Goal: Information Seeking & Learning: Learn about a topic

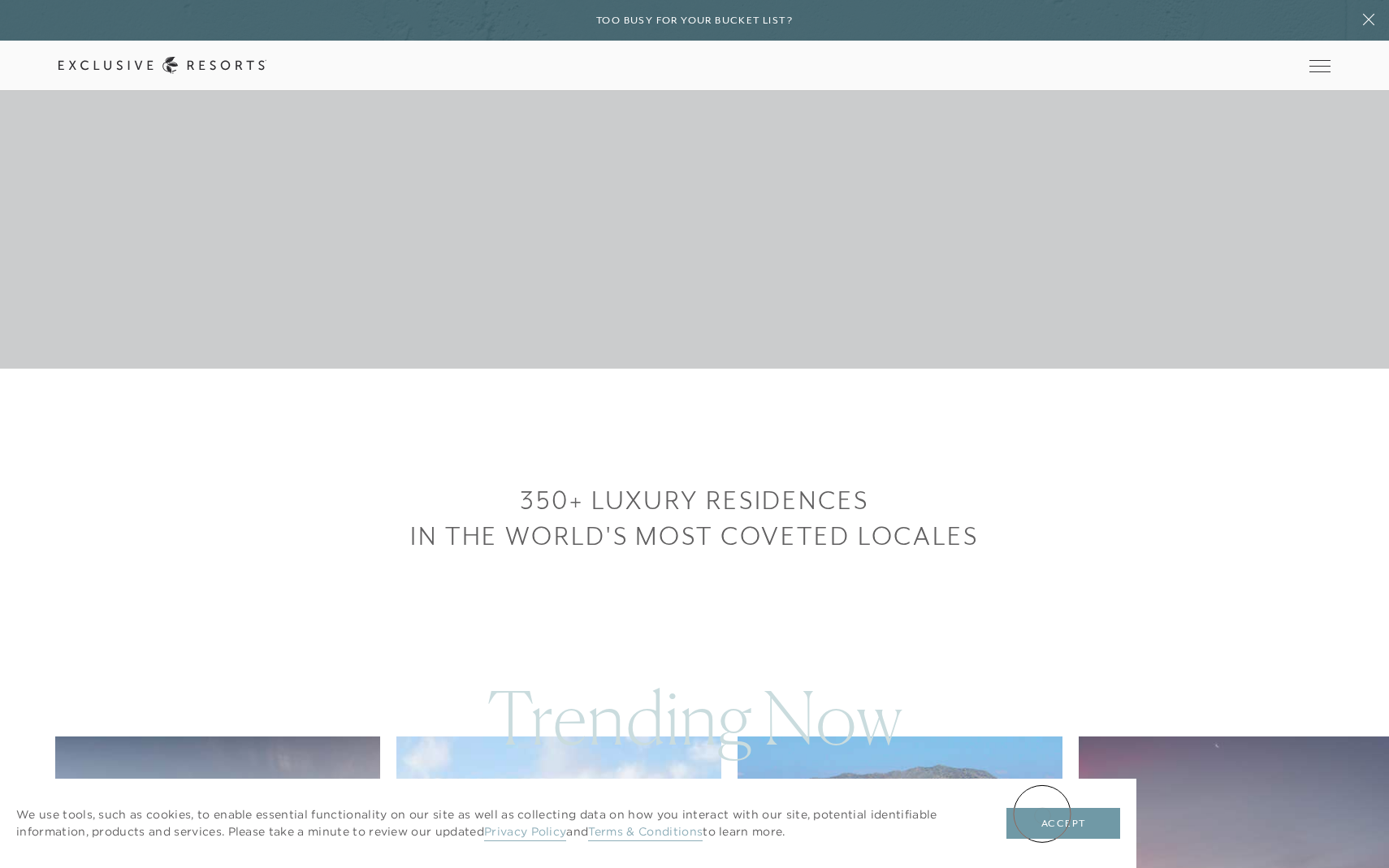
click at [1042, 828] on button "Accept" at bounding box center [1064, 824] width 113 height 31
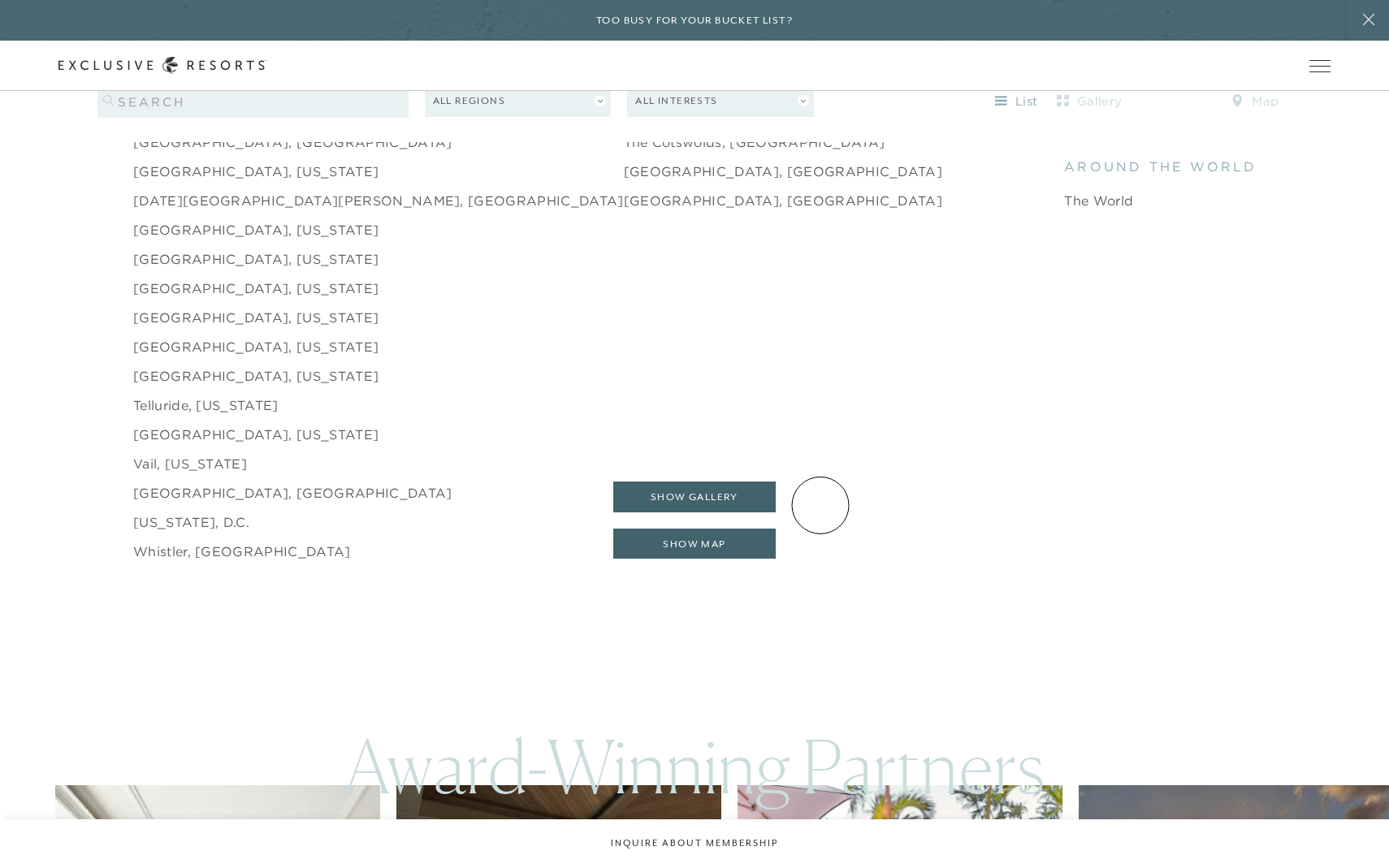
scroll to position [2795, 0]
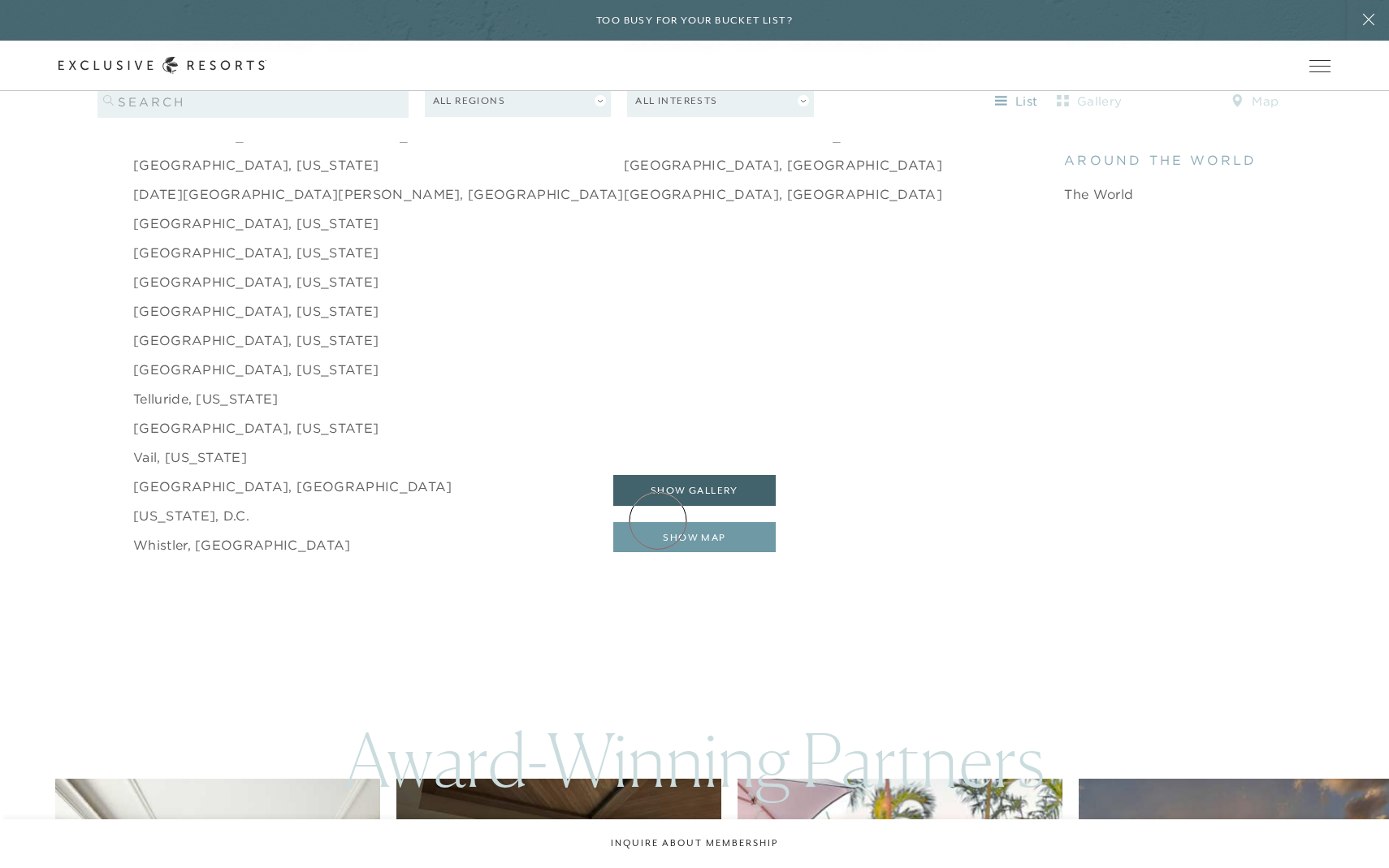
click at [658, 522] on button "show map" at bounding box center [694, 538] width 162 height 31
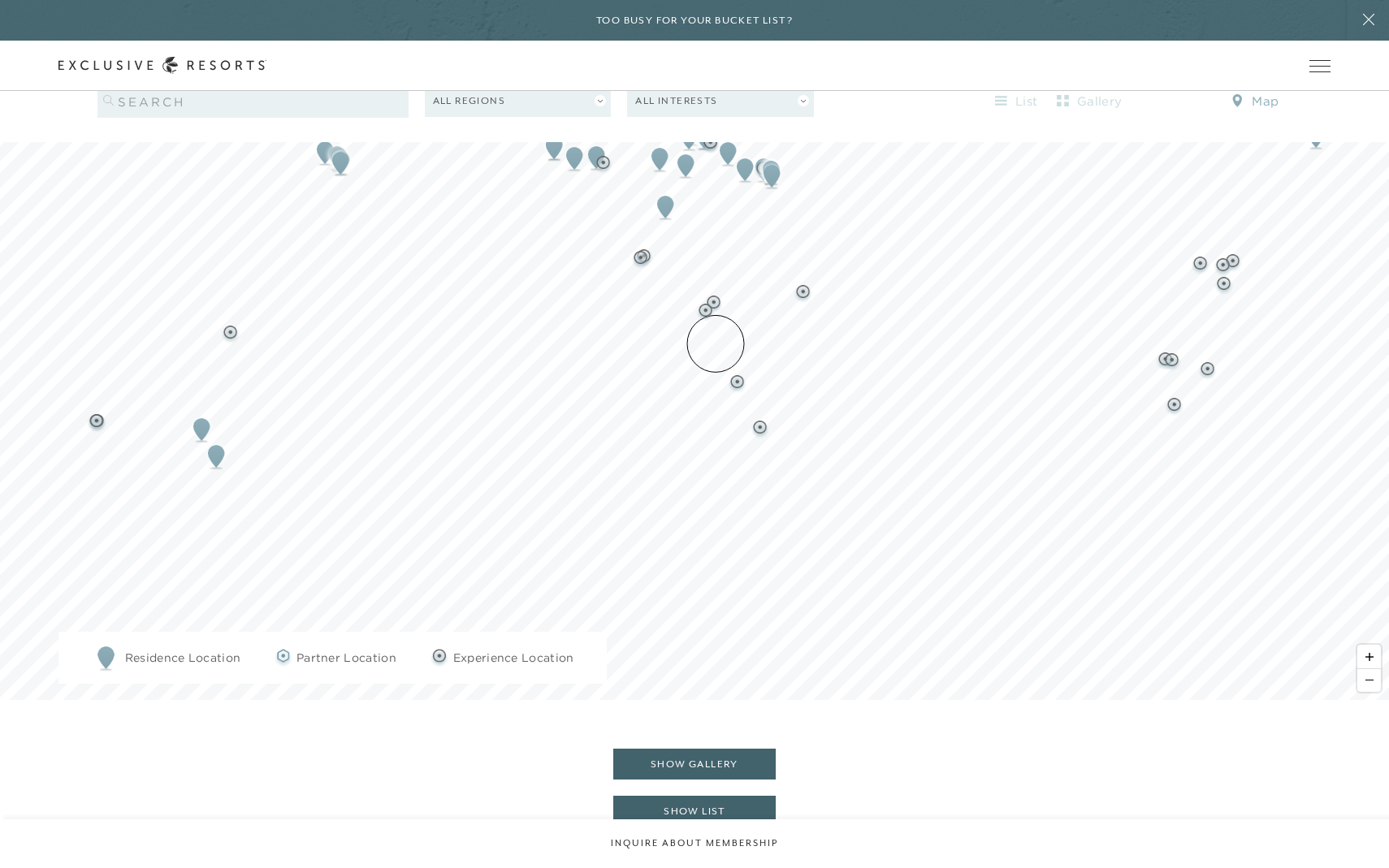
scroll to position [0, 0]
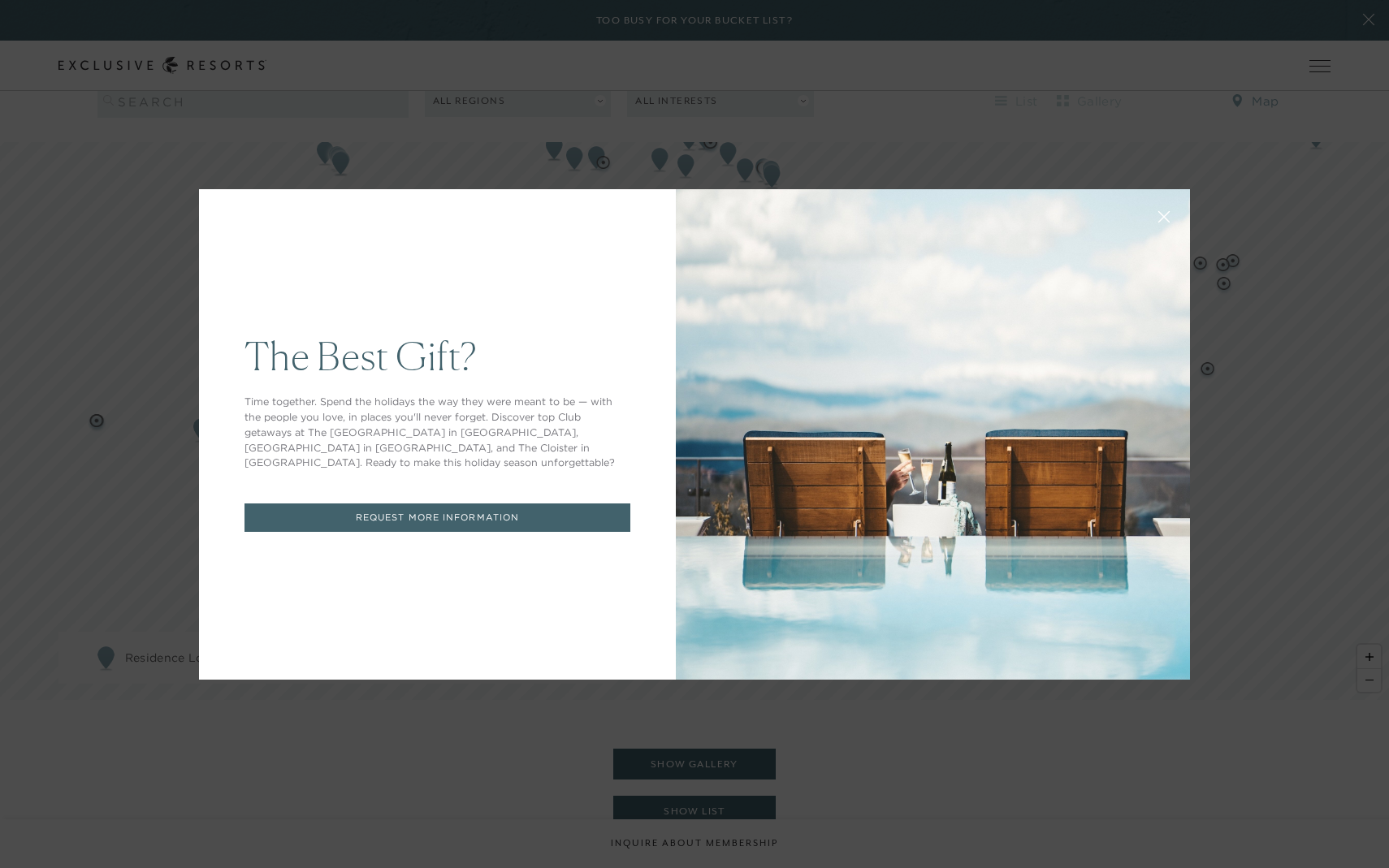
click at [1162, 216] on icon at bounding box center [1165, 217] width 13 height 13
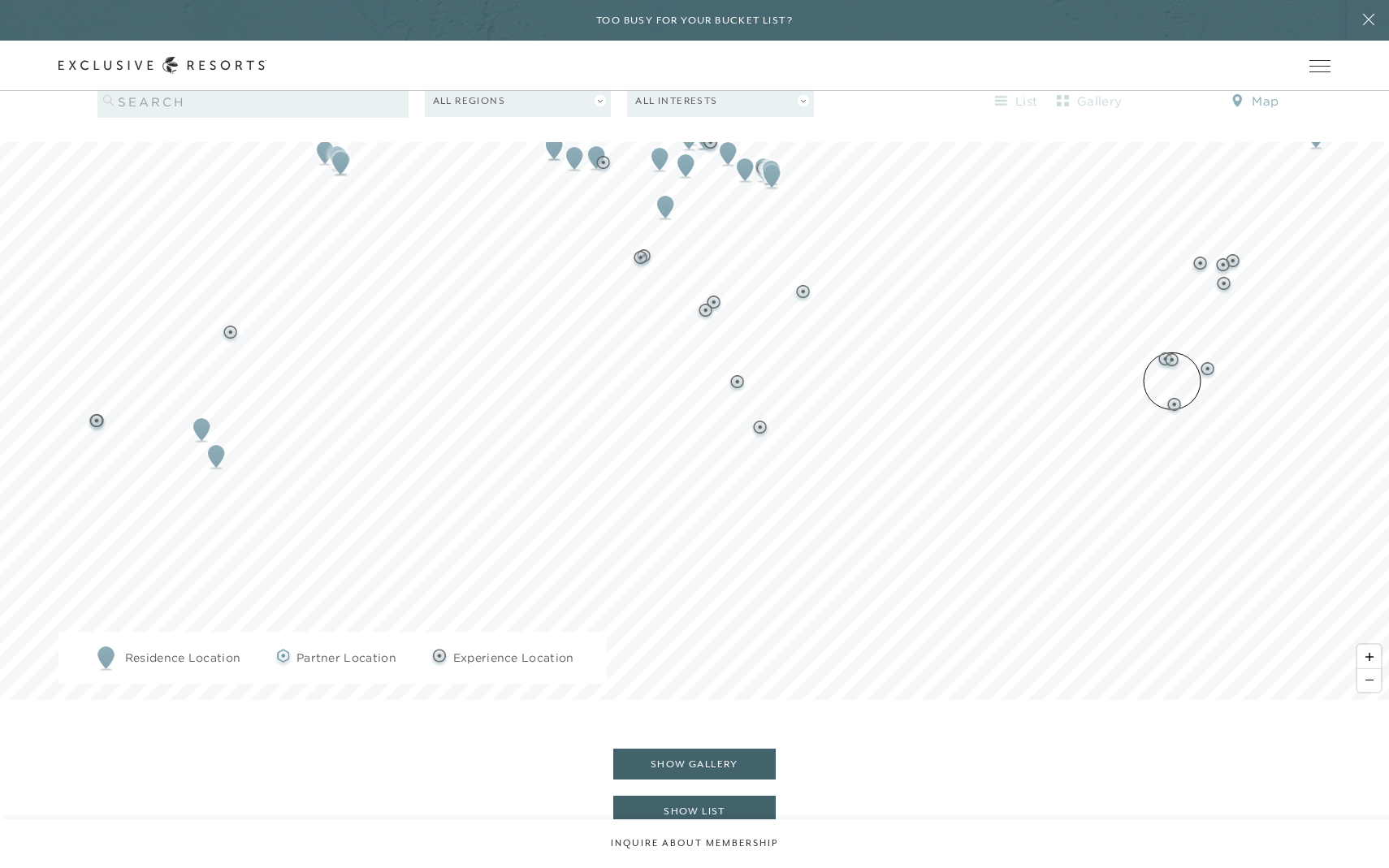
click at [1173, 396] on img "Map marker" at bounding box center [1175, 406] width 21 height 21
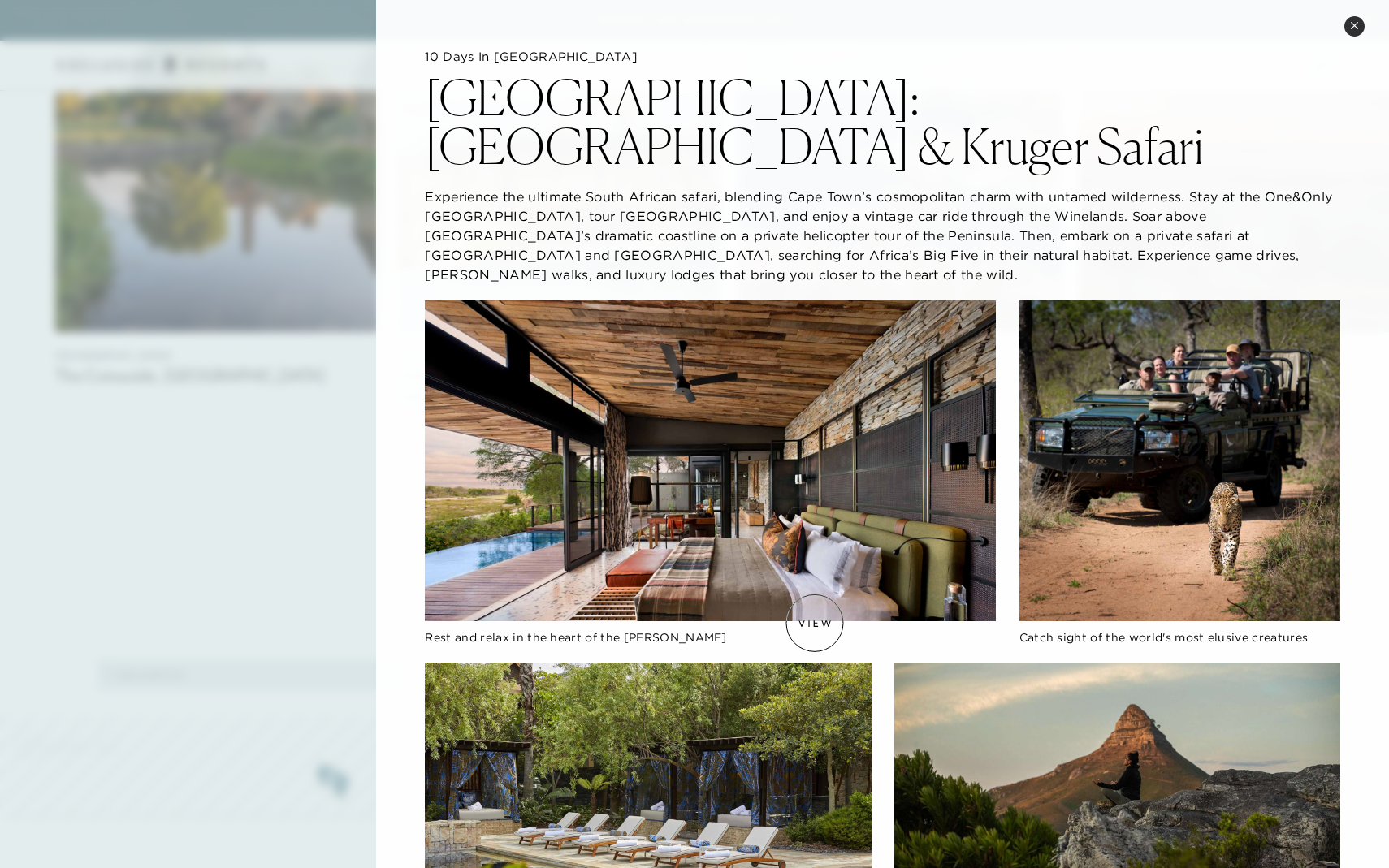
scroll to position [1101, 0]
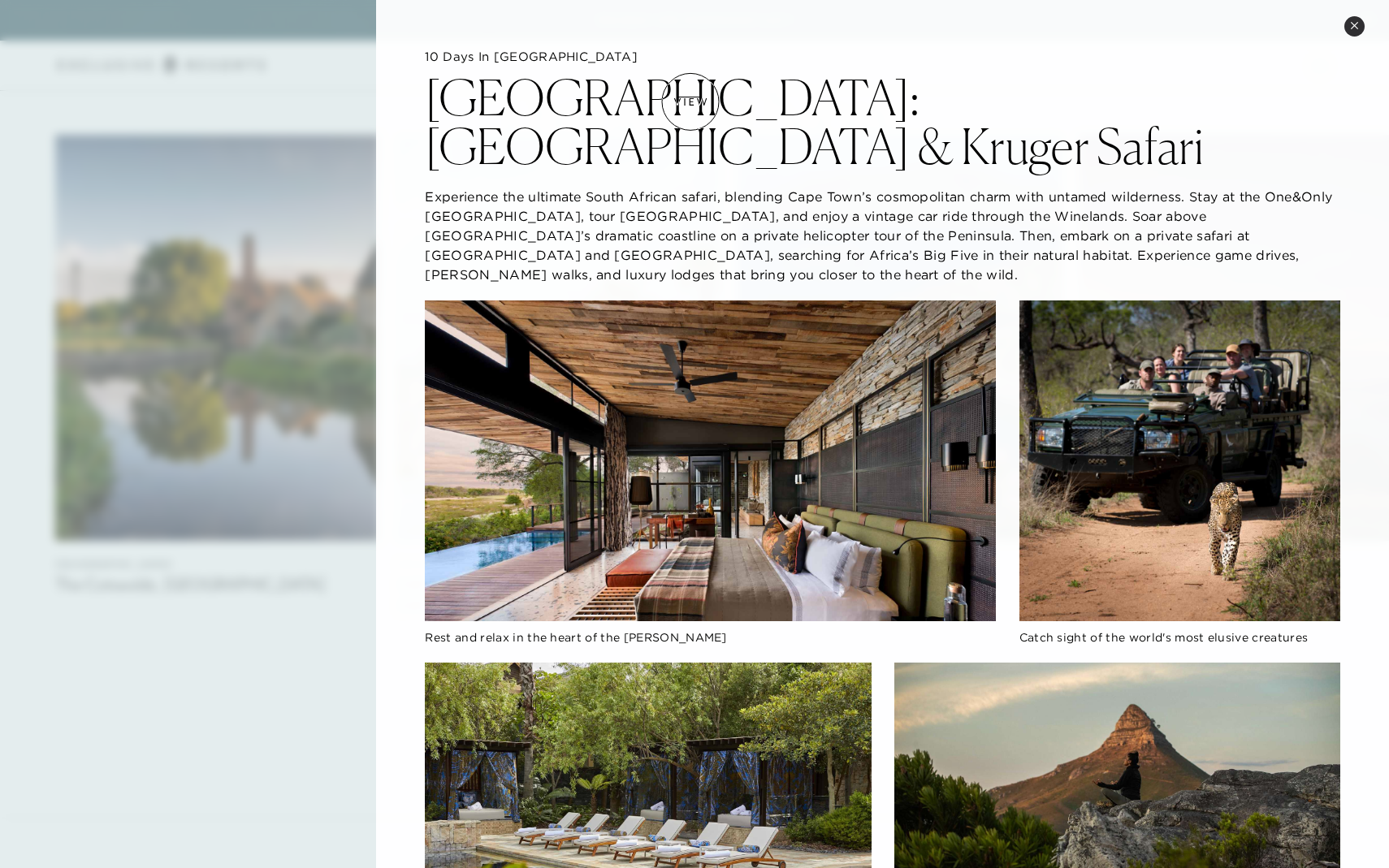
click at [691, 102] on h2 "[GEOGRAPHIC_DATA]: [GEOGRAPHIC_DATA] & Kruger Safari" at bounding box center [883, 122] width 916 height 97
click at [1347, 32] on button "Close quickview" at bounding box center [1355, 26] width 21 height 21
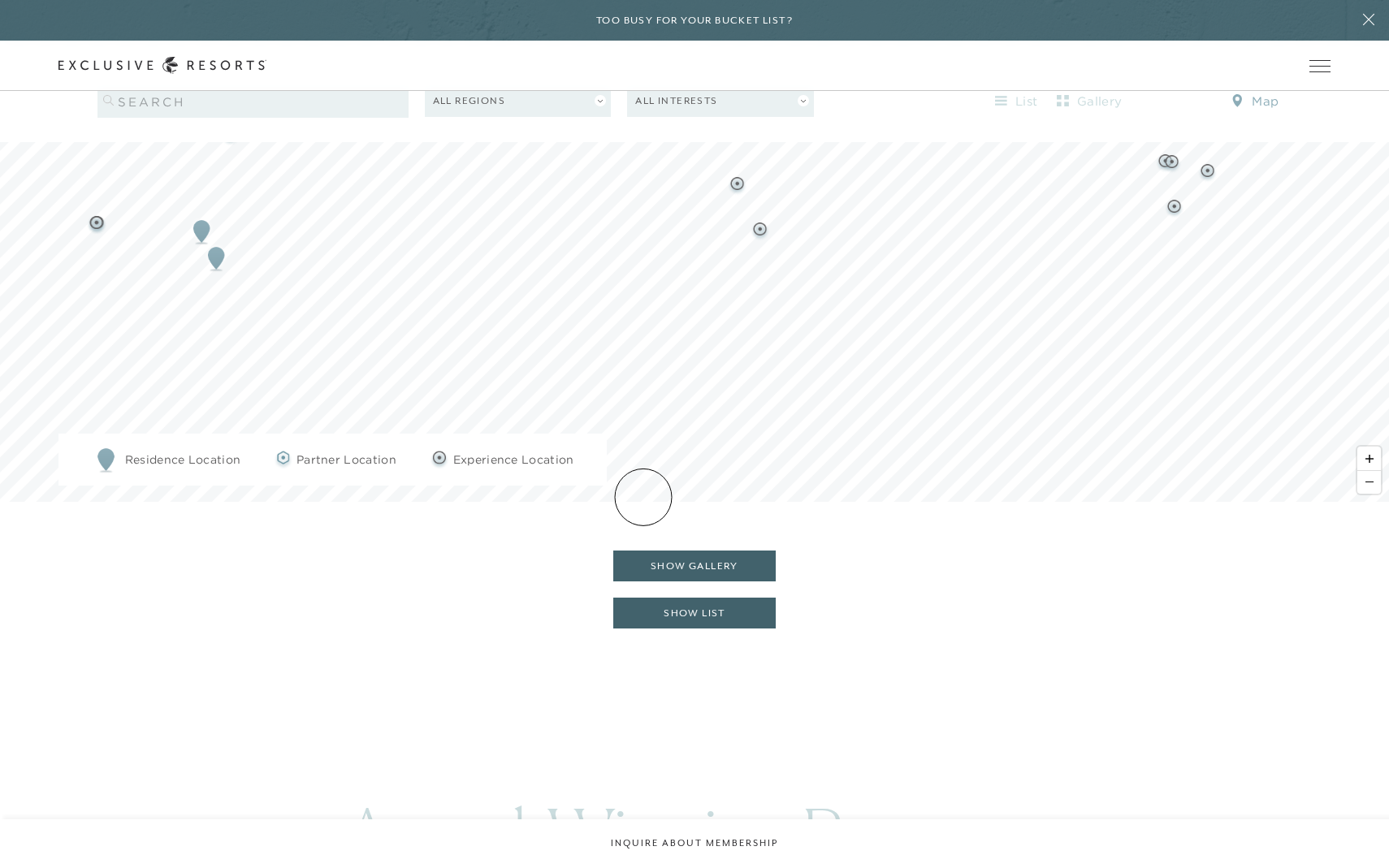
scroll to position [2193, 0]
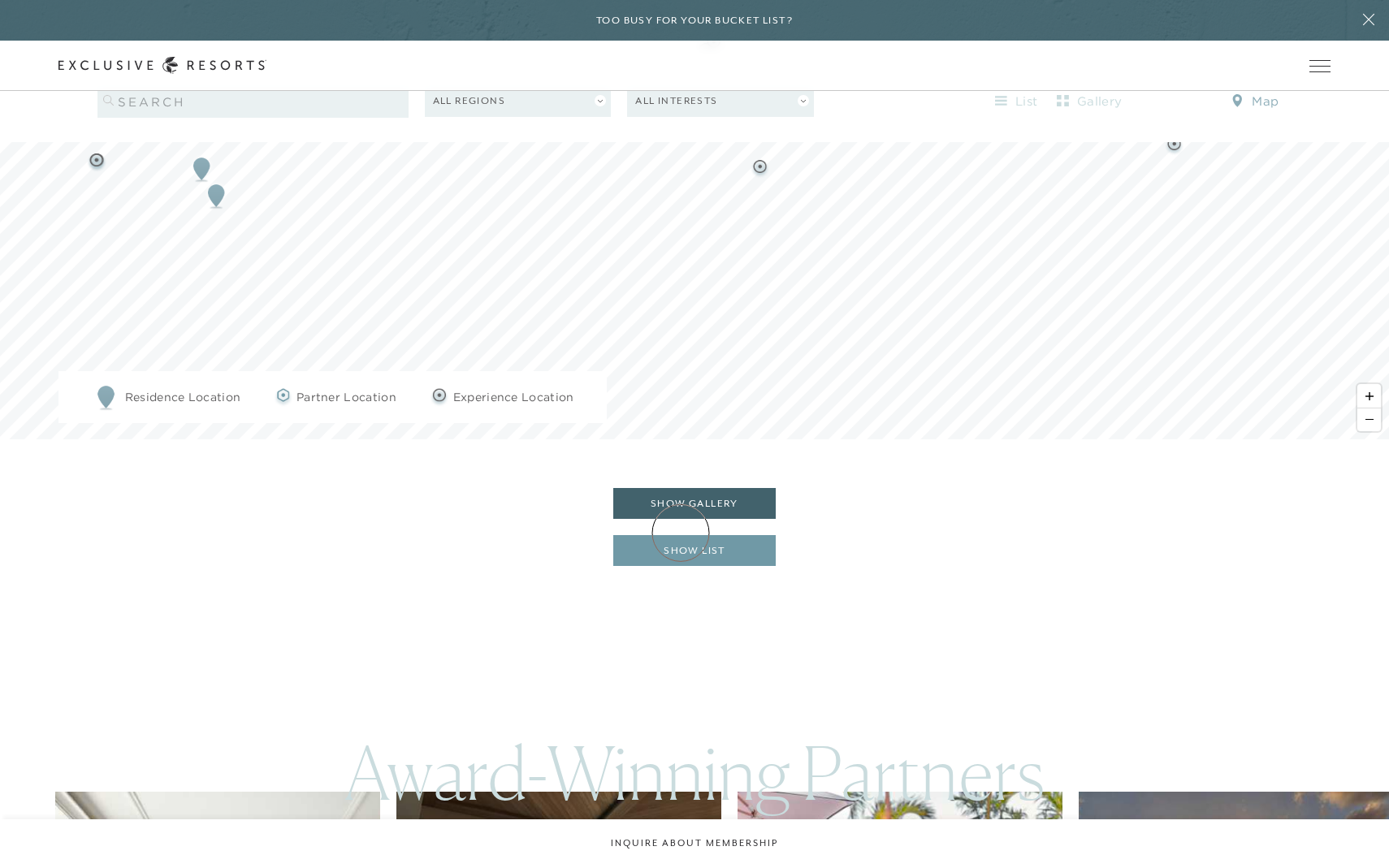
click at [681, 535] on button "show list" at bounding box center [694, 550] width 162 height 31
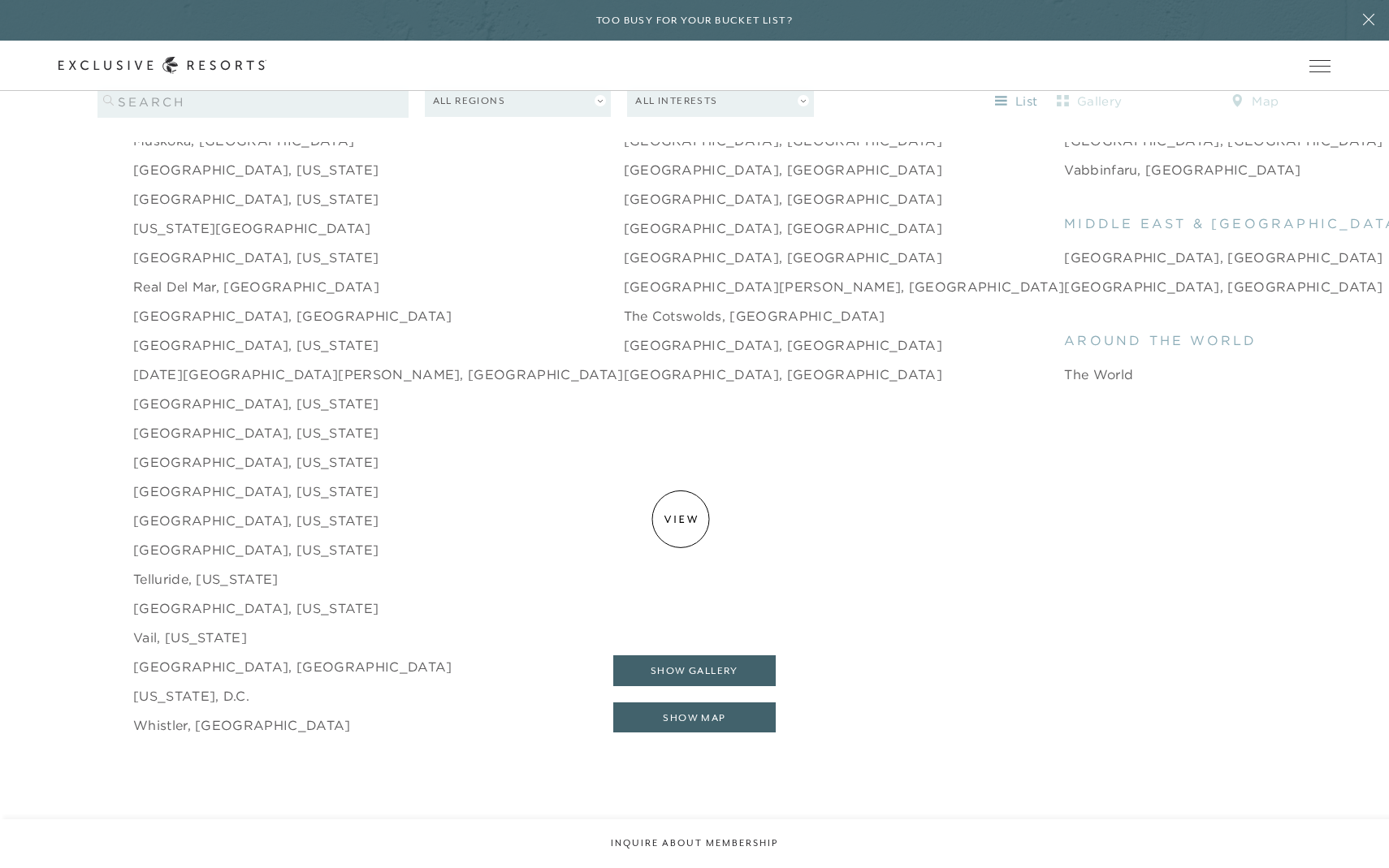
scroll to position [2616, 0]
click at [1065, 363] on link "The World" at bounding box center [1099, 373] width 69 height 20
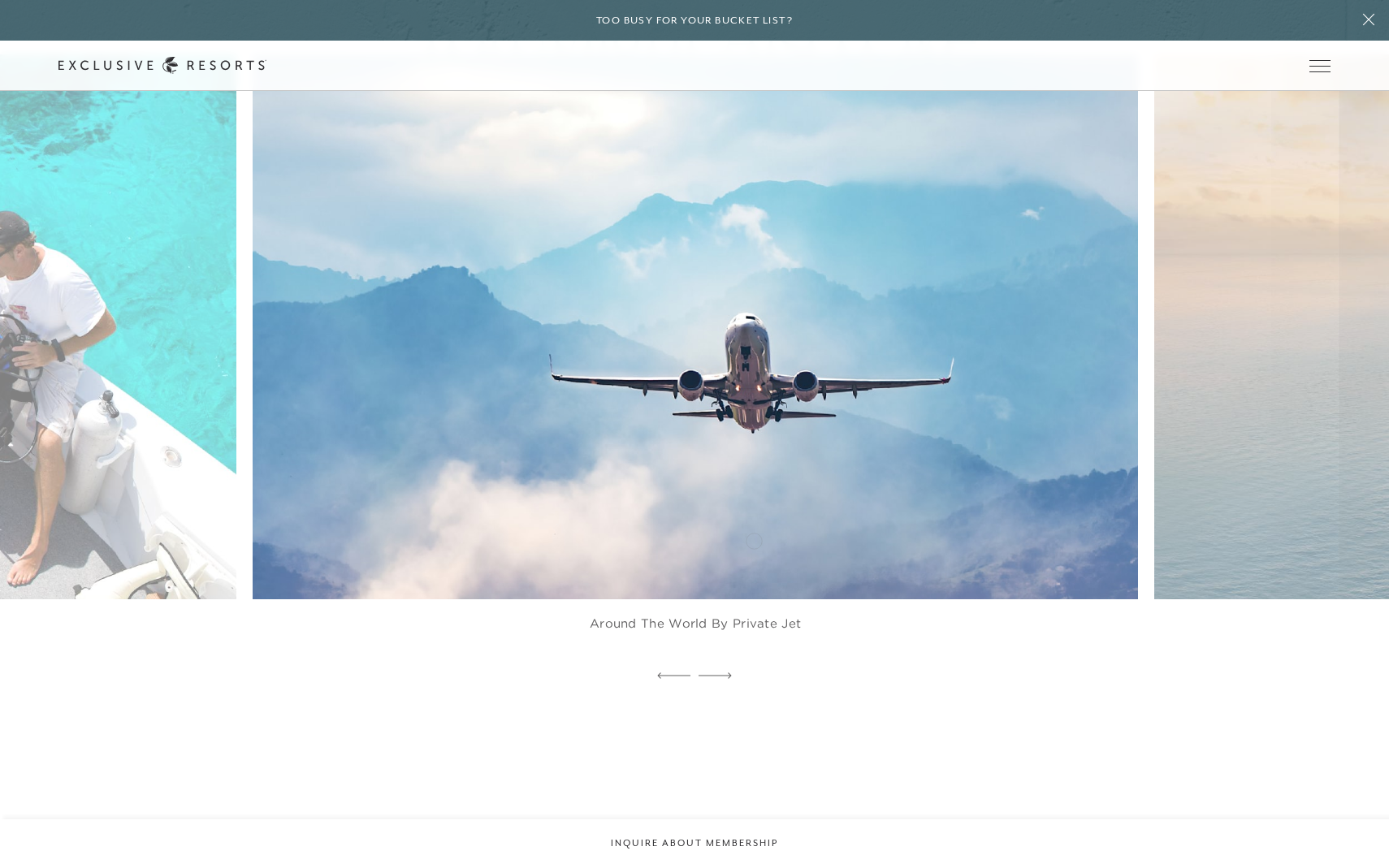
scroll to position [3865, 0]
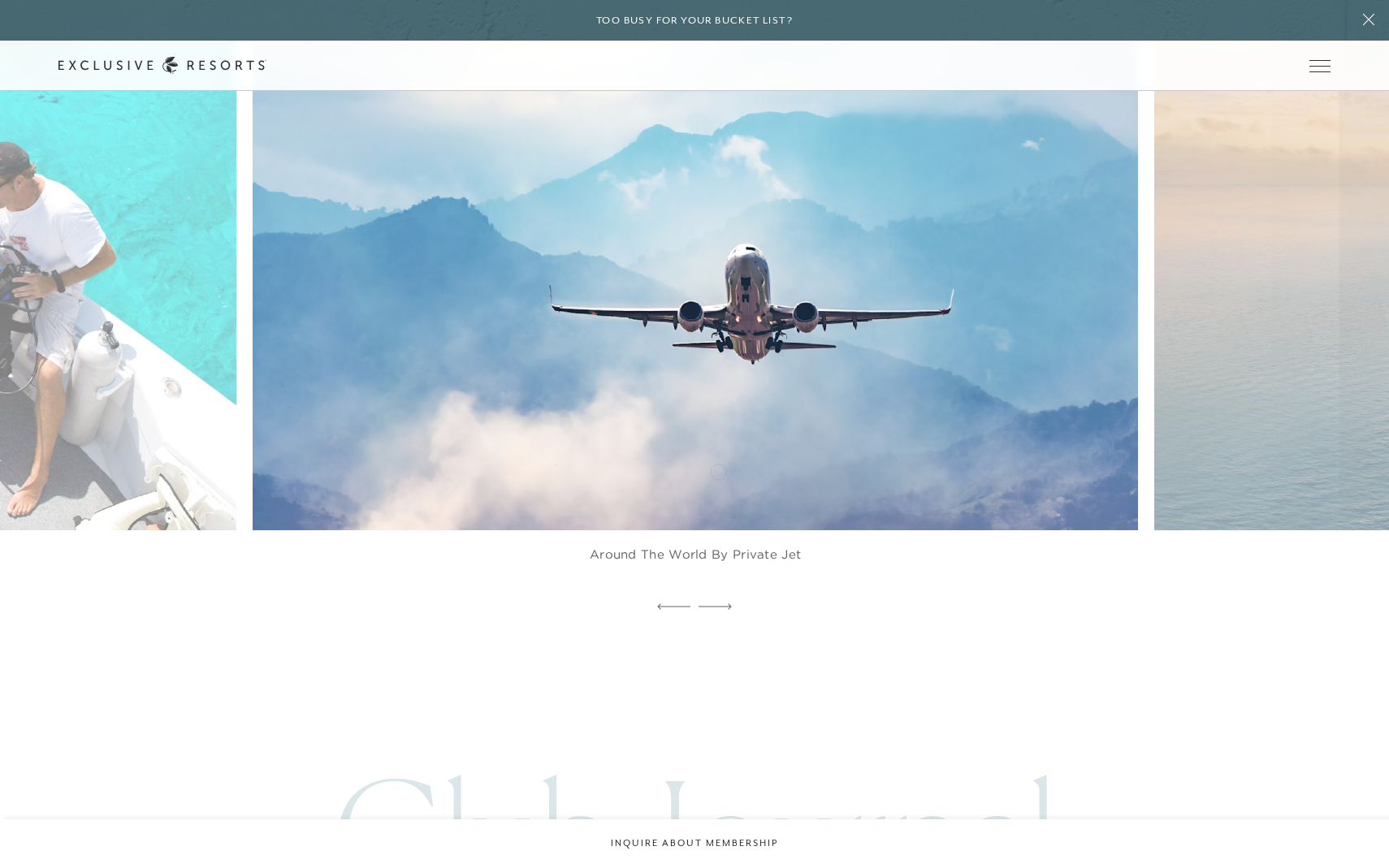
click at [718, 470] on img at bounding box center [724, 258] width 975 height 600
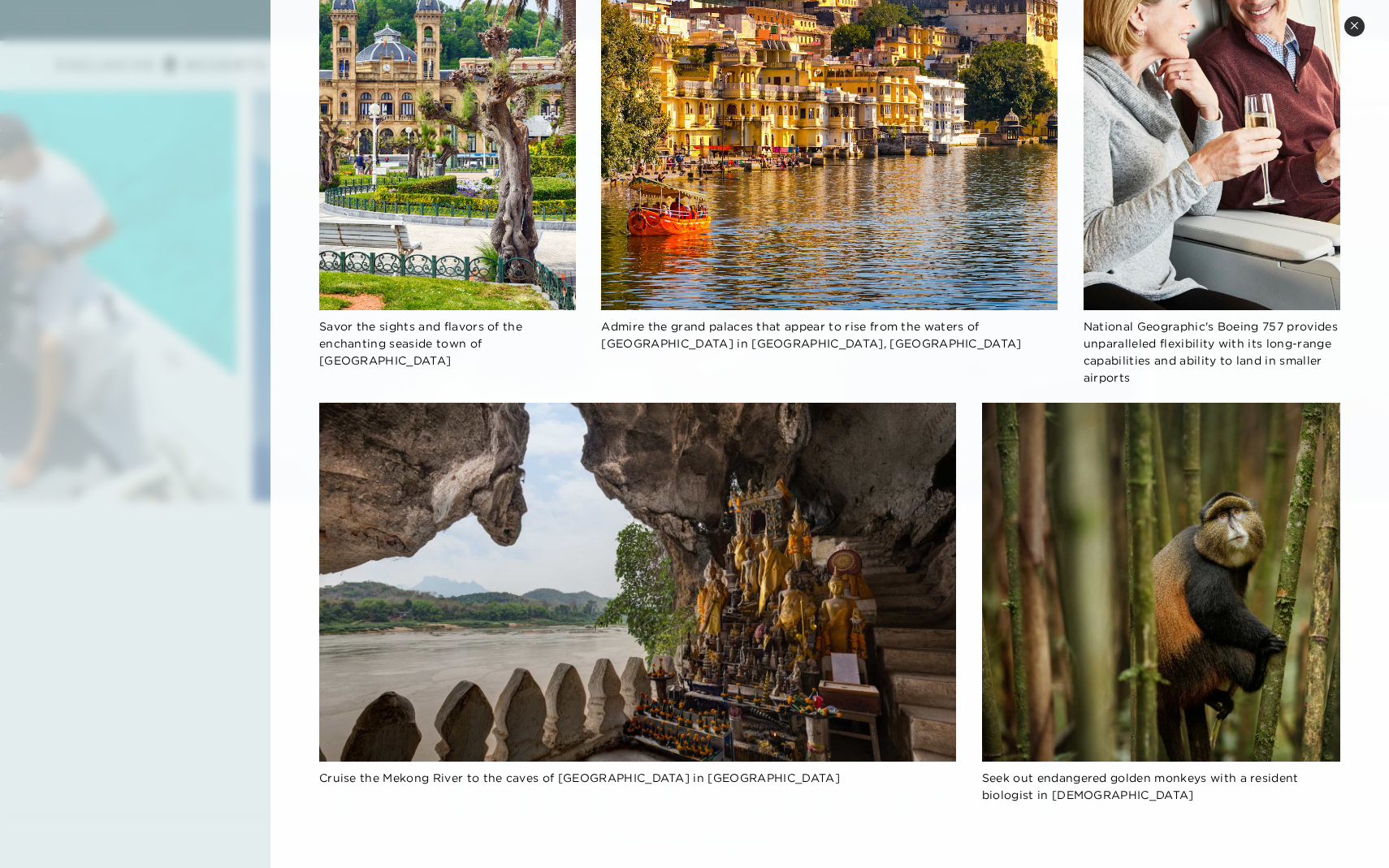
scroll to position [3902, 0]
click at [180, 262] on div at bounding box center [694, 434] width 1389 height 868
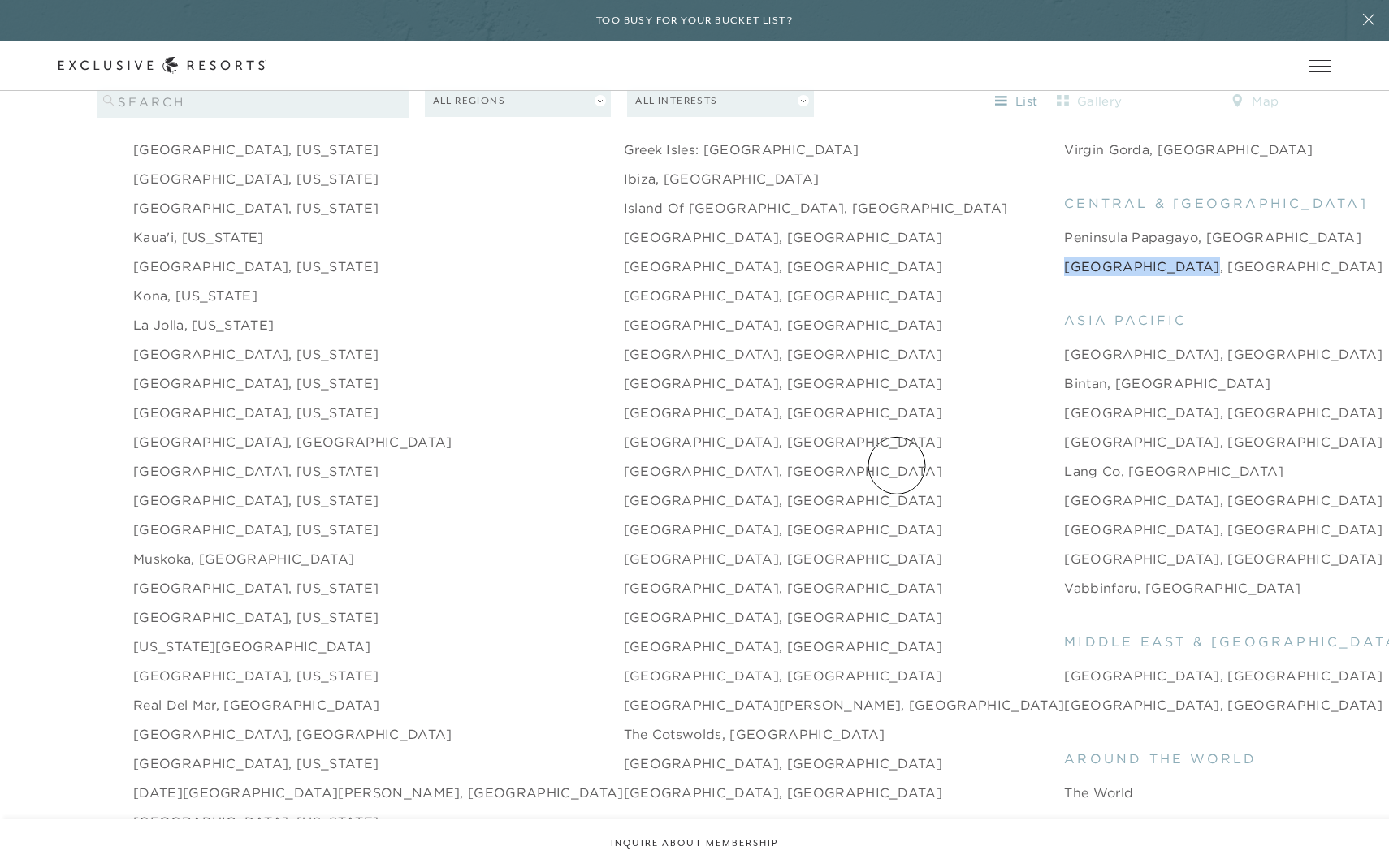
scroll to position [2203, 0]
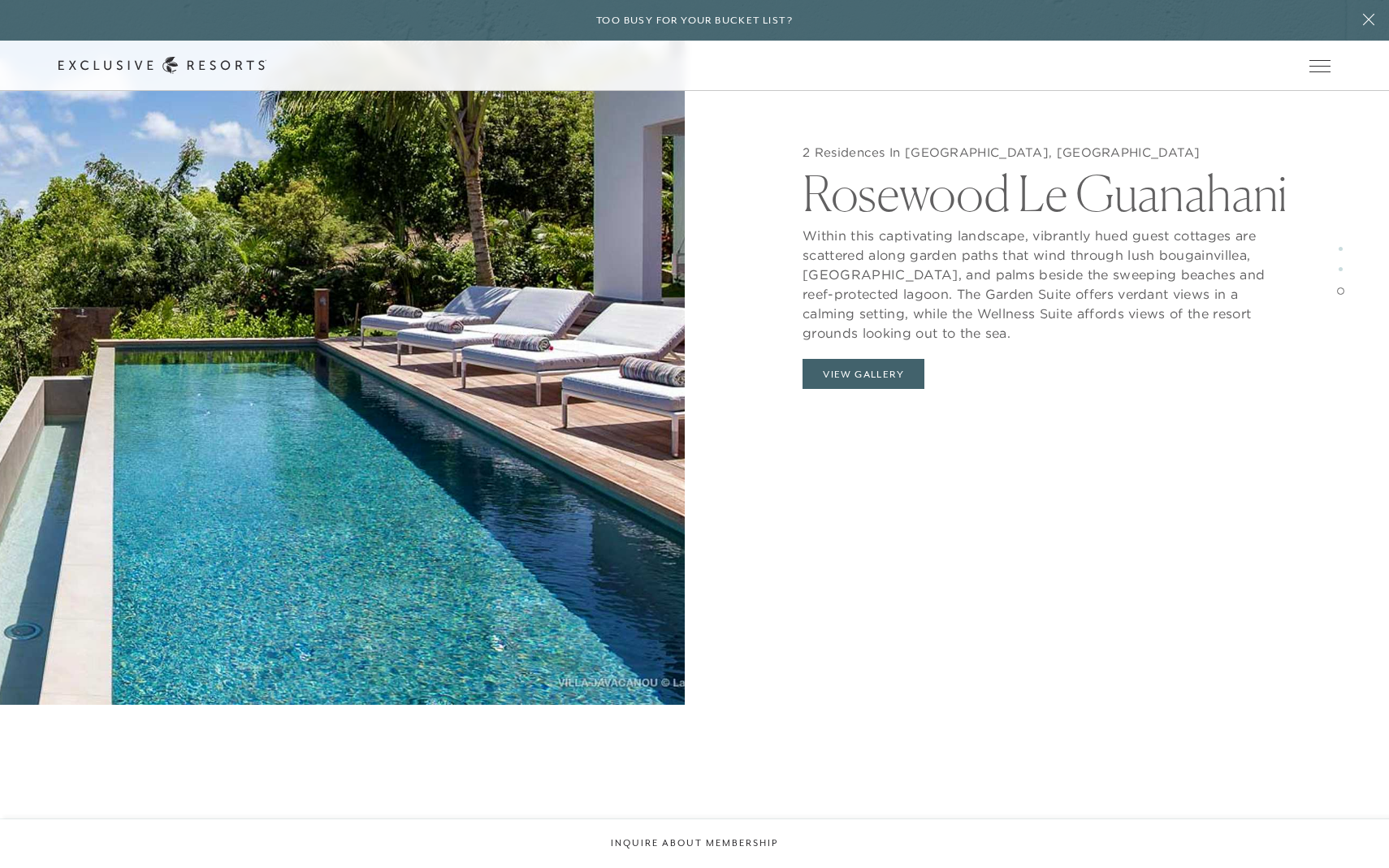
scroll to position [4332, 0]
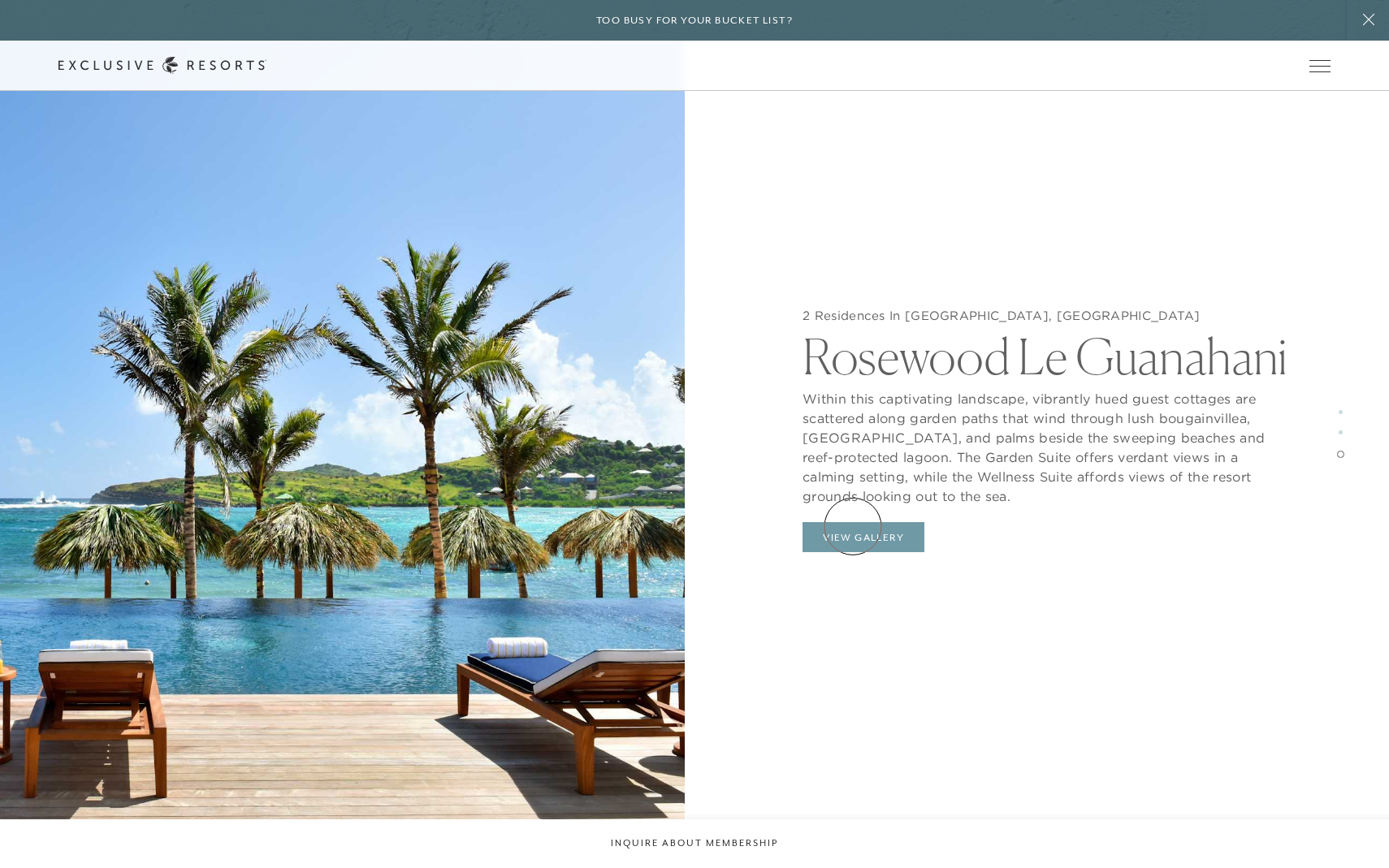
click at [853, 527] on button "View Gallery" at bounding box center [863, 538] width 122 height 31
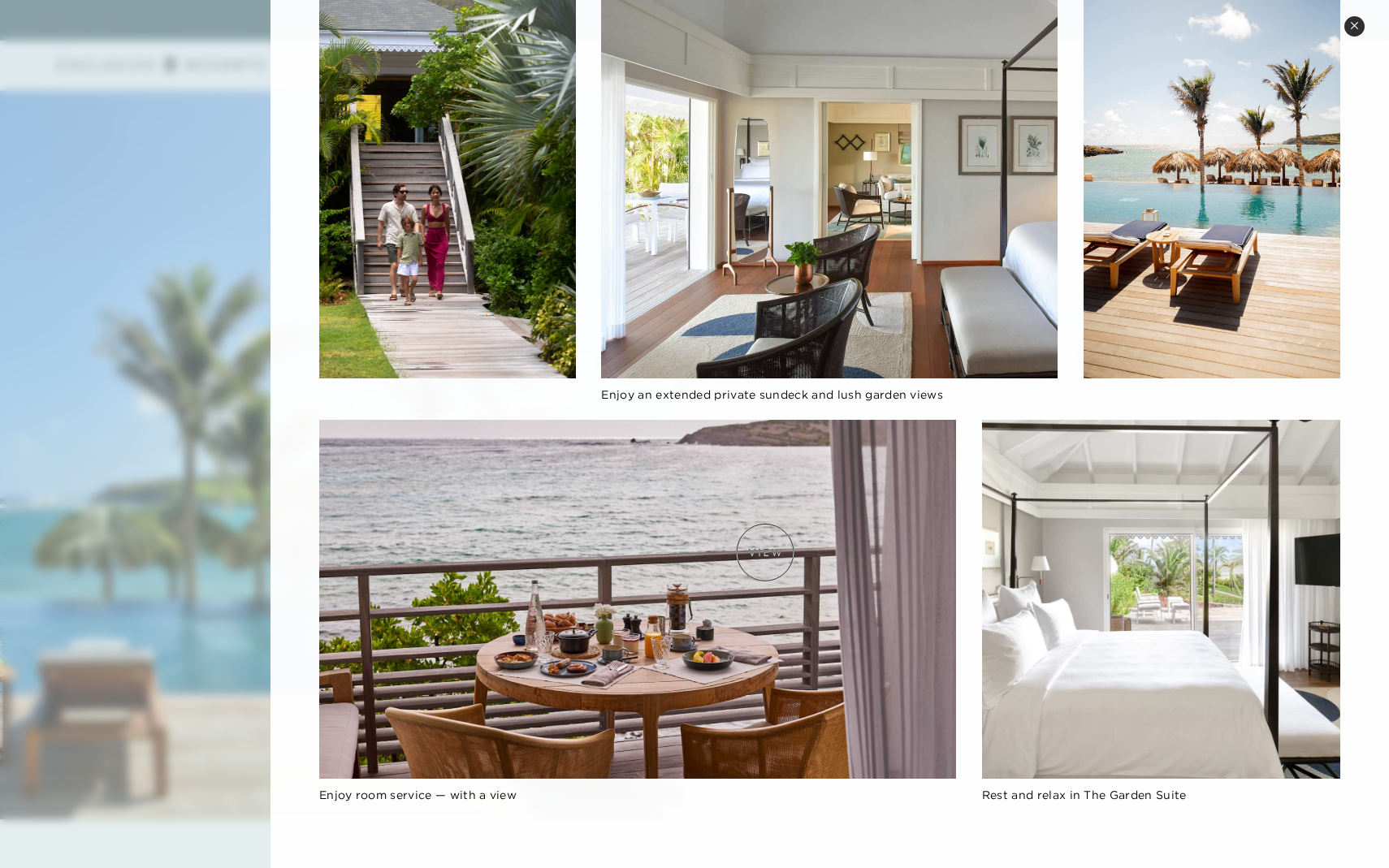
scroll to position [4351, 0]
click at [200, 386] on div at bounding box center [694, 434] width 1389 height 868
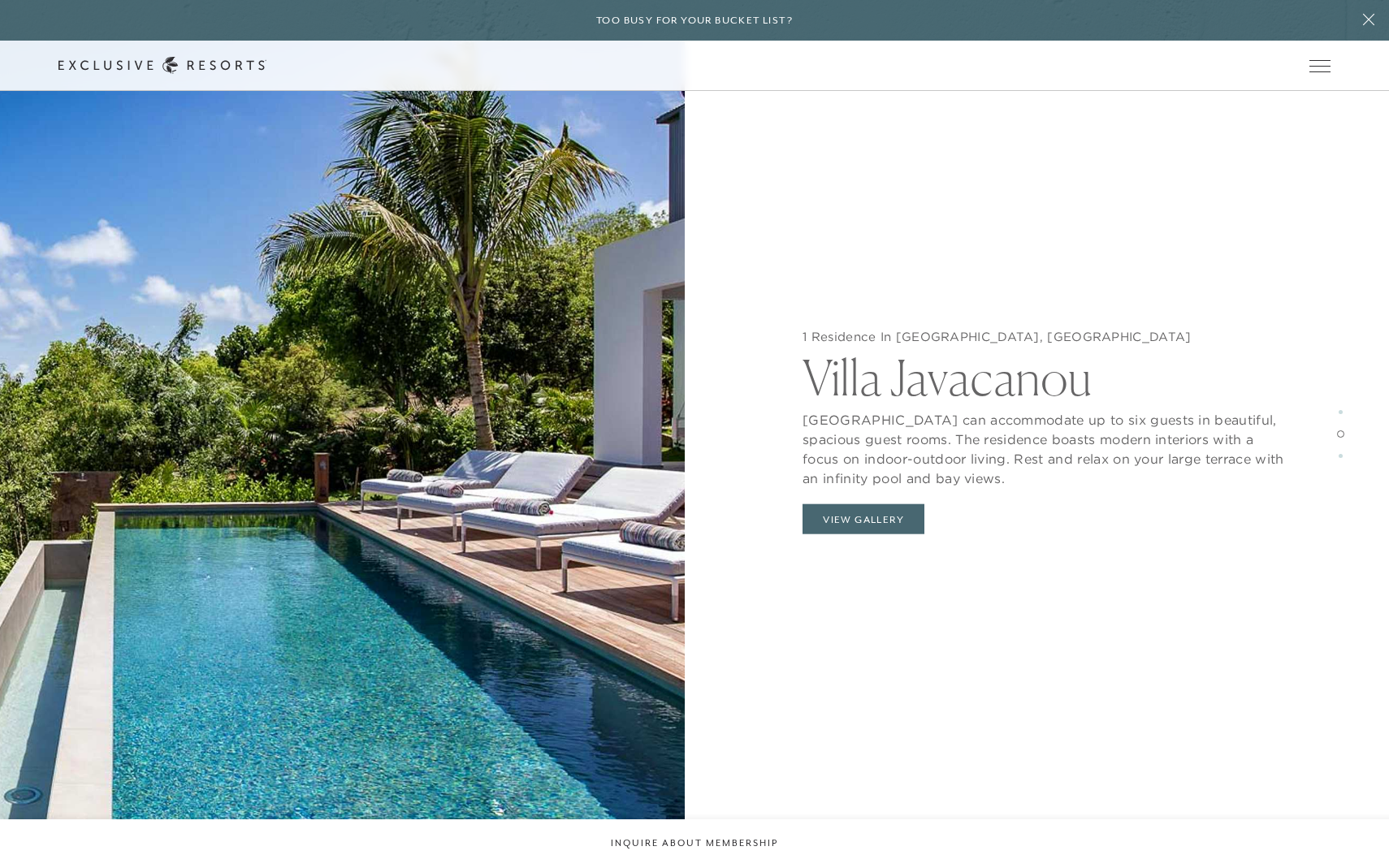
scroll to position [2853, 0]
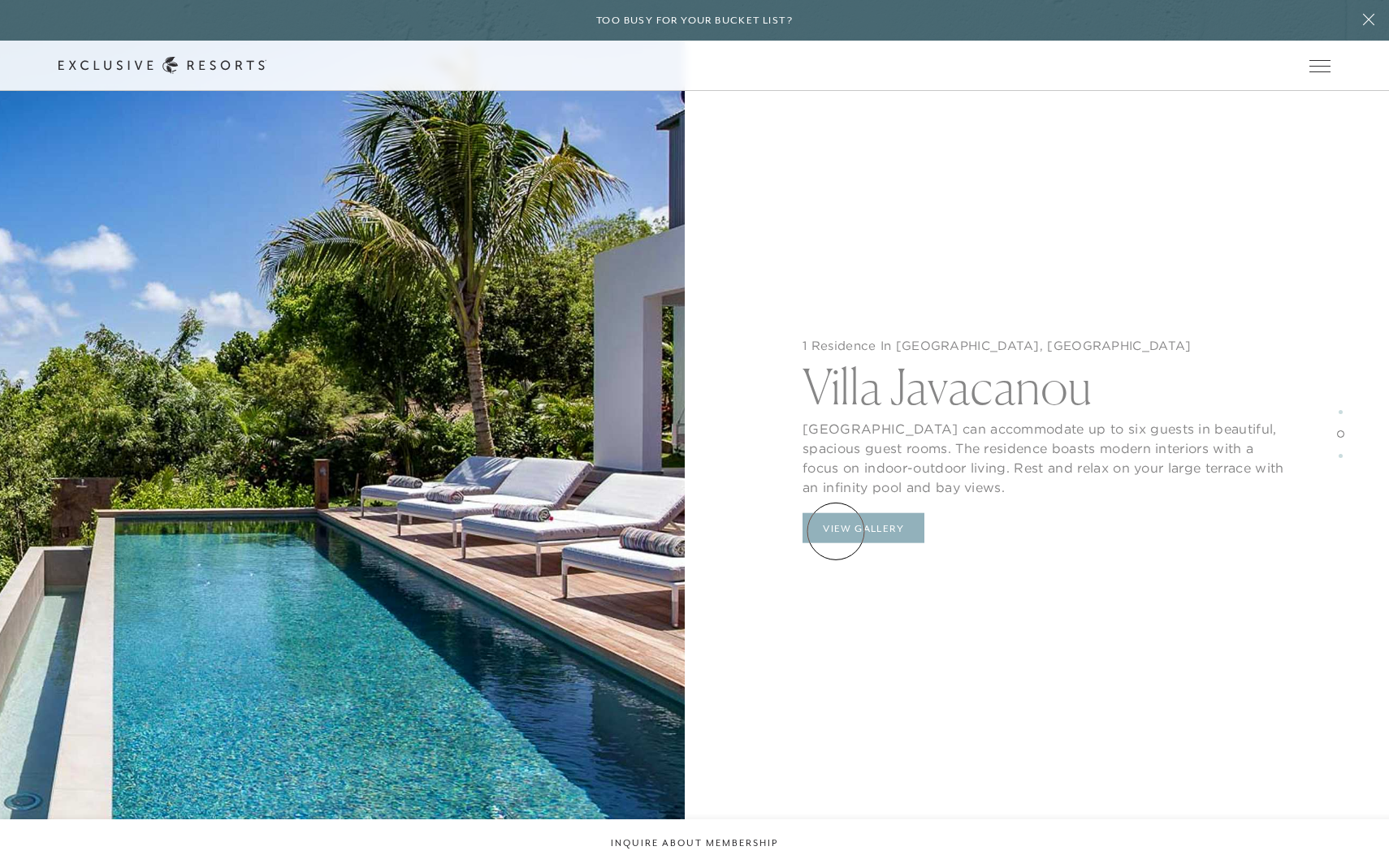
click at [836, 531] on button "View Gallery" at bounding box center [863, 528] width 122 height 31
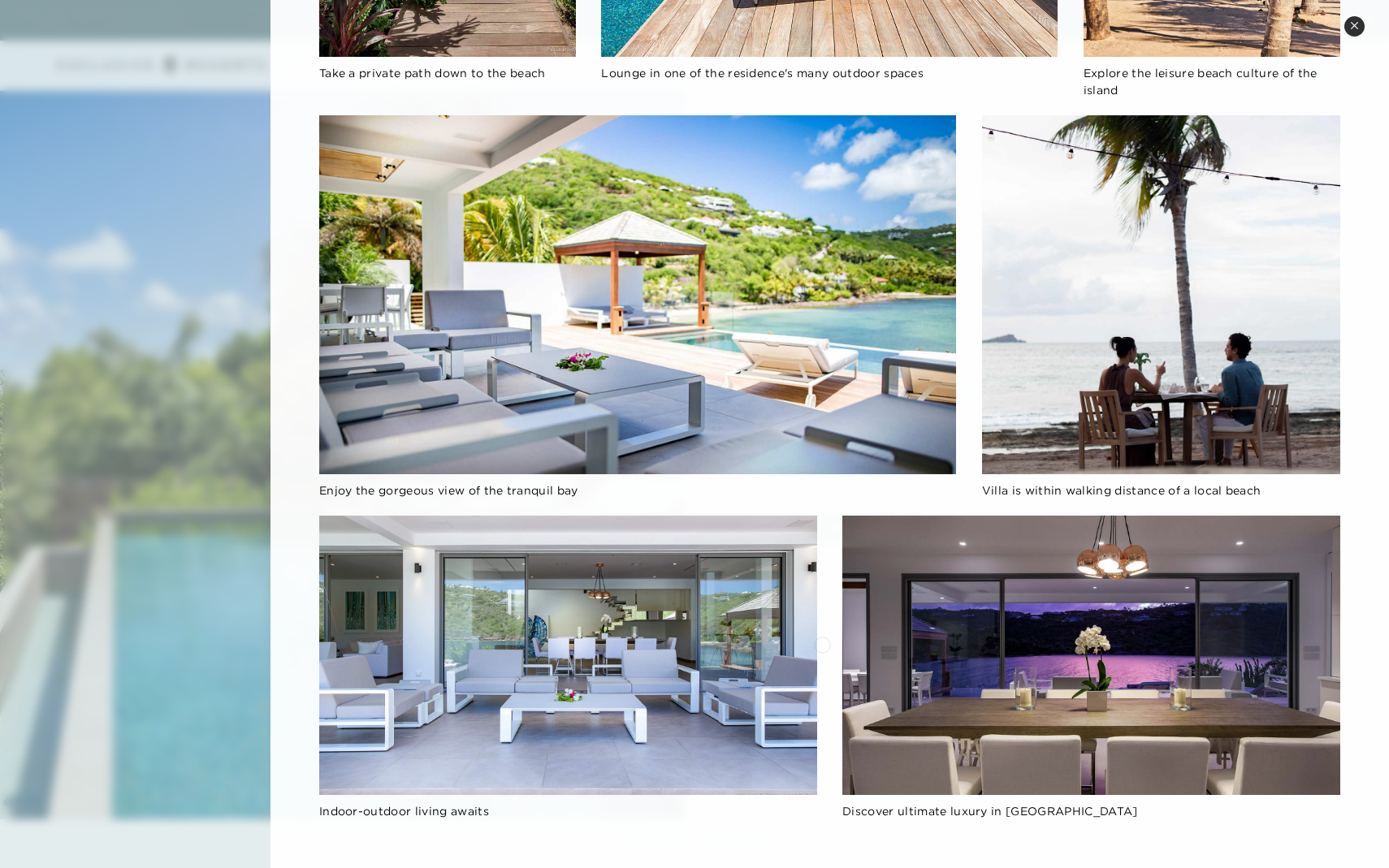
scroll to position [2876, 0]
click at [251, 411] on div at bounding box center [694, 434] width 1389 height 868
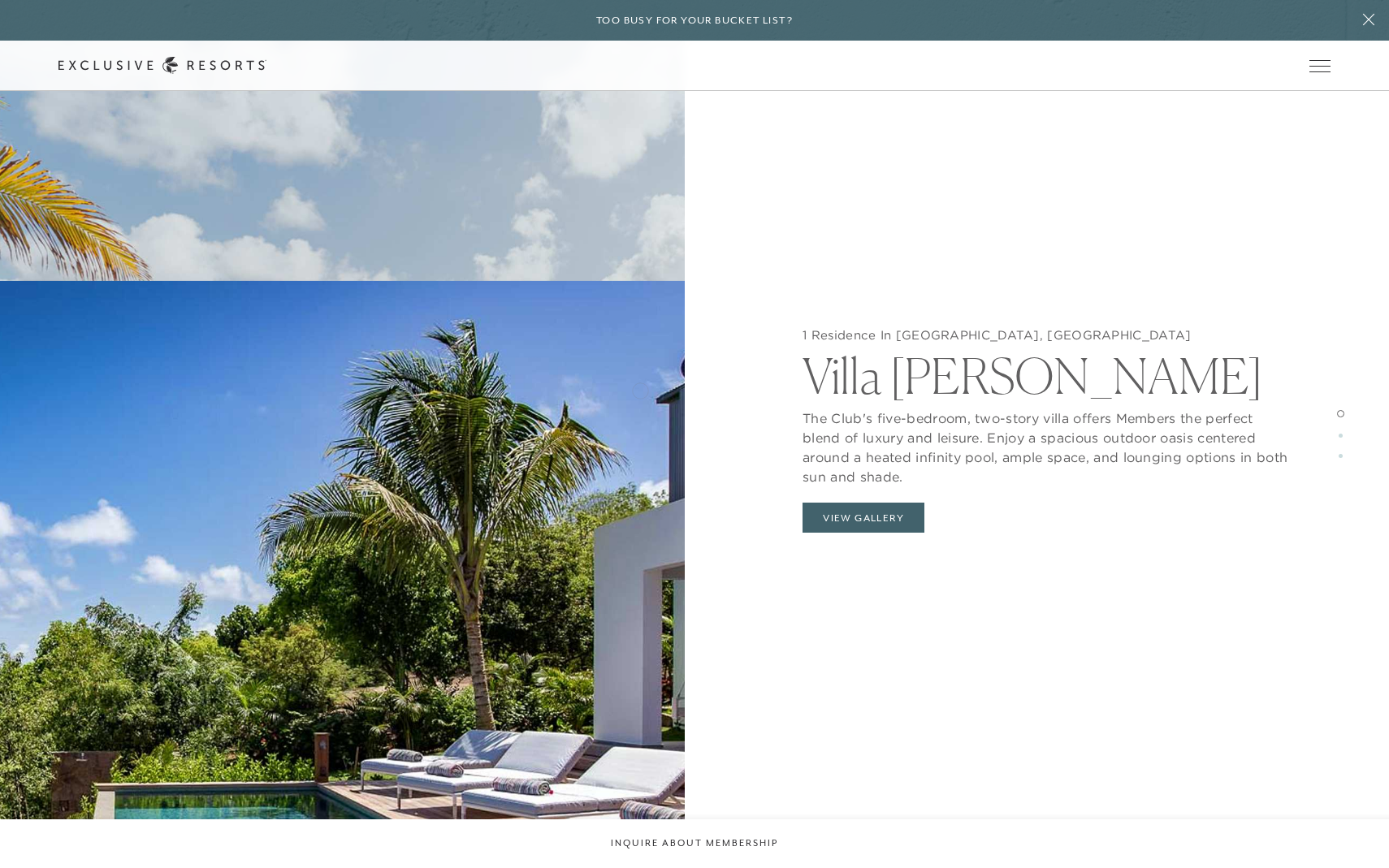
scroll to position [2106, 0]
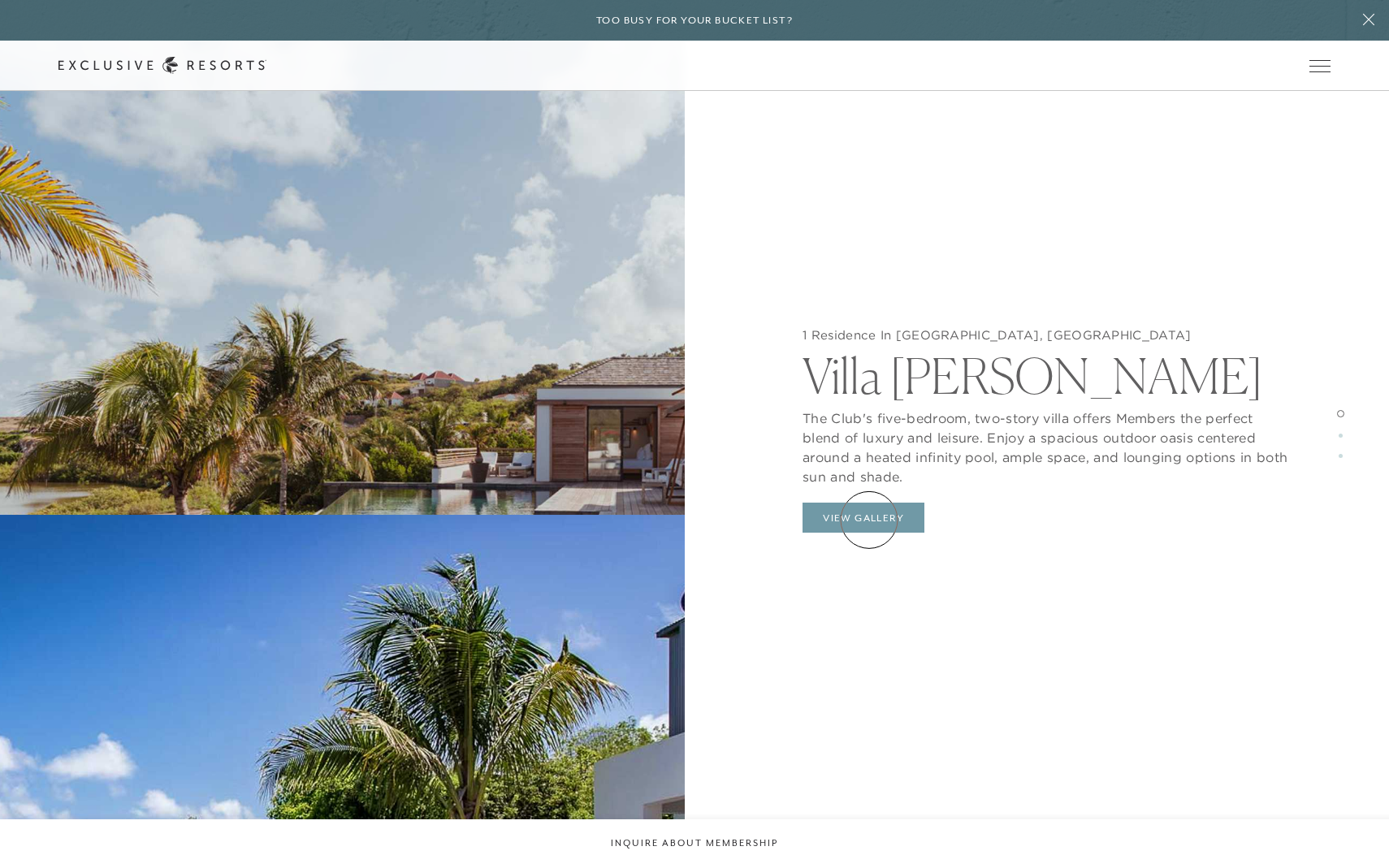
click at [869, 520] on button "View Gallery" at bounding box center [863, 518] width 122 height 31
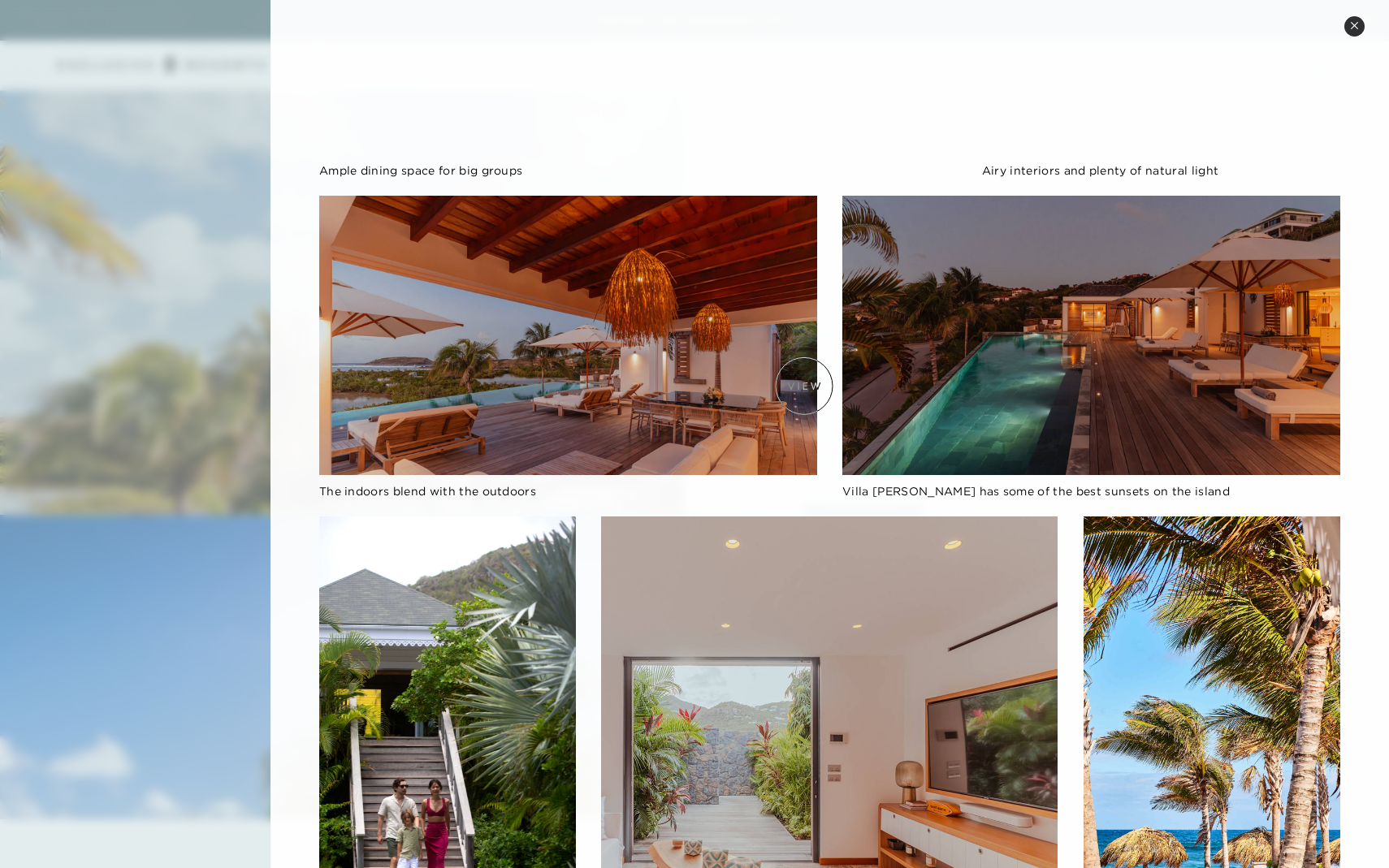
scroll to position [0, 0]
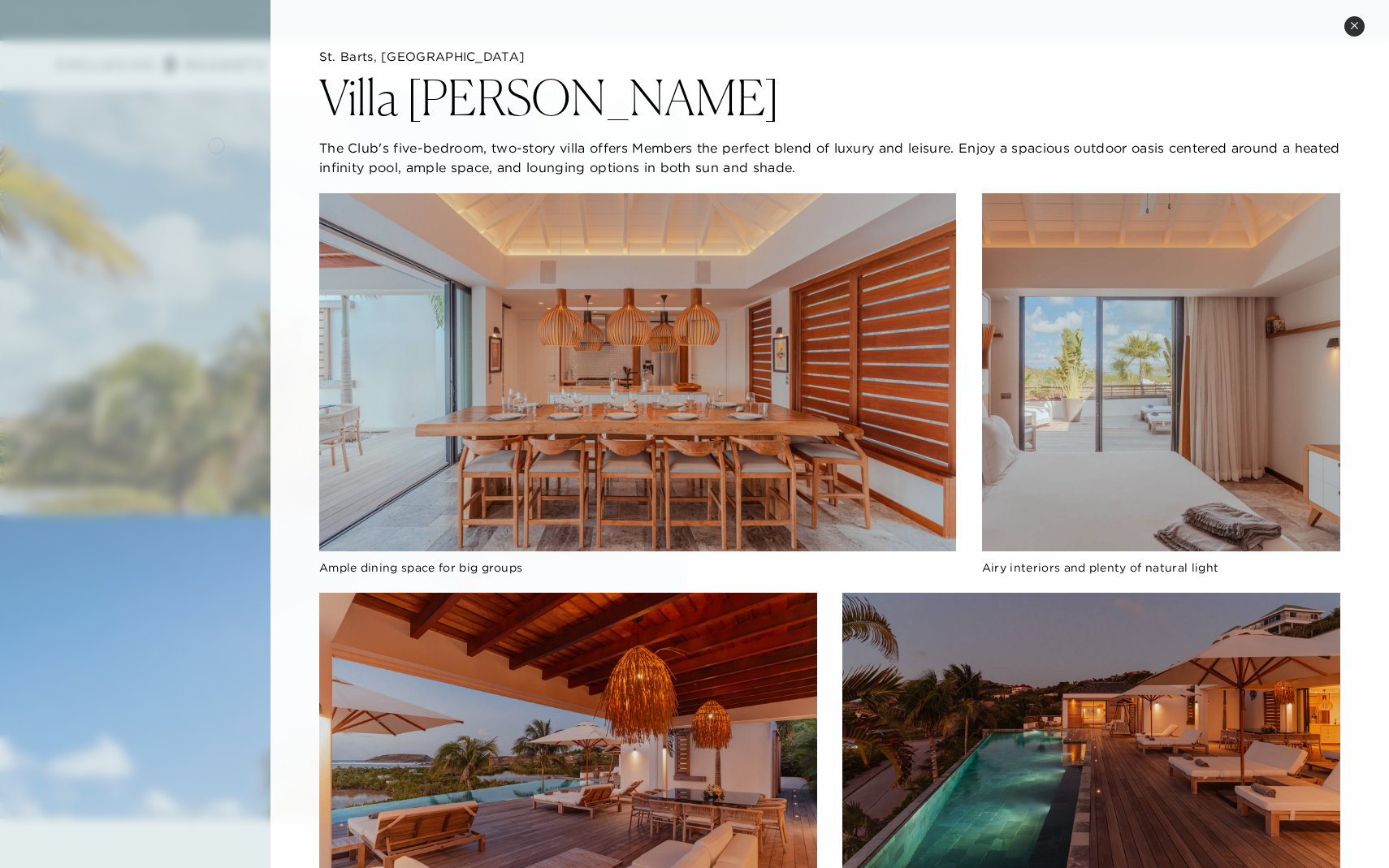
click at [216, 144] on div at bounding box center [694, 434] width 1389 height 868
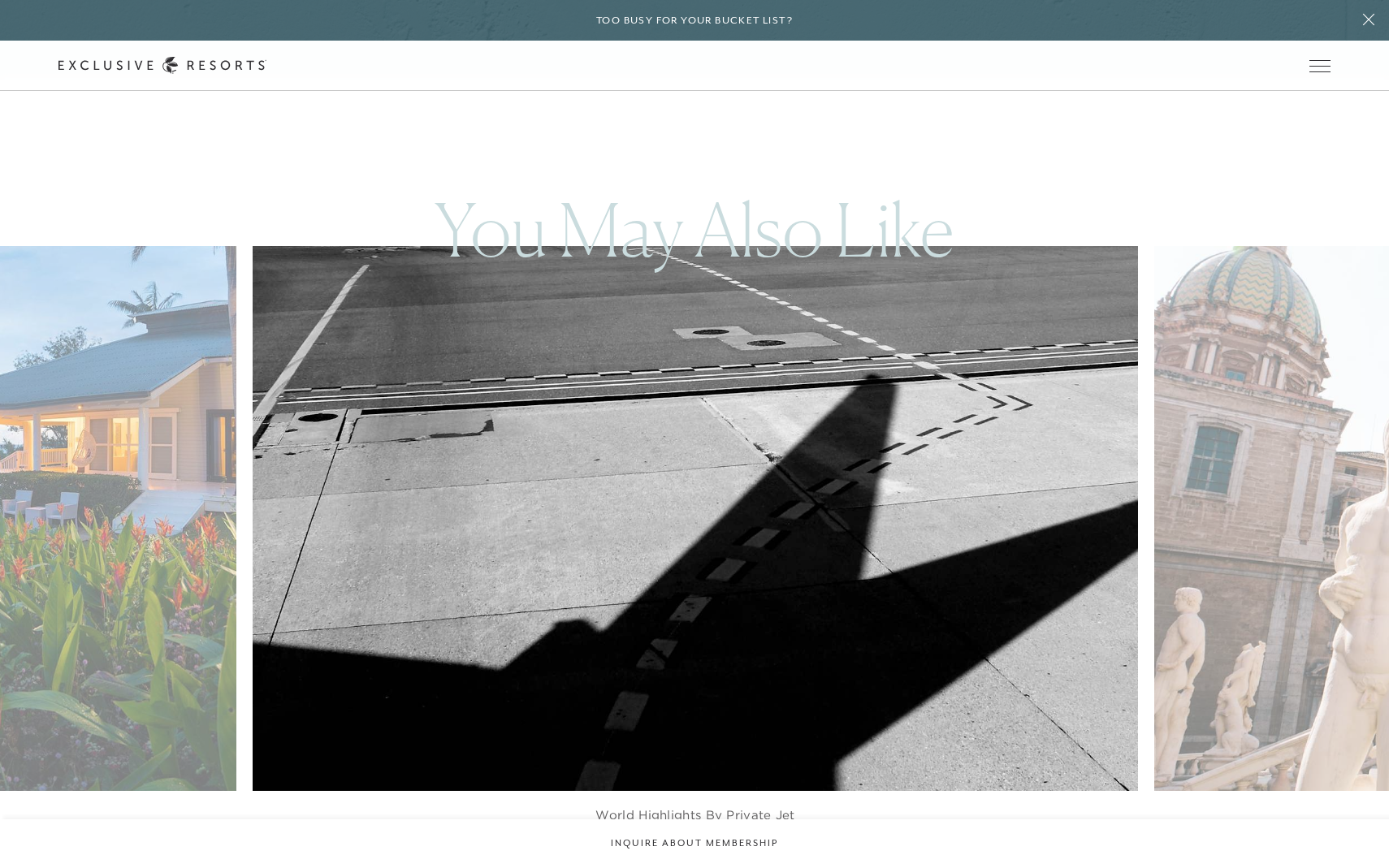
scroll to position [5748, 0]
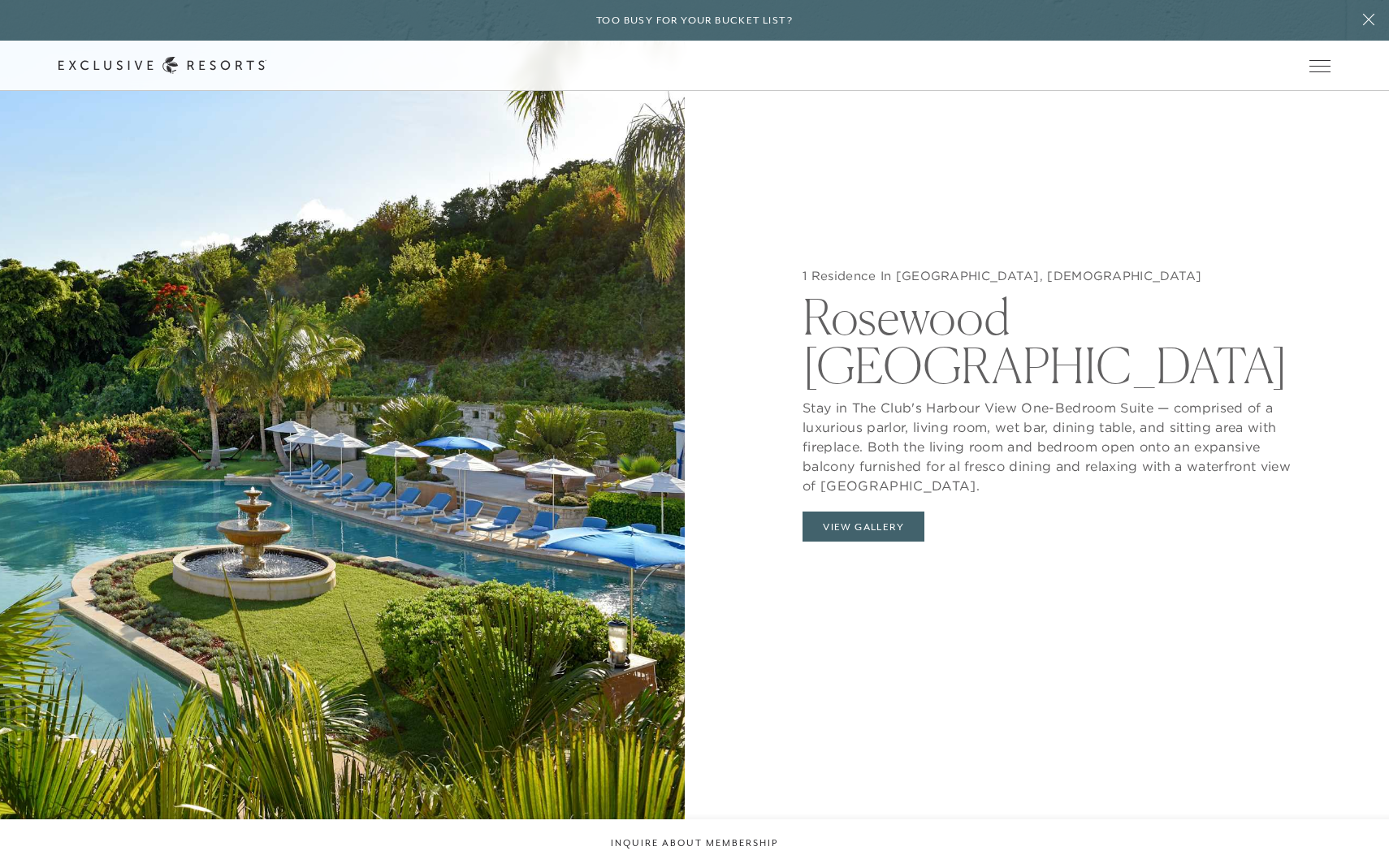
scroll to position [2034, 0]
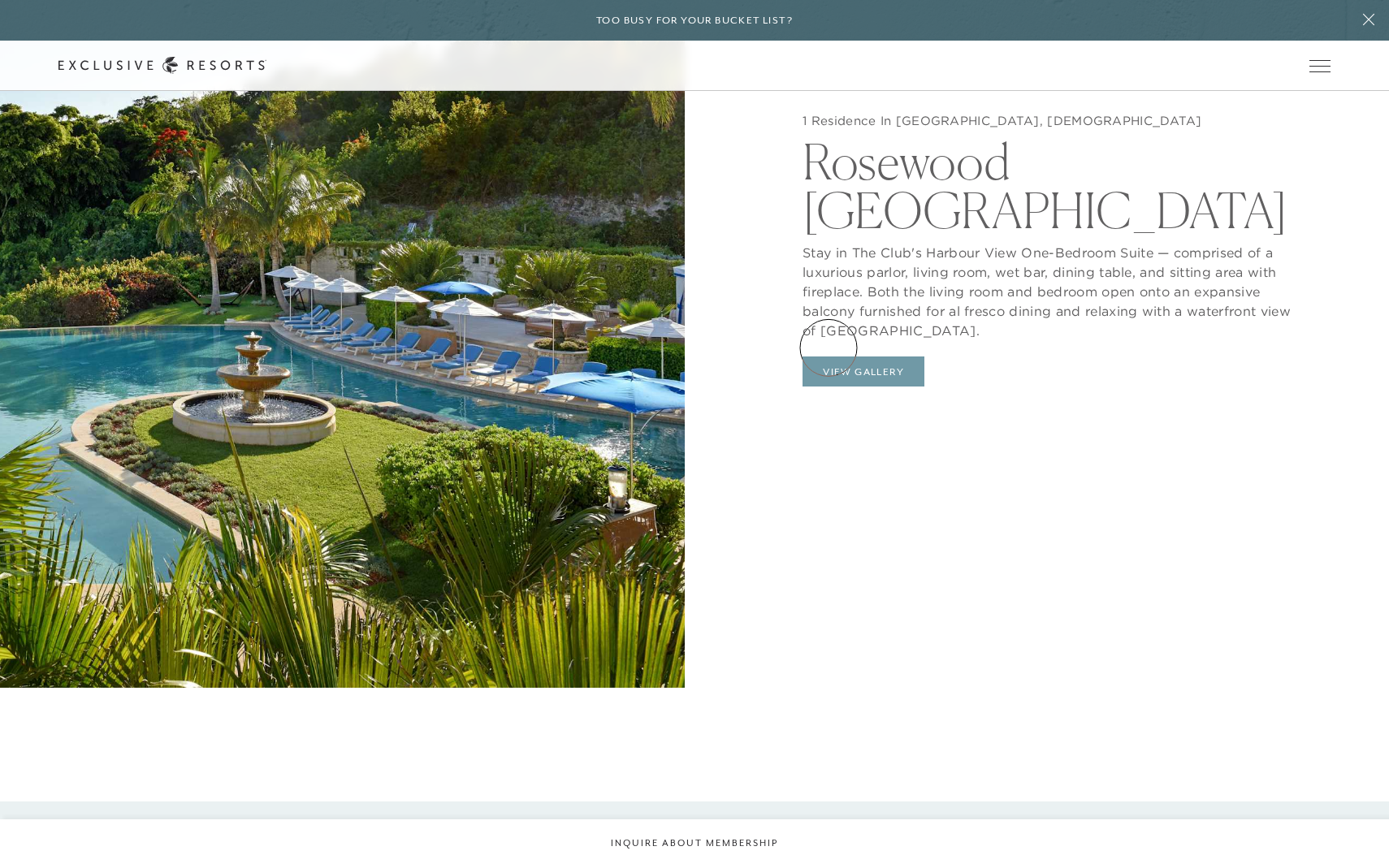
click at [831, 357] on button "View Gallery" at bounding box center [863, 372] width 122 height 31
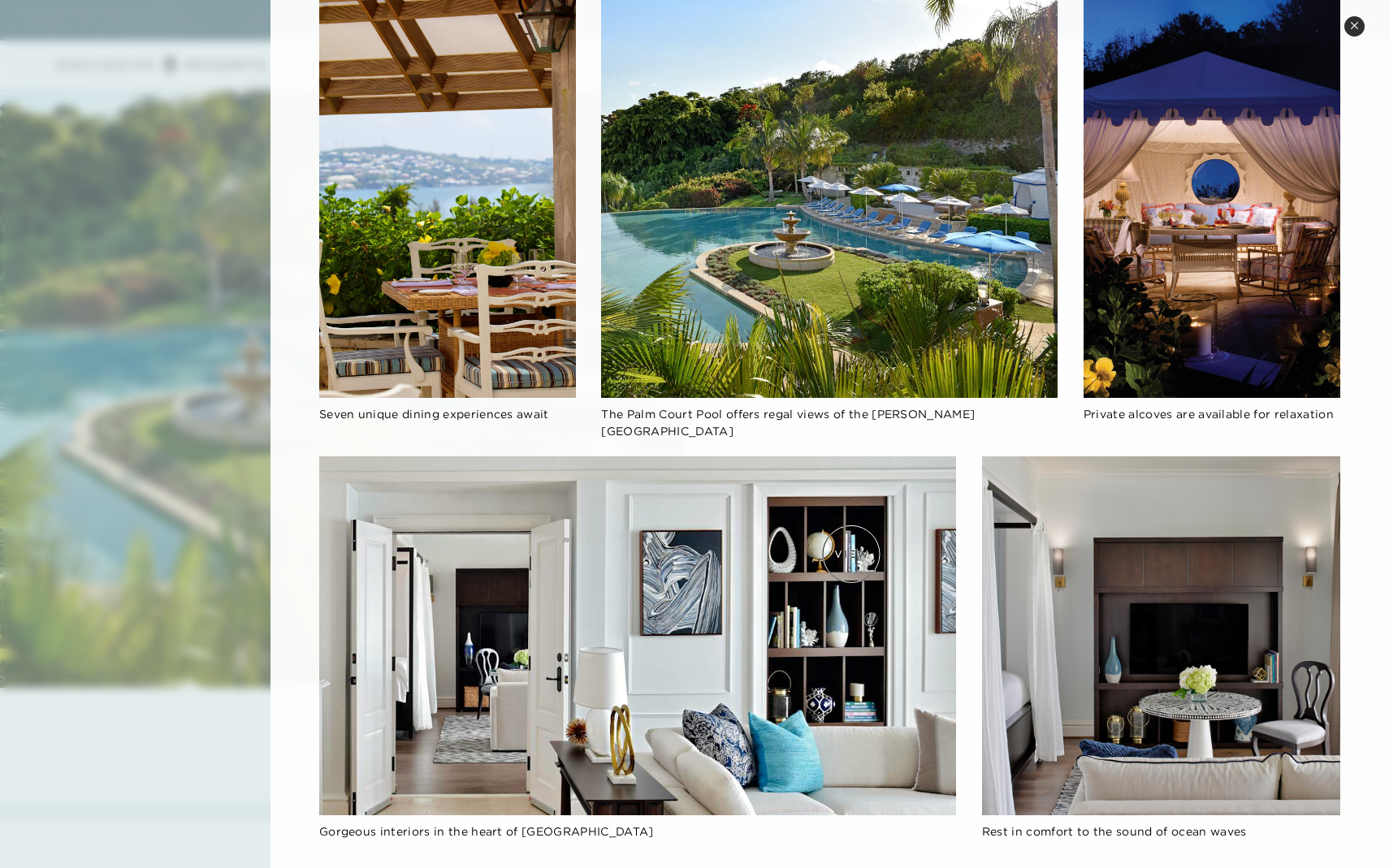
scroll to position [2067, 0]
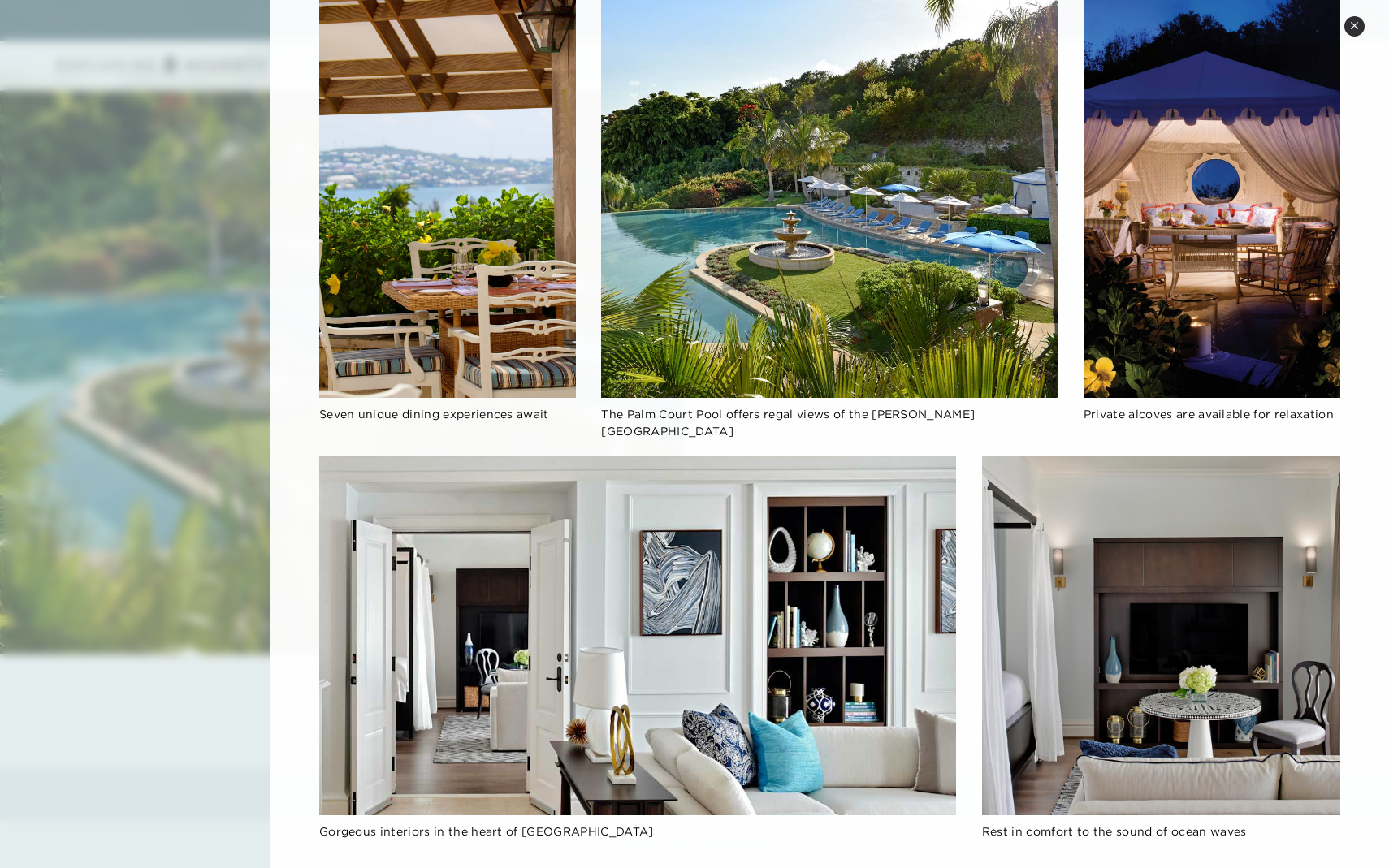
click at [198, 276] on div at bounding box center [694, 434] width 1389 height 868
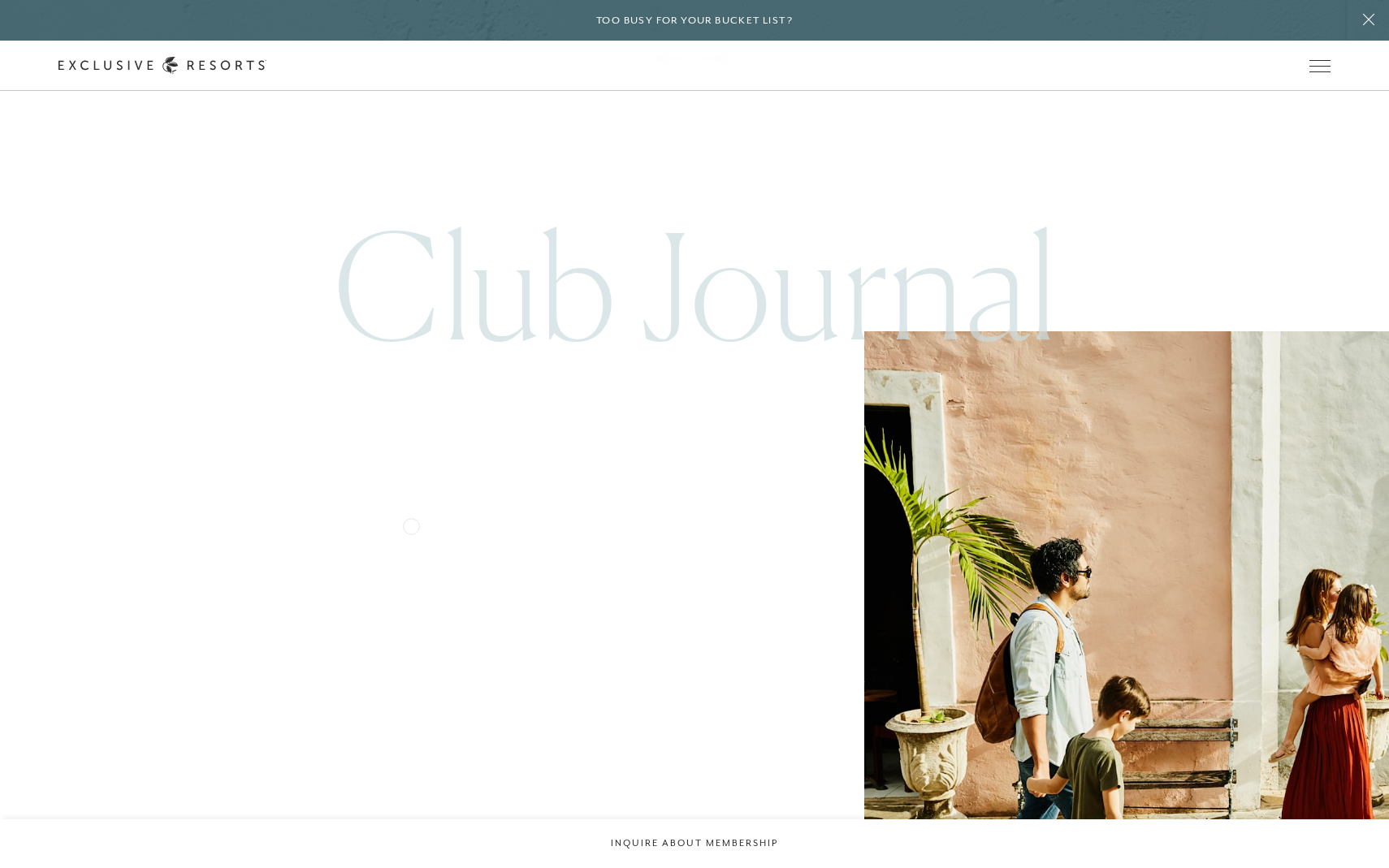
scroll to position [4394, 0]
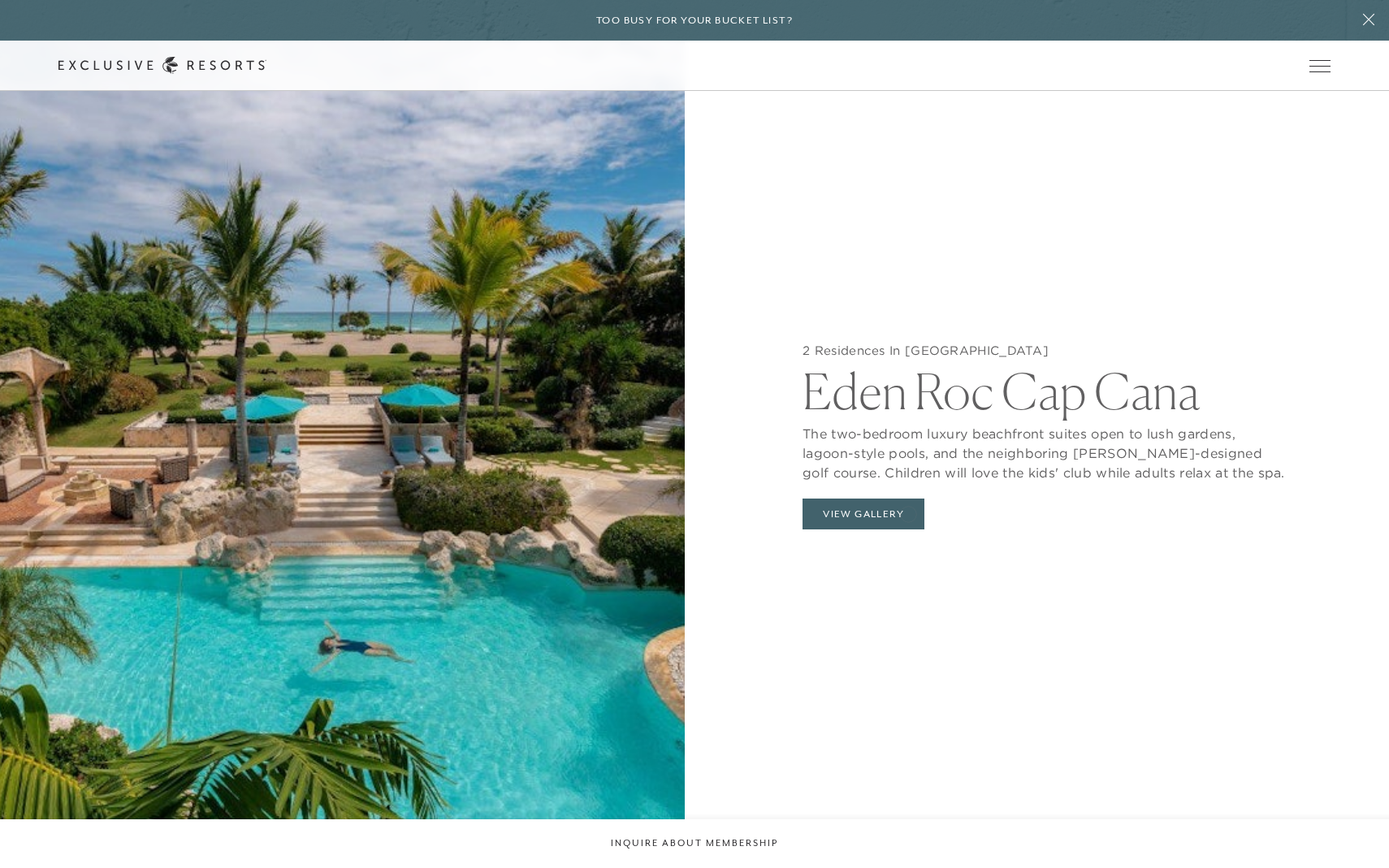
scroll to position [1886, 0]
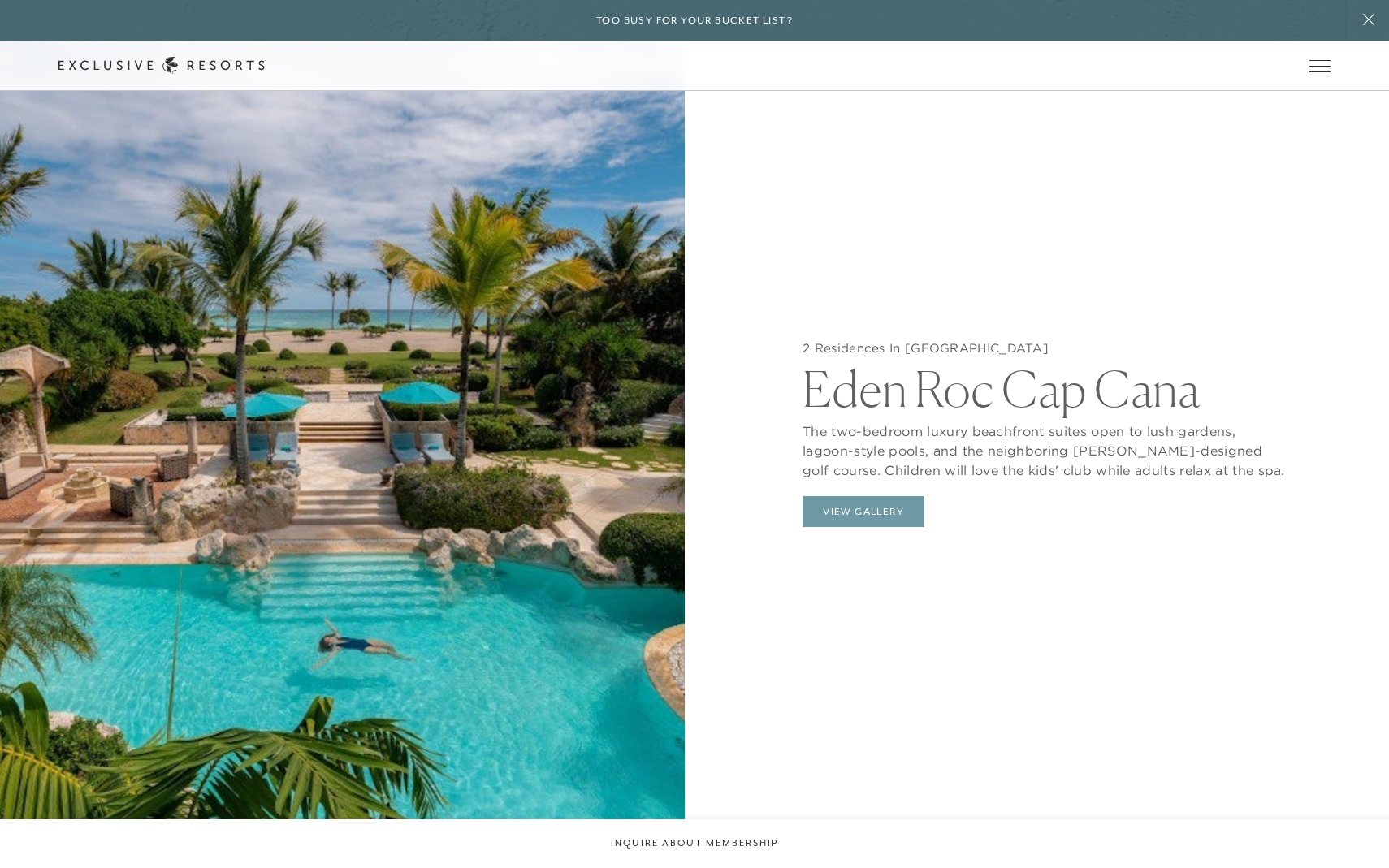
click at [908, 512] on button "View Gallery" at bounding box center [863, 511] width 122 height 31
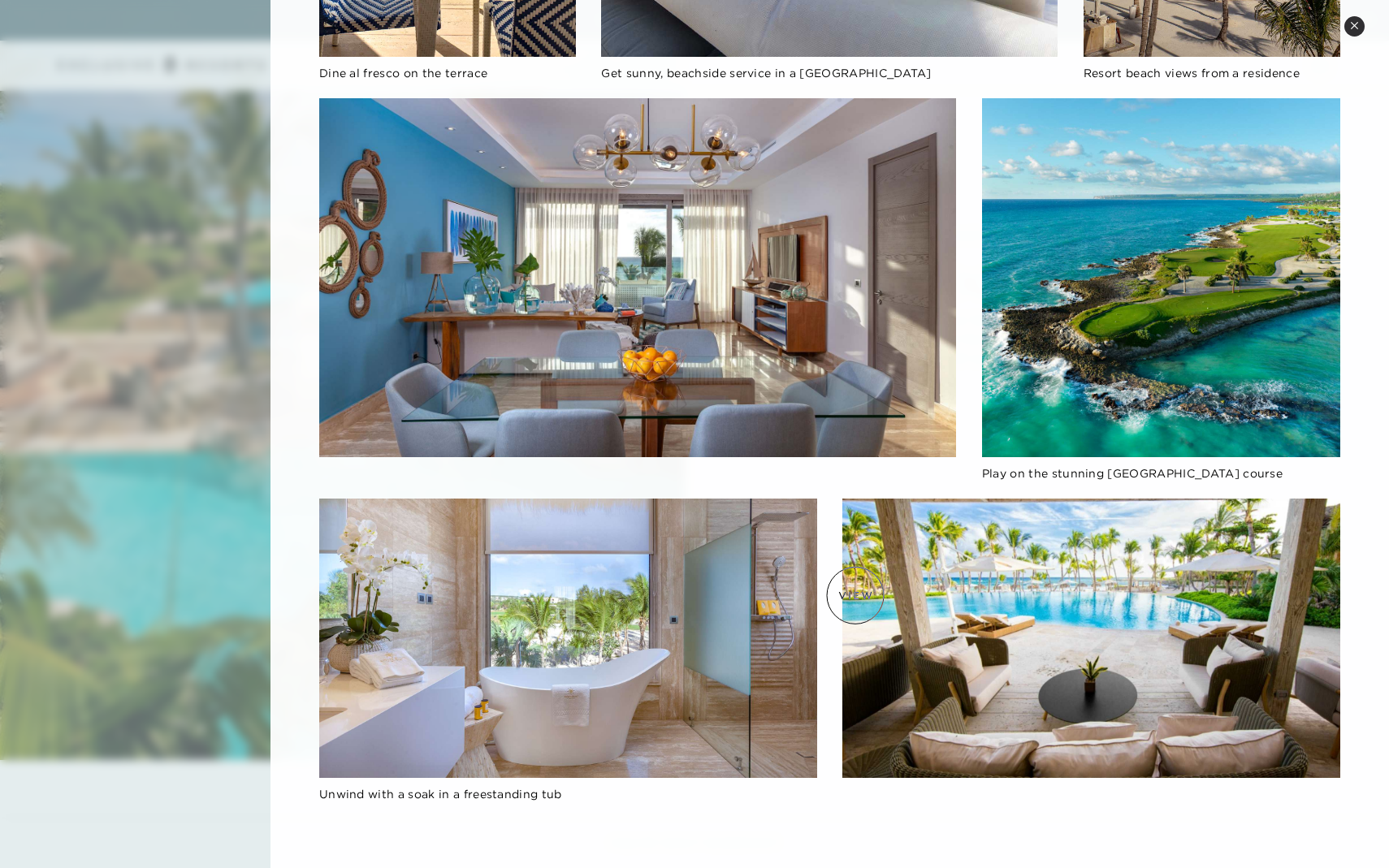
scroll to position [2030, 0]
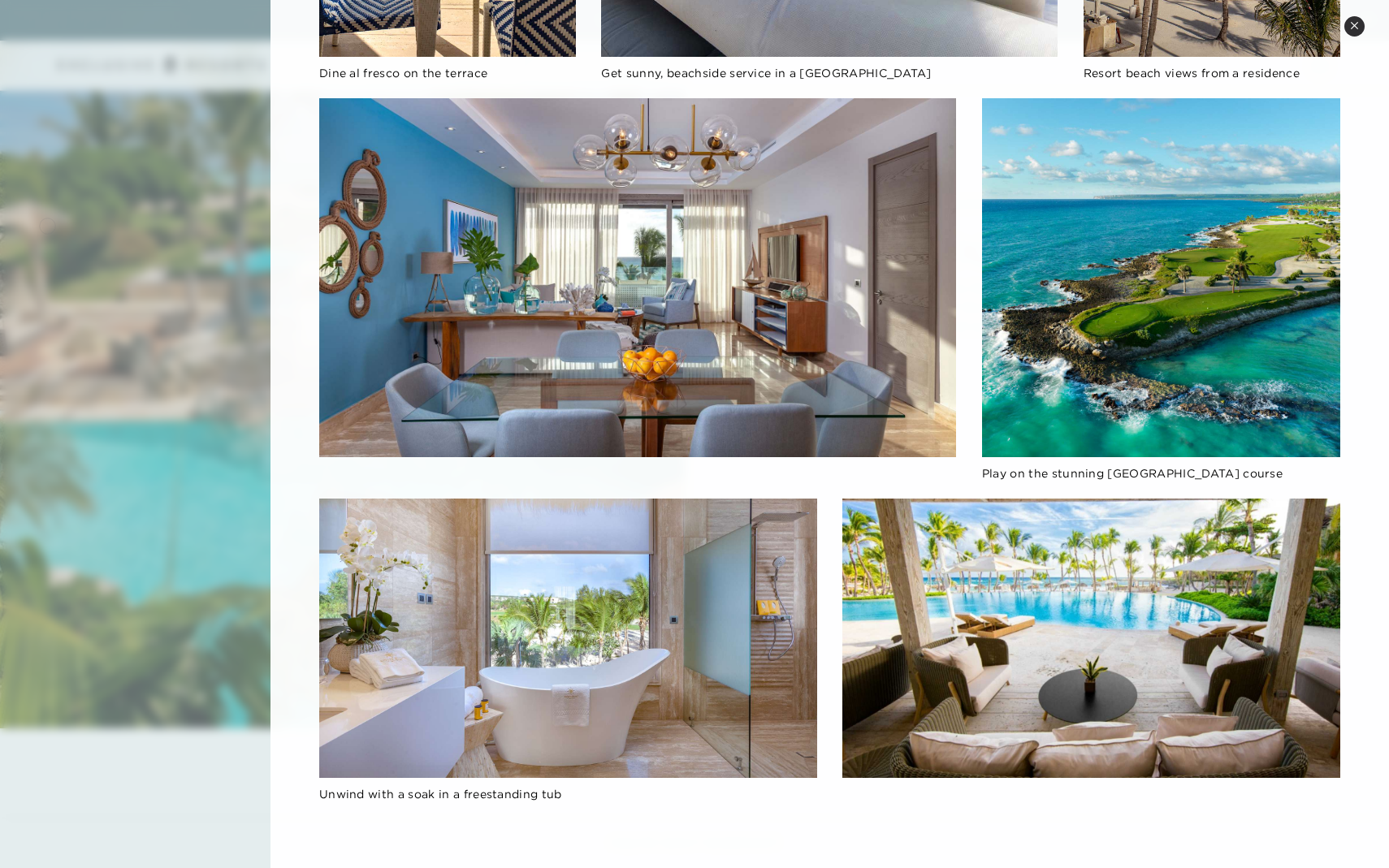
click at [47, 224] on div at bounding box center [694, 434] width 1389 height 868
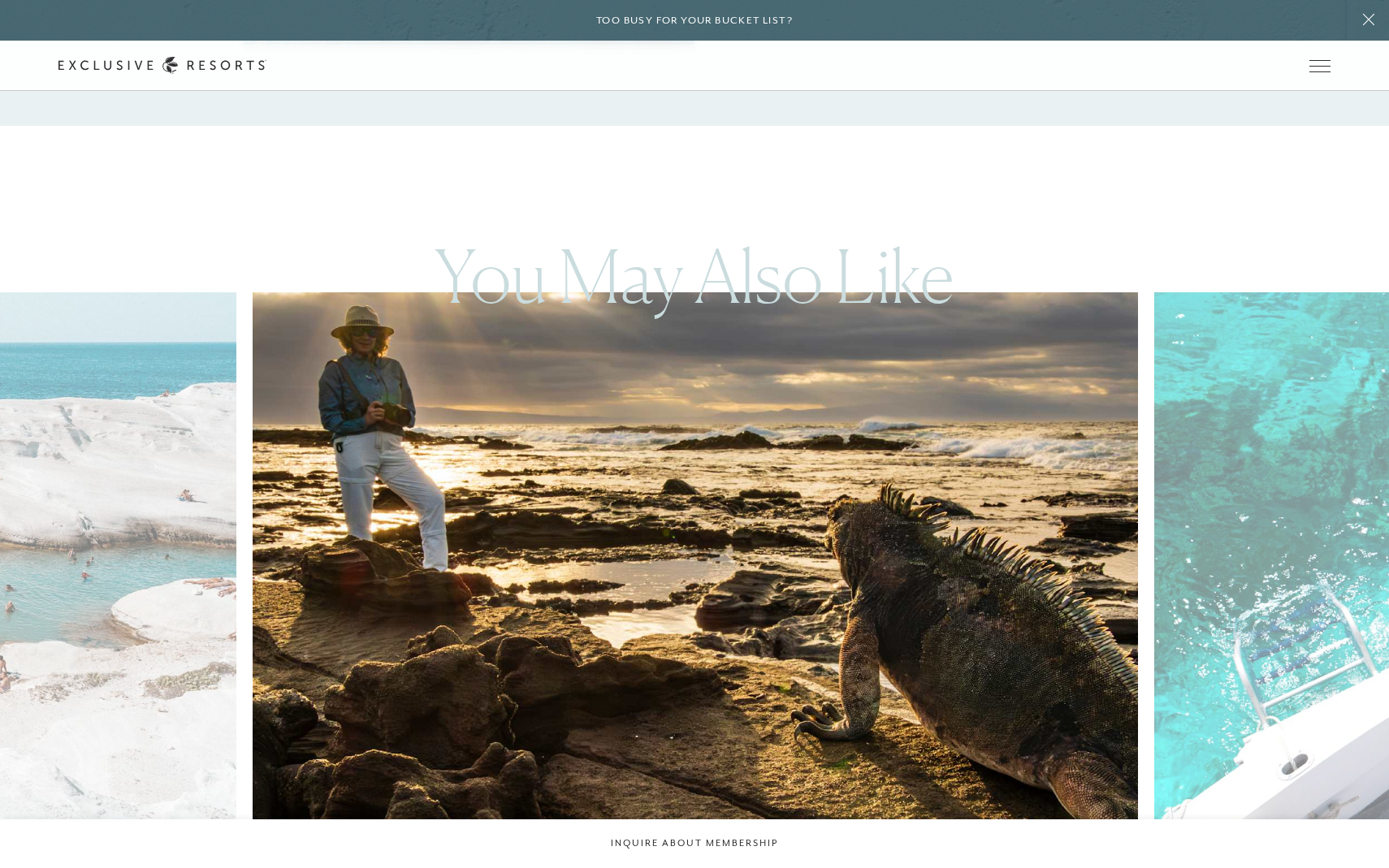
scroll to position [3576, 0]
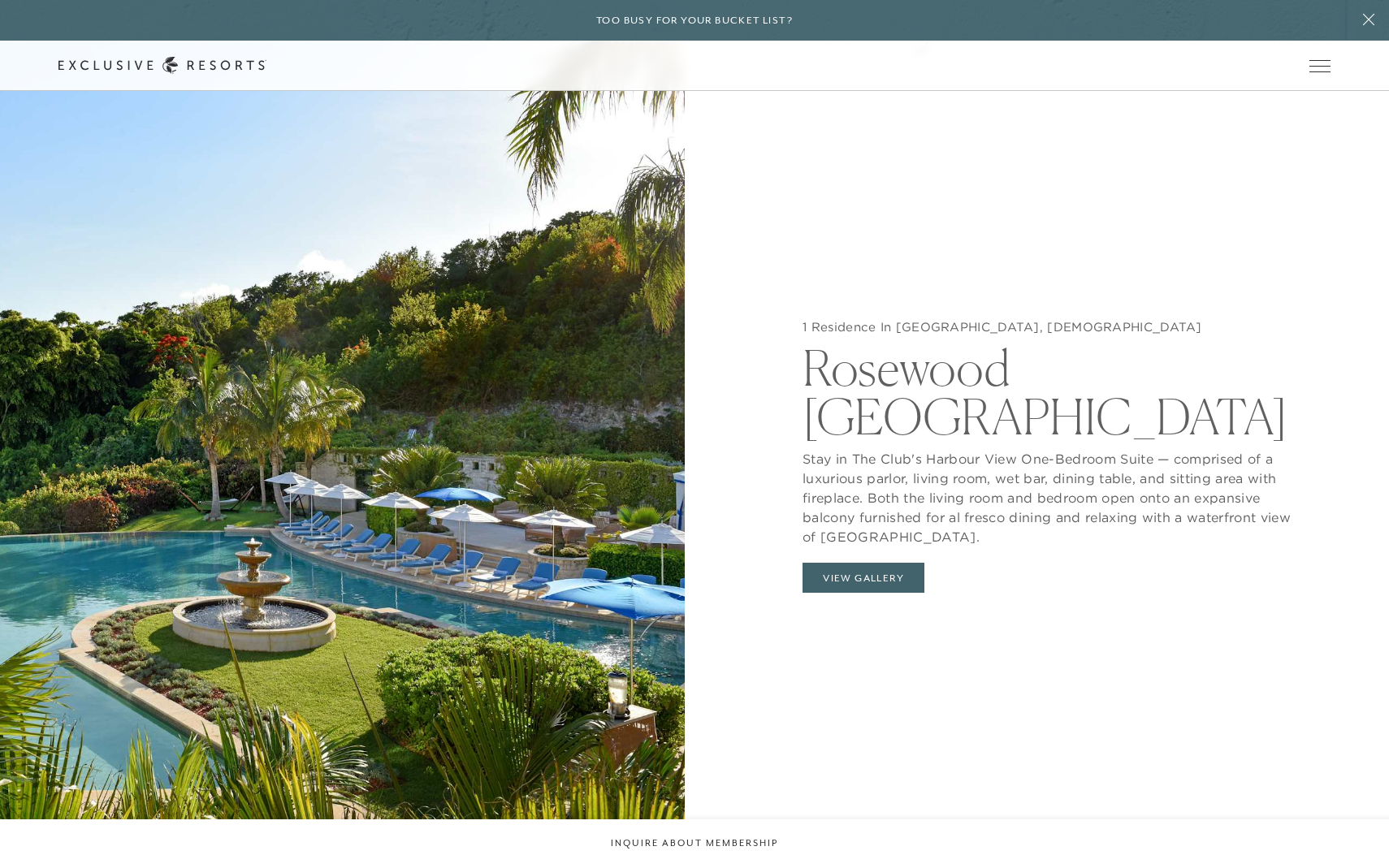
scroll to position [1833, 0]
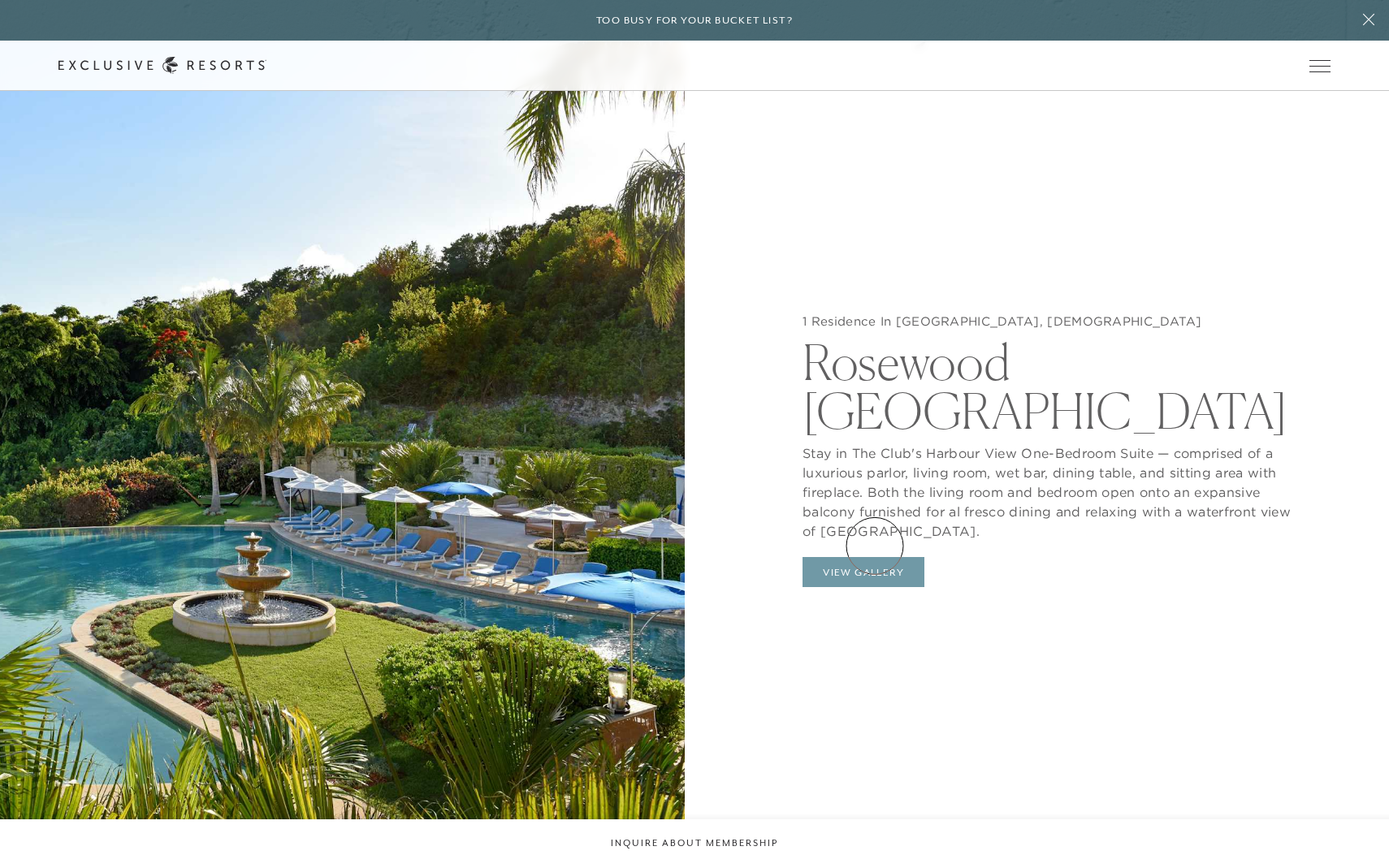
click at [875, 557] on button "View Gallery" at bounding box center [863, 573] width 122 height 31
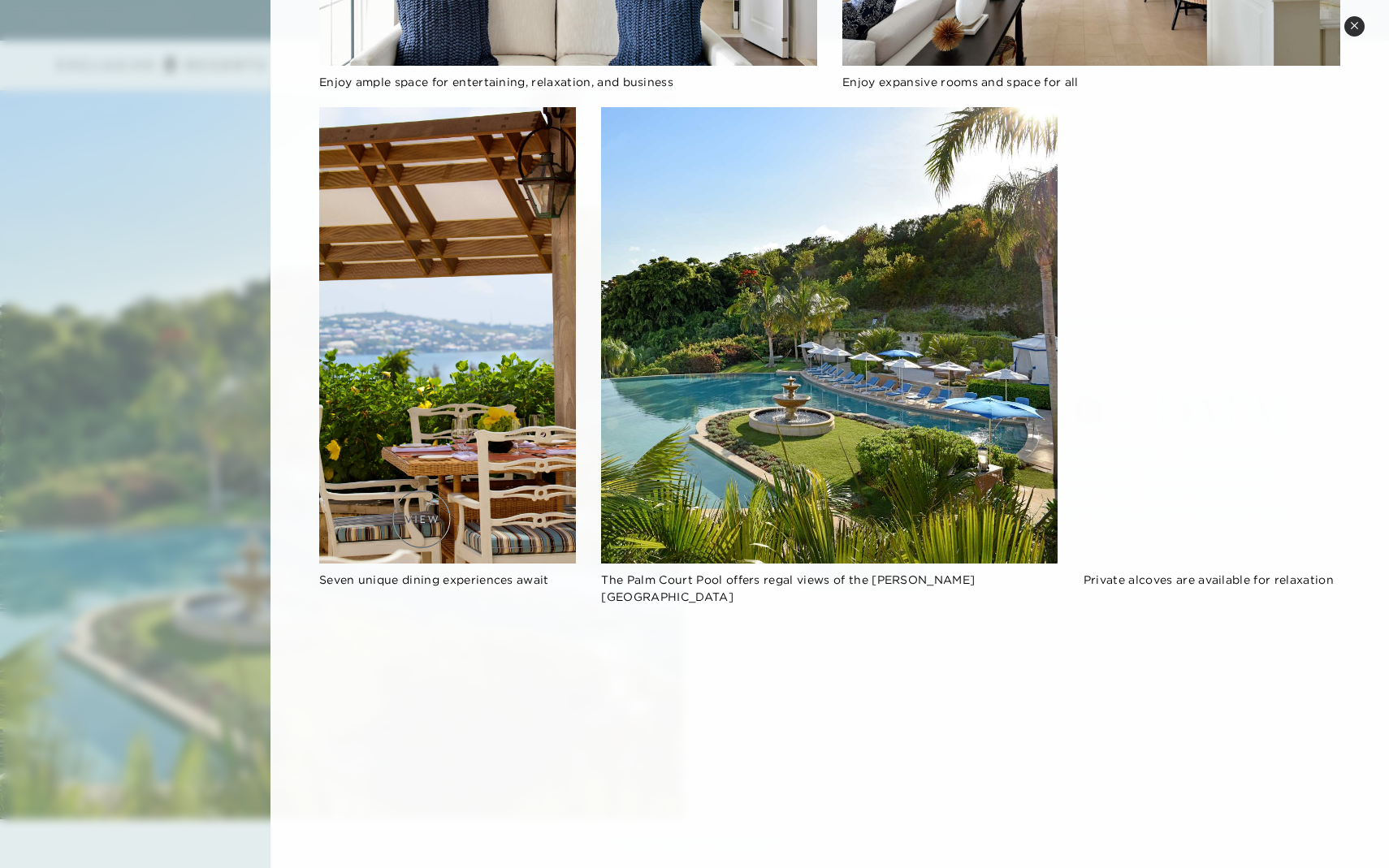
scroll to position [991, 0]
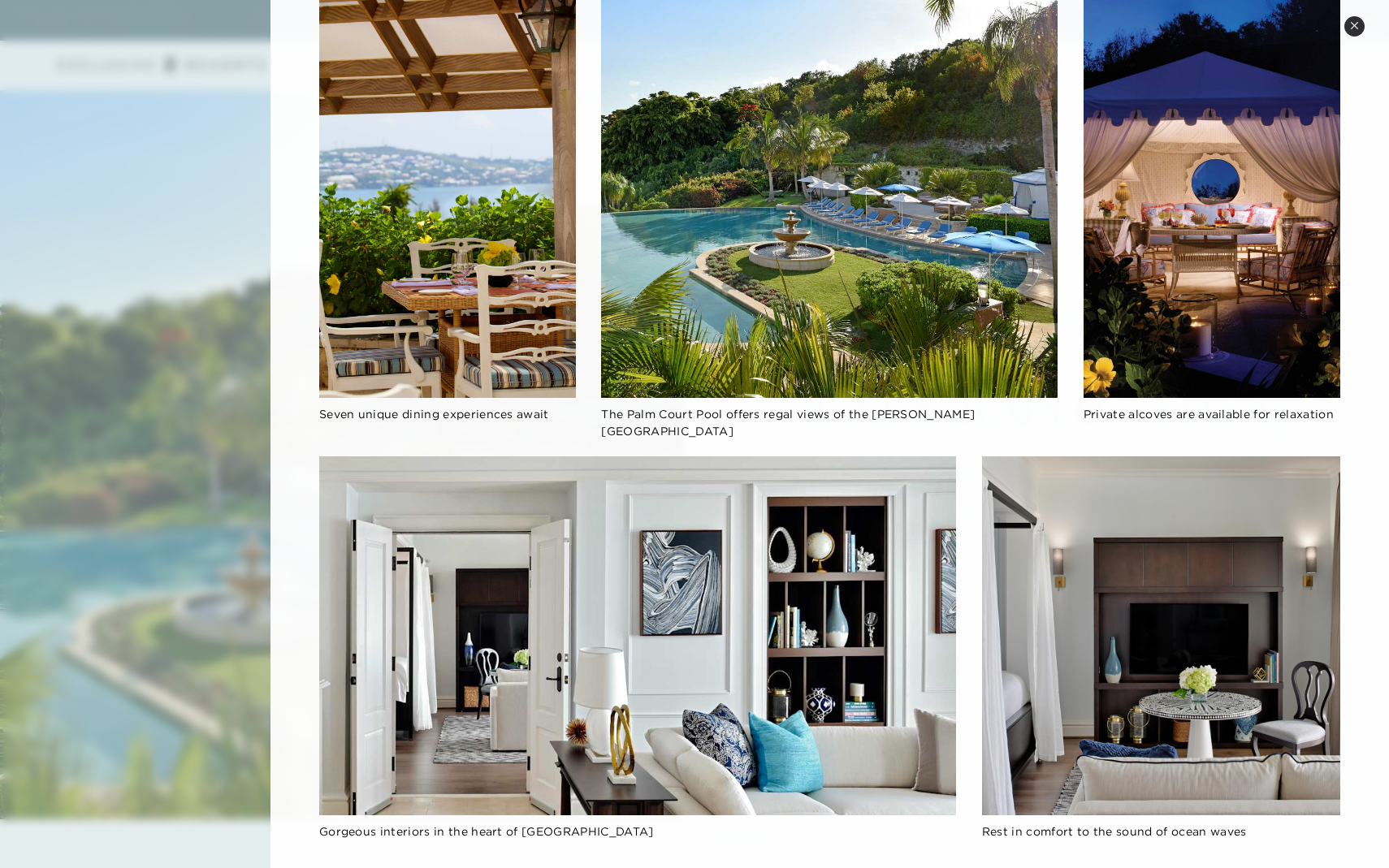
click at [141, 444] on div at bounding box center [694, 434] width 1389 height 868
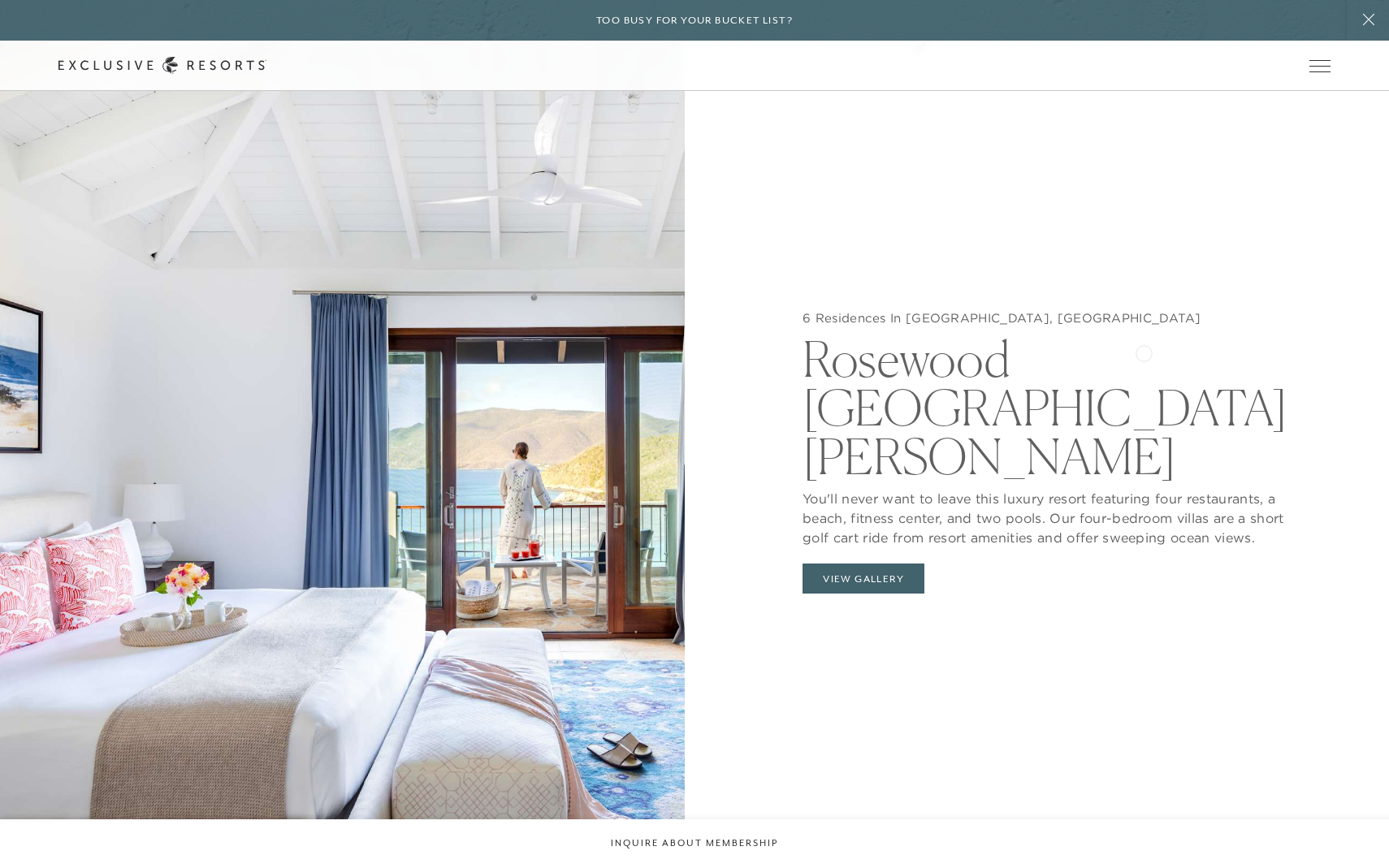
scroll to position [1837, 0]
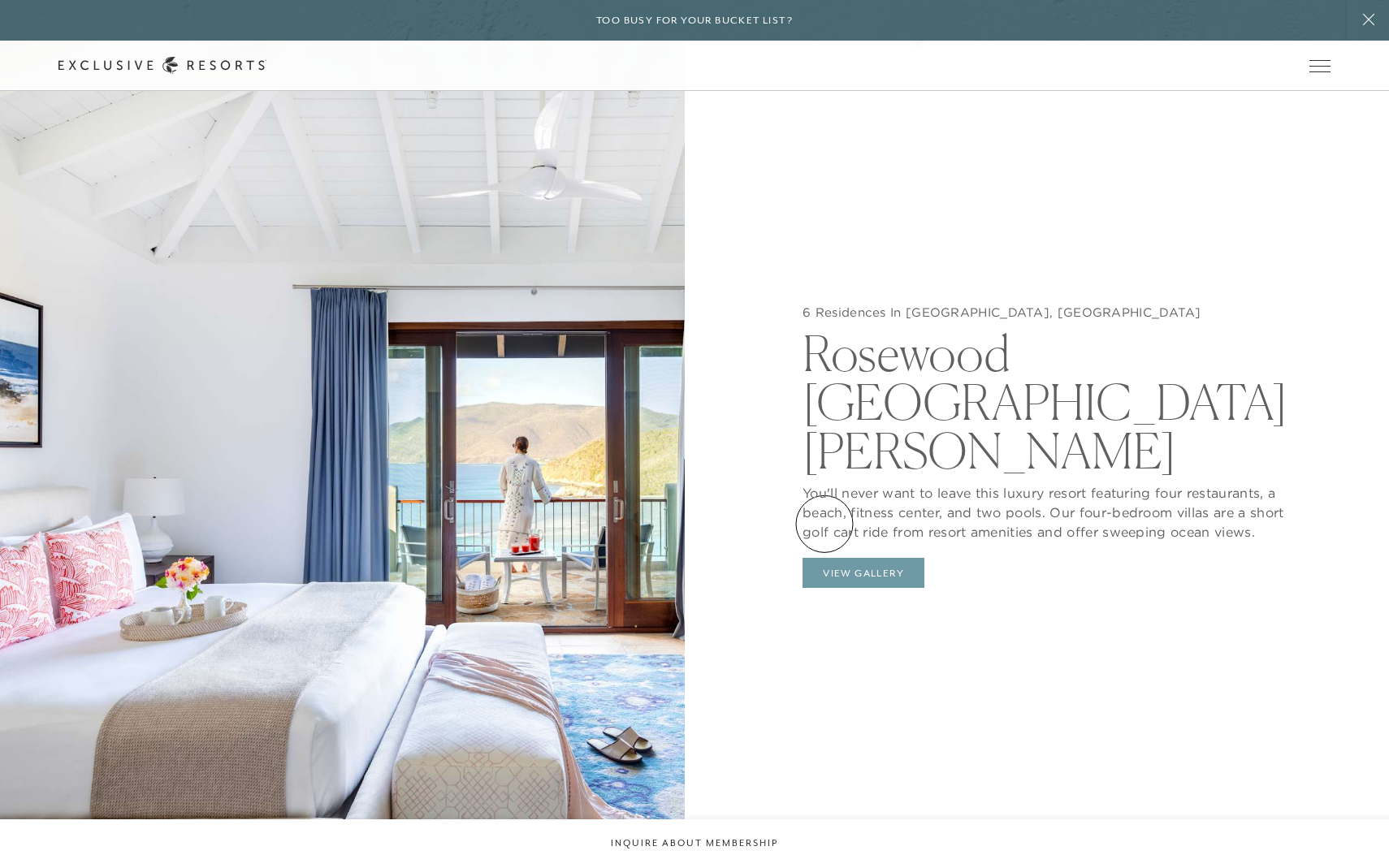
click at [825, 558] on button "View Gallery" at bounding box center [863, 574] width 122 height 31
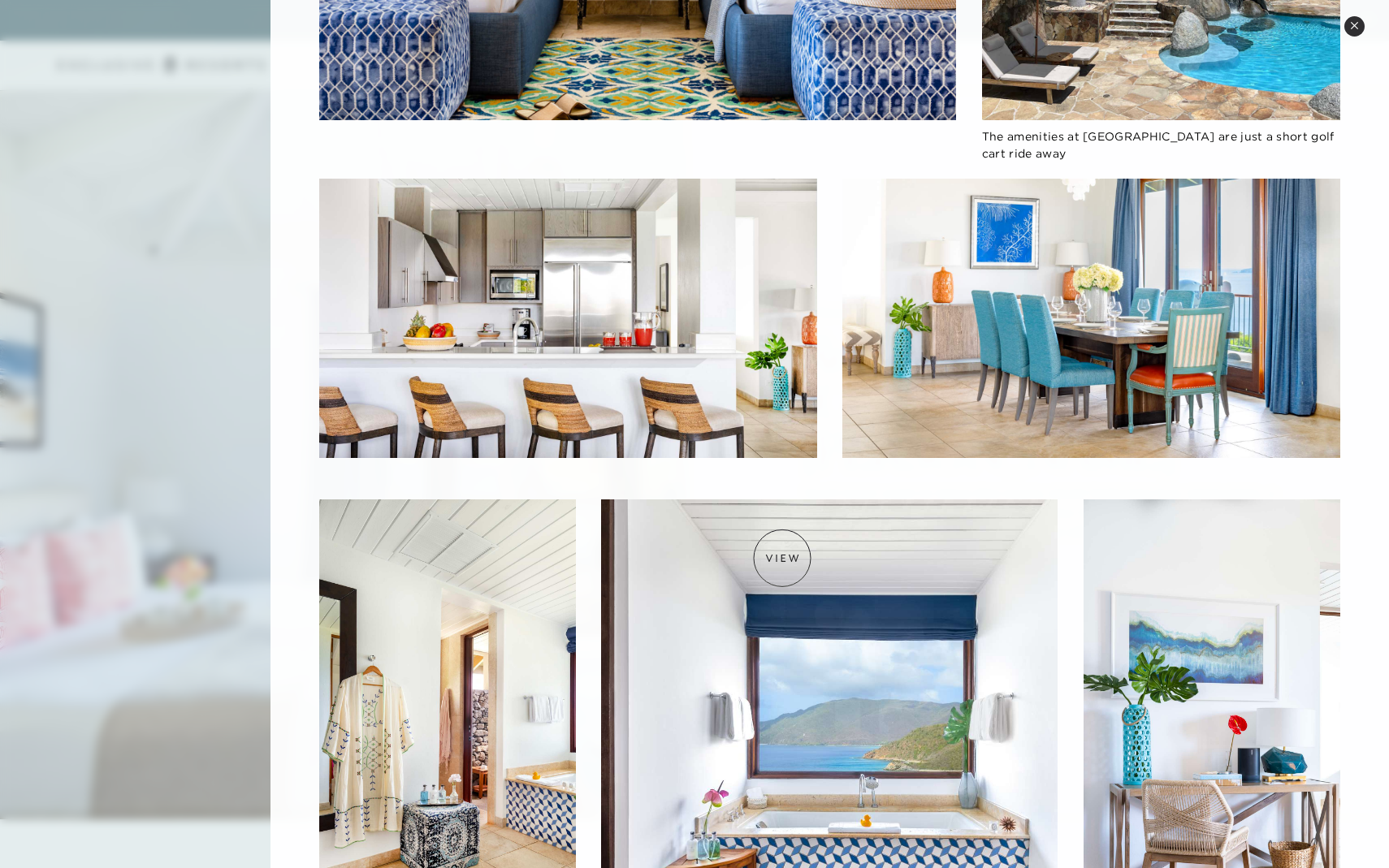
scroll to position [1845, 0]
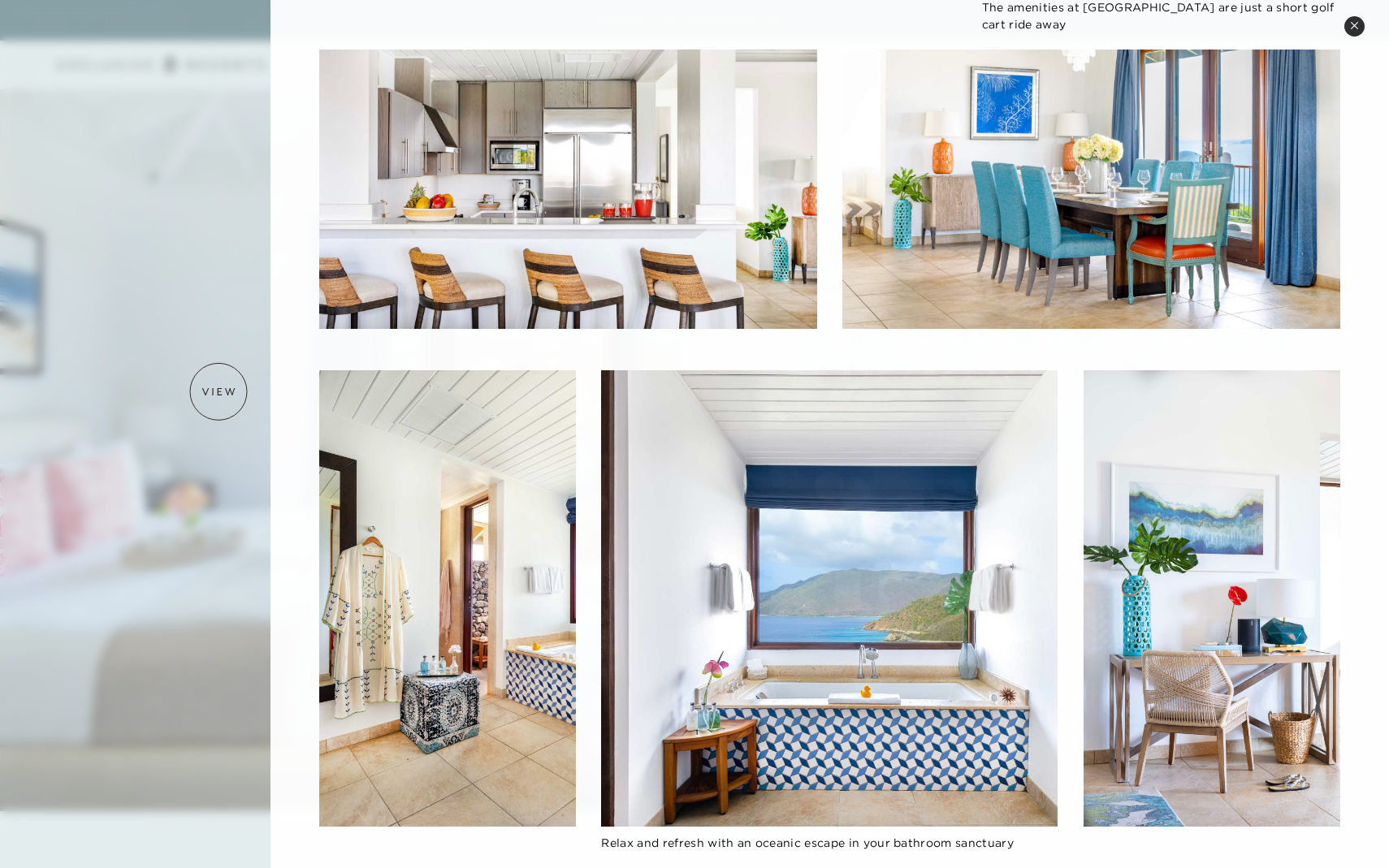
click at [219, 392] on div at bounding box center [694, 434] width 1389 height 868
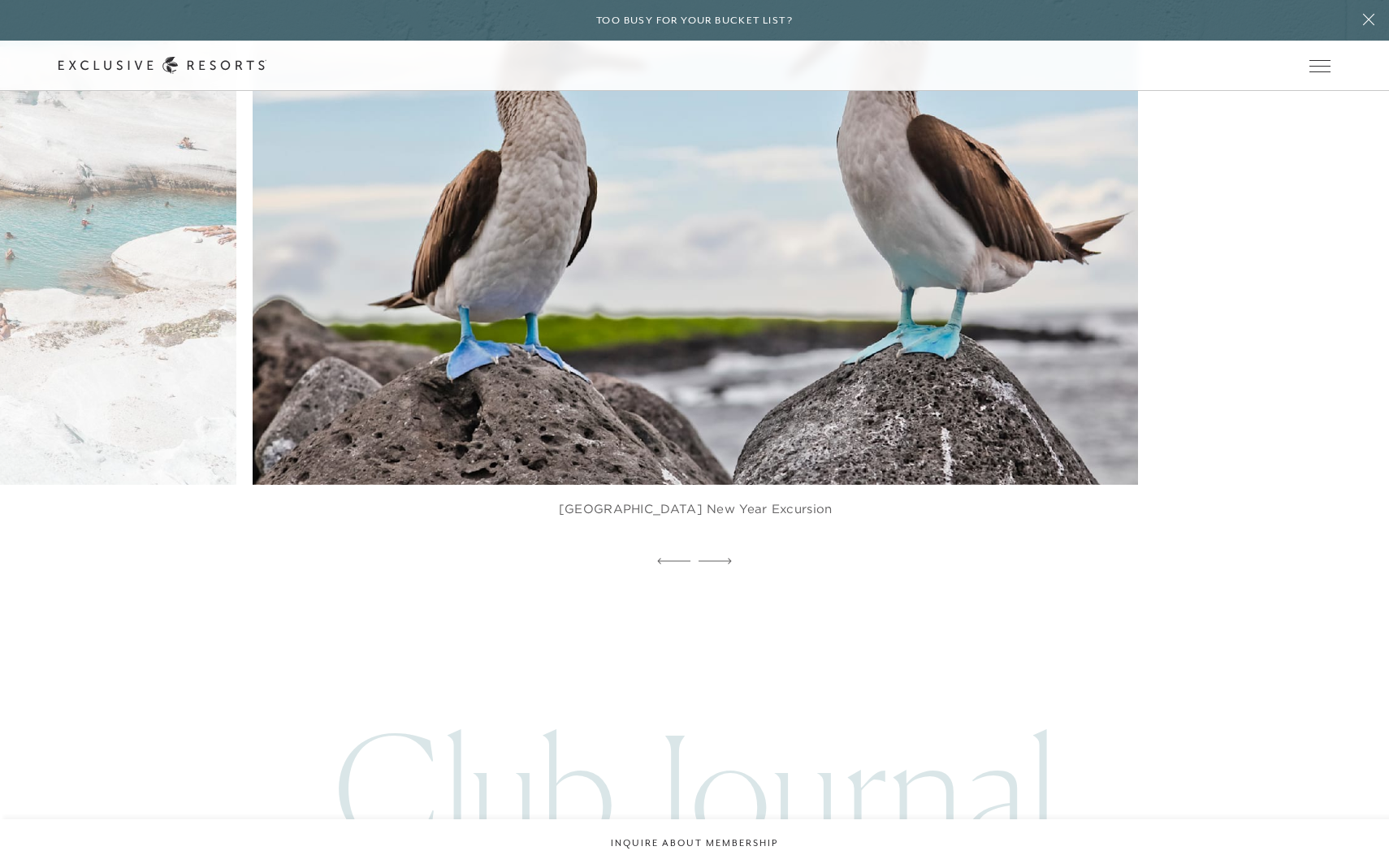
scroll to position [3900, 0]
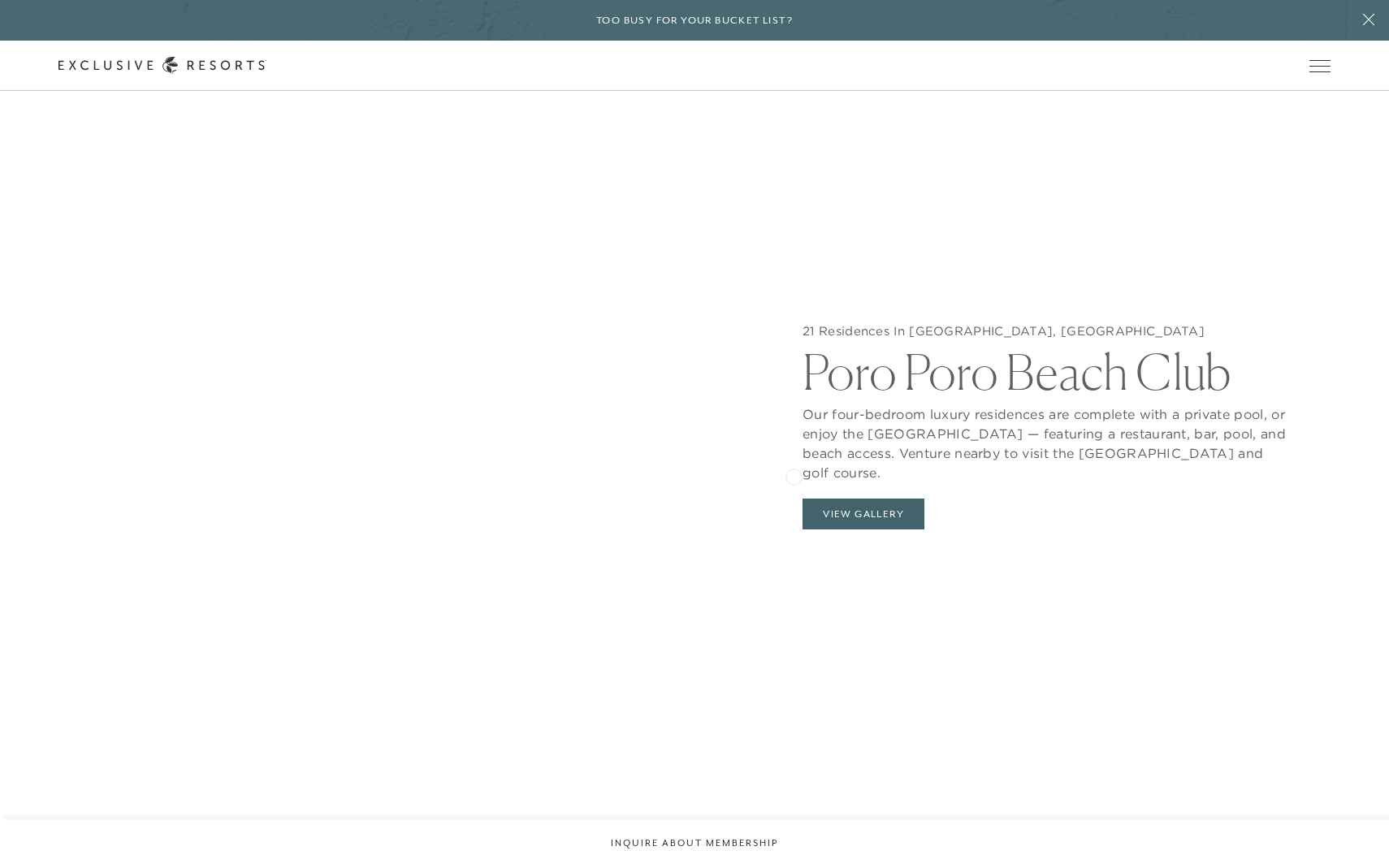
scroll to position [1897, 0]
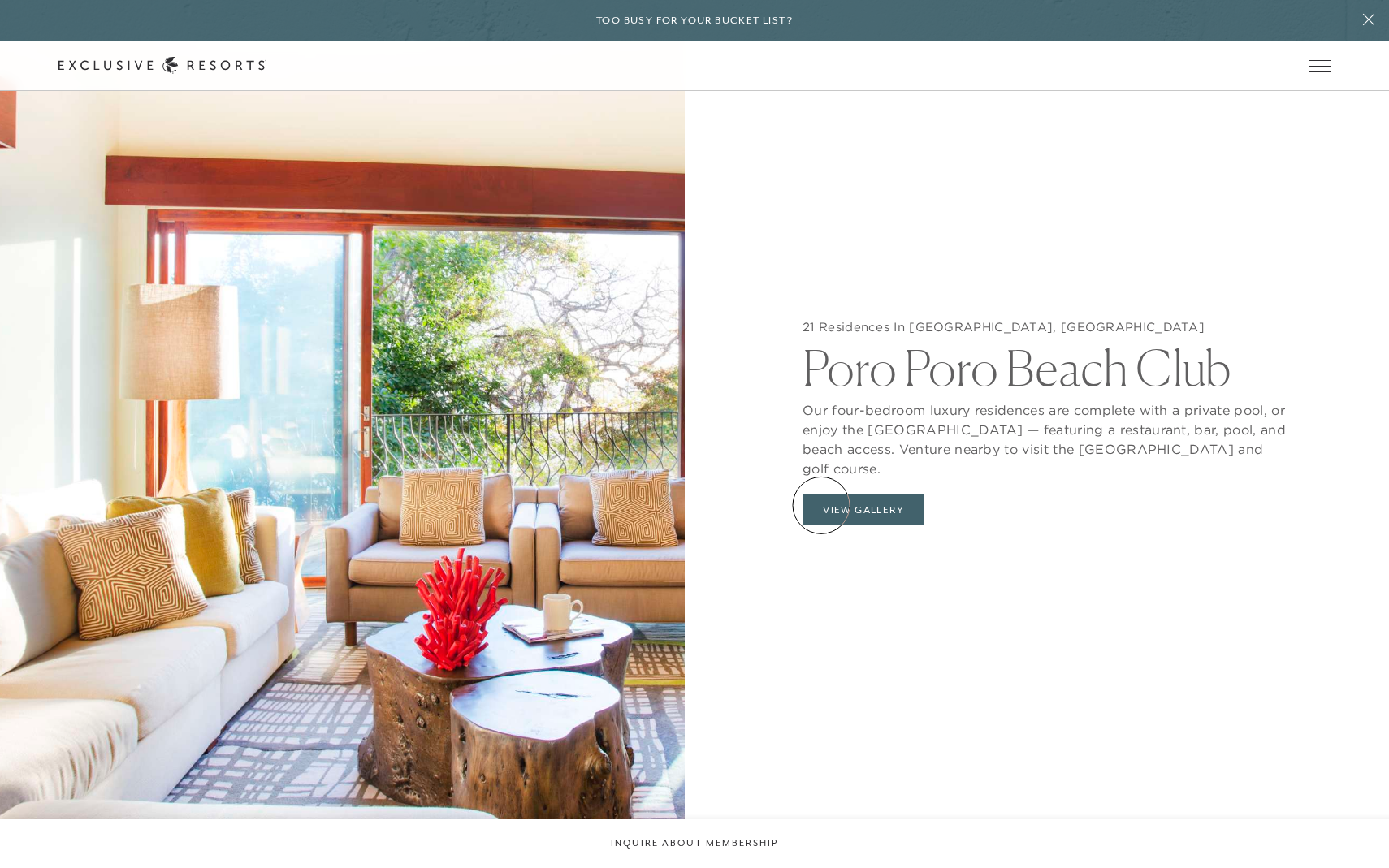
click at [822, 505] on button "View Gallery" at bounding box center [863, 510] width 122 height 31
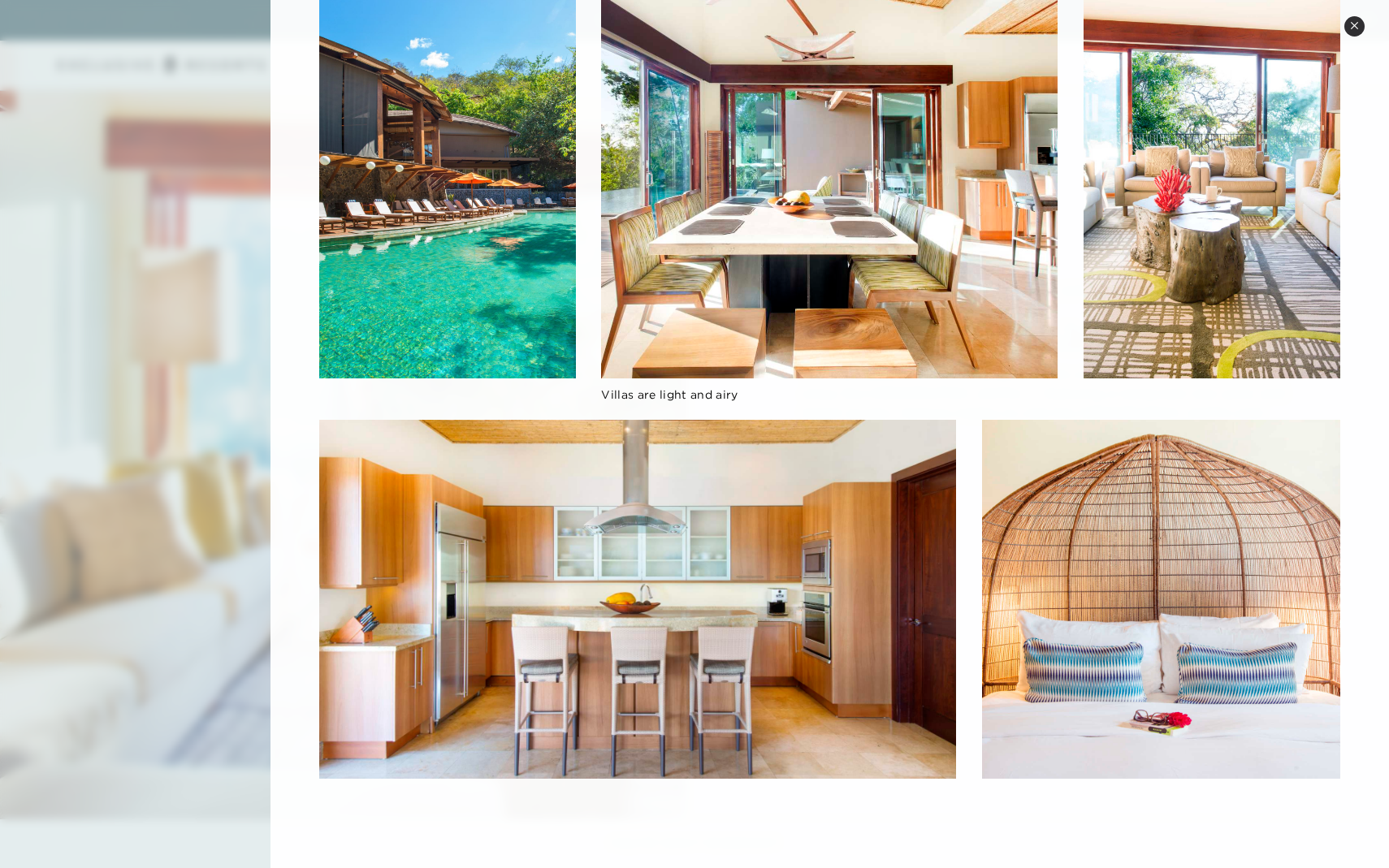
scroll to position [2017, 0]
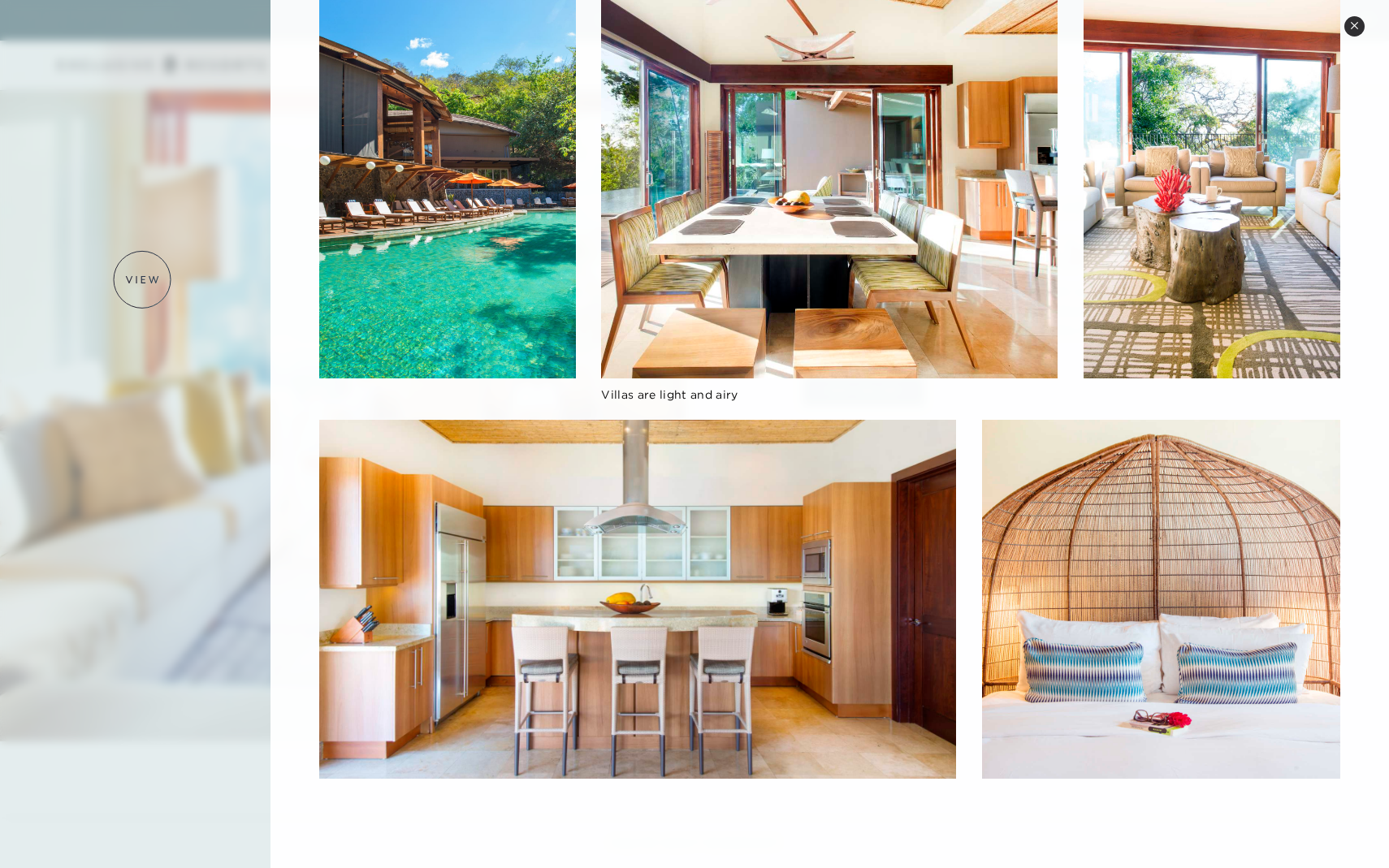
click at [141, 281] on div at bounding box center [694, 434] width 1389 height 868
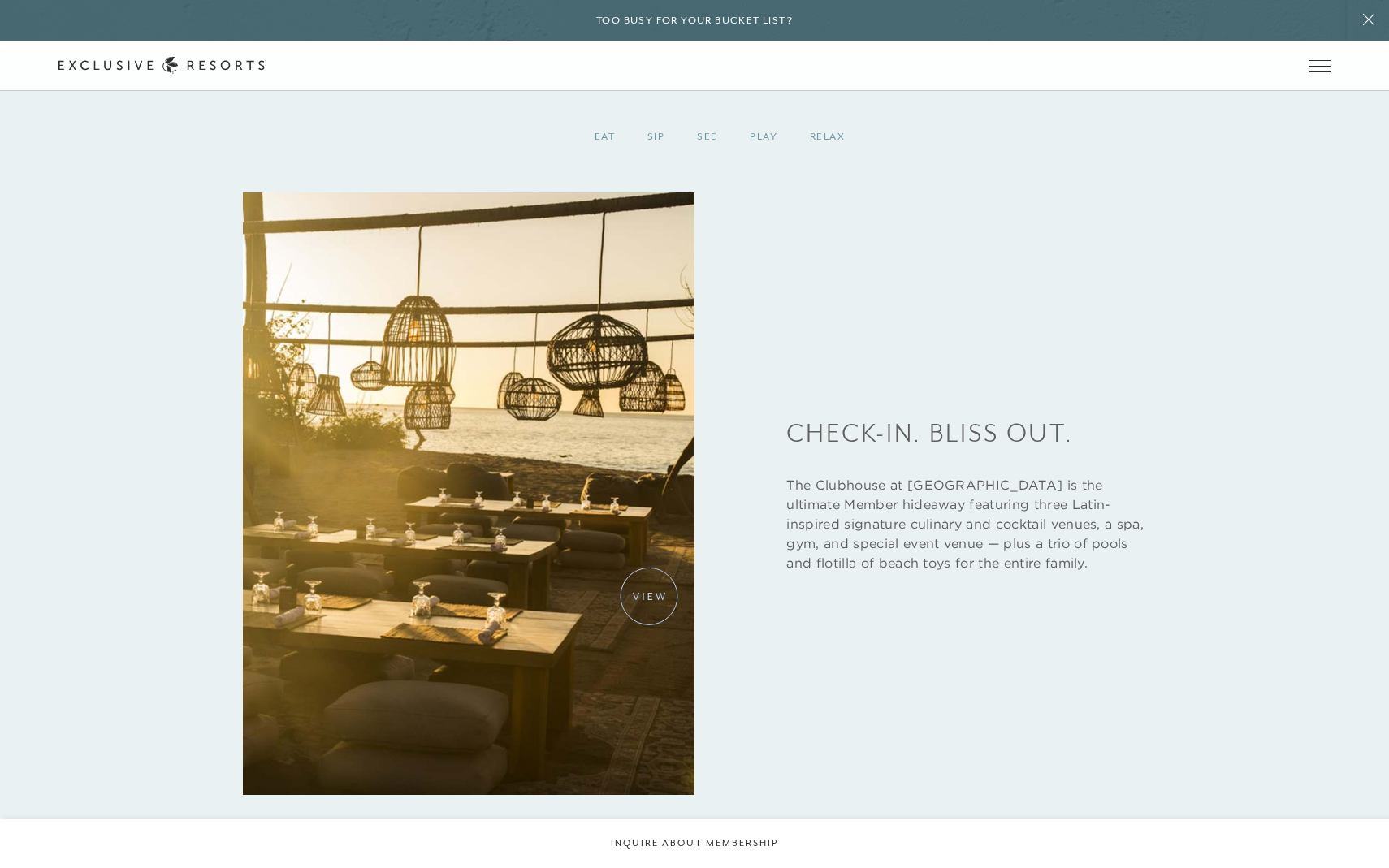
scroll to position [2863, 0]
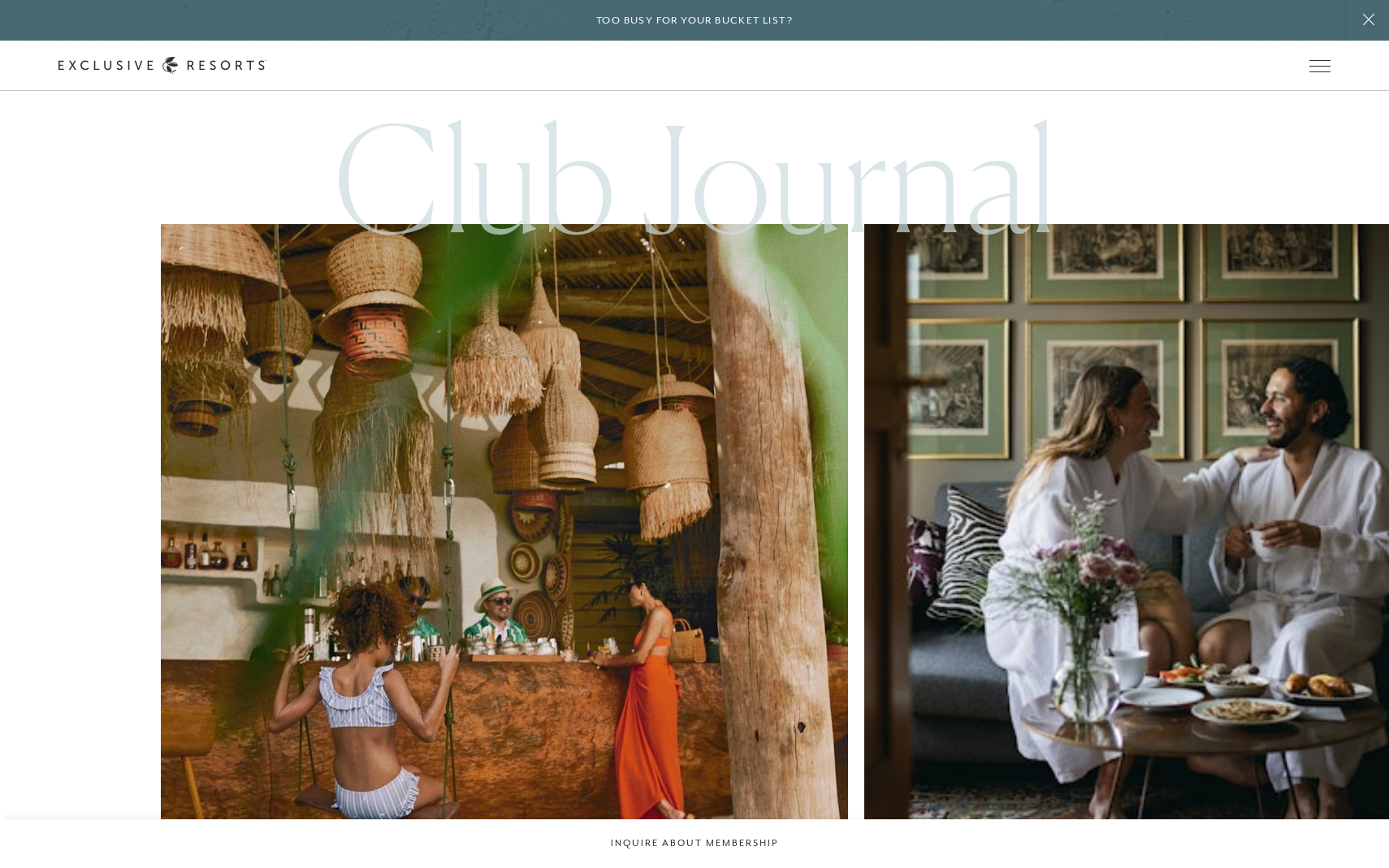
scroll to position [4545, 0]
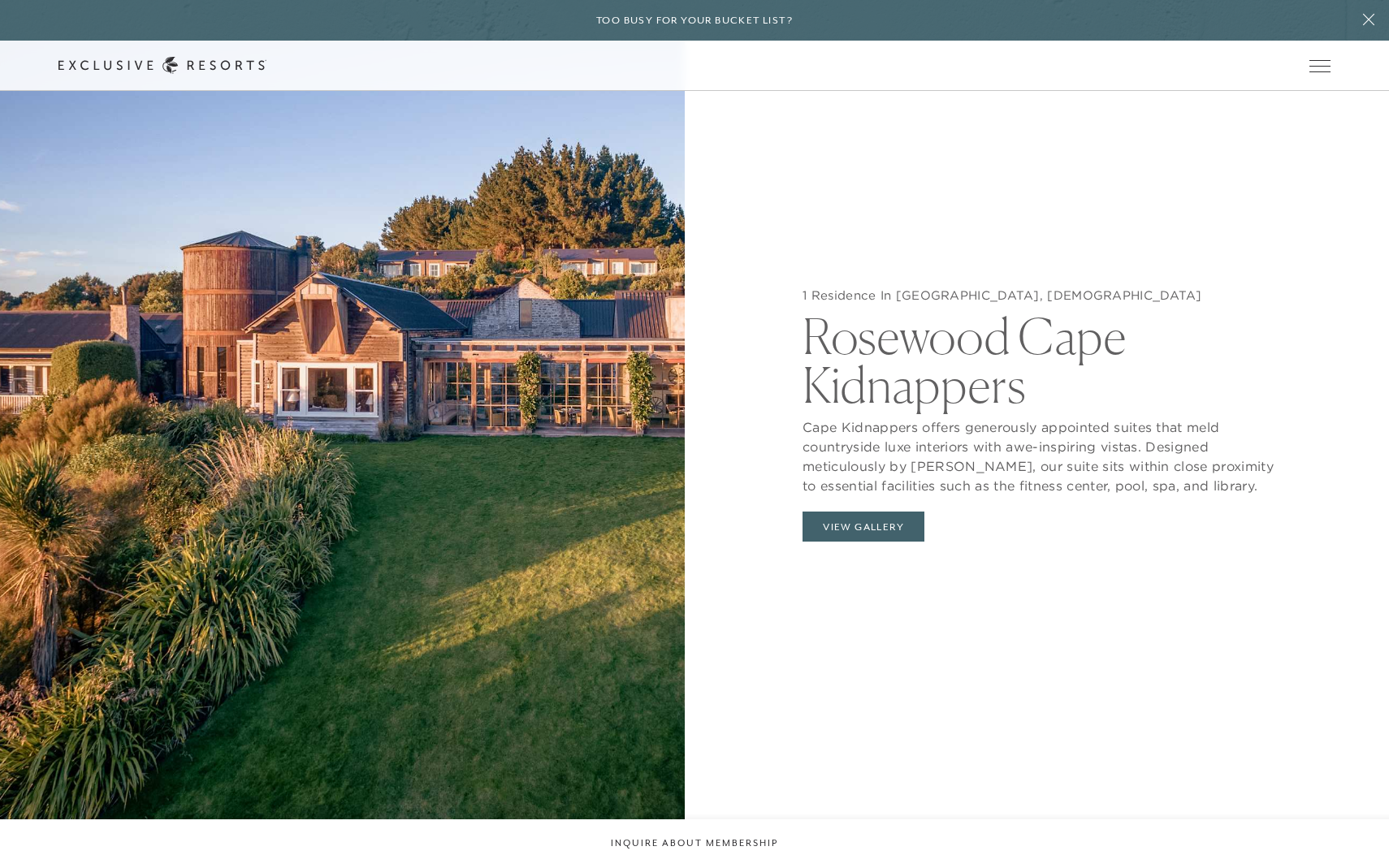
scroll to position [1867, 0]
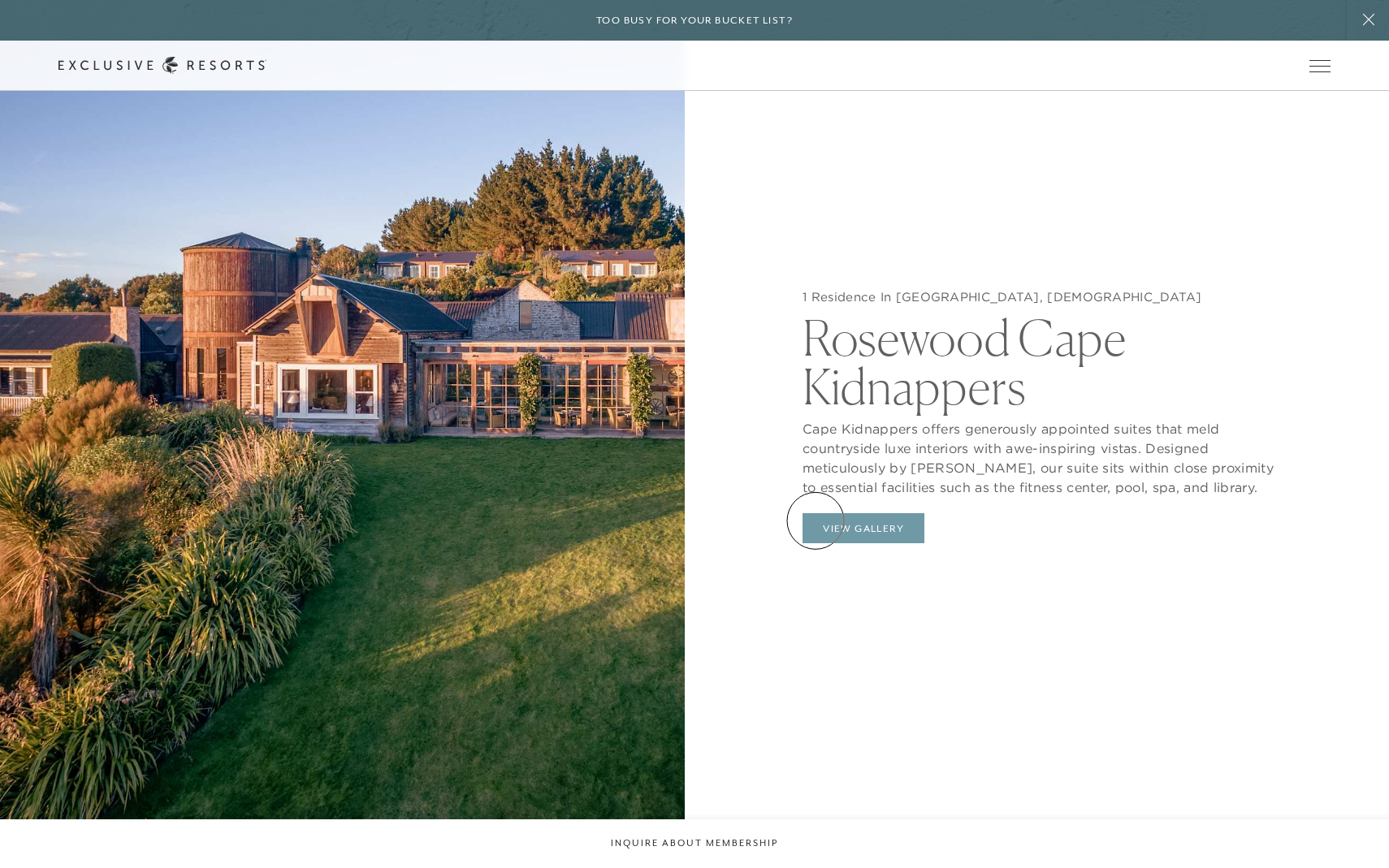
click at [816, 521] on button "View Gallery" at bounding box center [863, 529] width 122 height 31
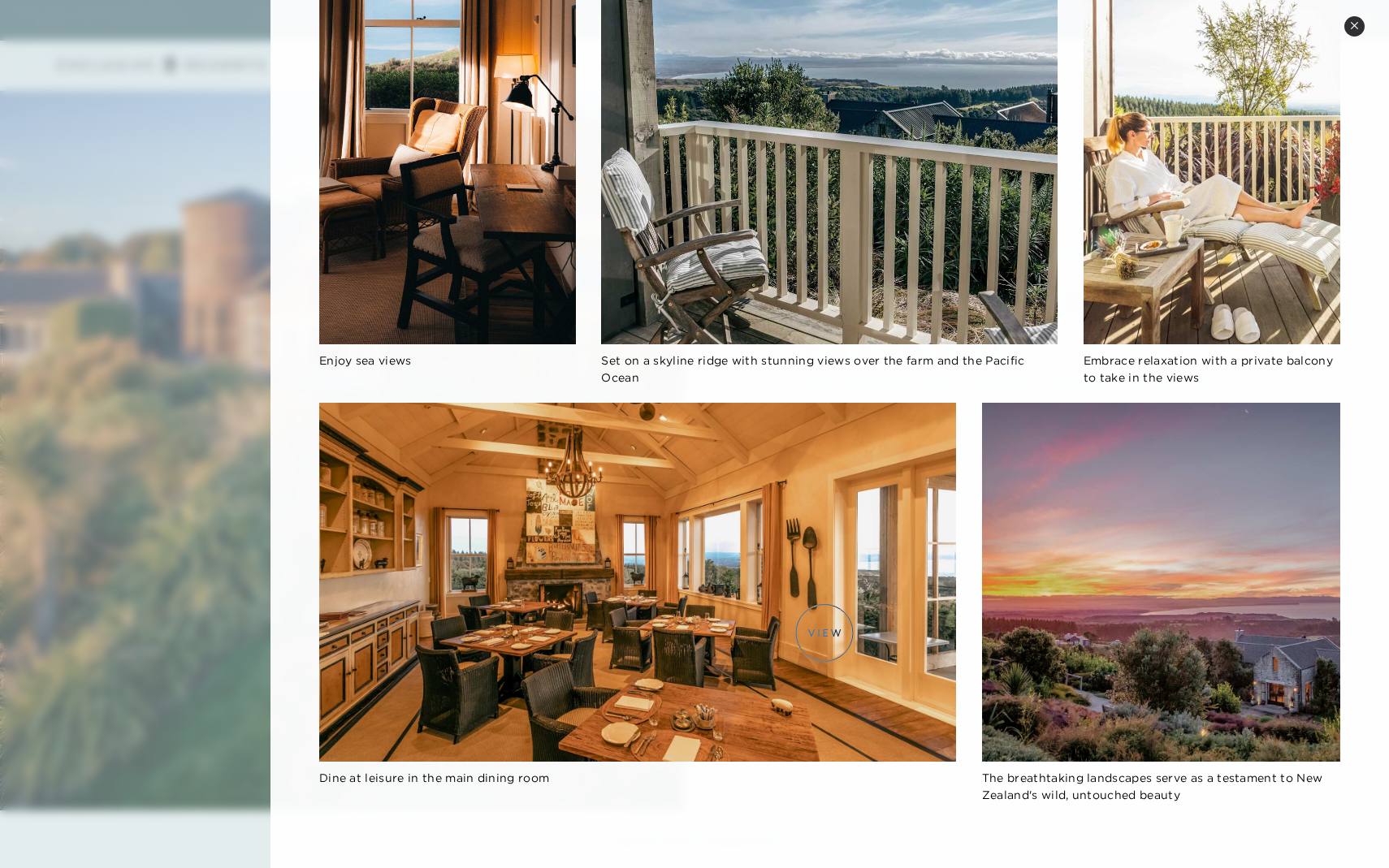
scroll to position [1914, 0]
click at [123, 403] on div at bounding box center [694, 434] width 1389 height 868
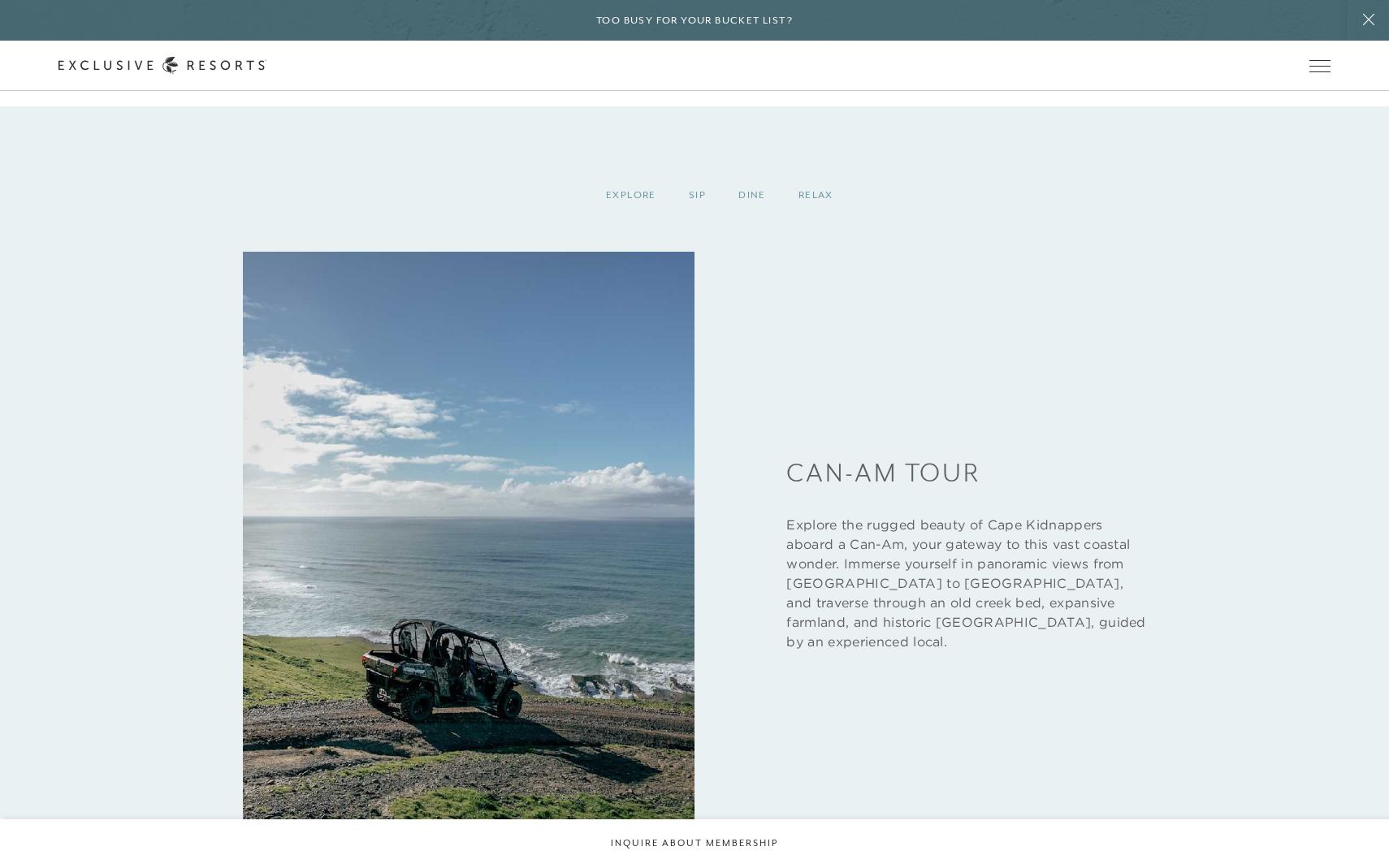
scroll to position [2724, 0]
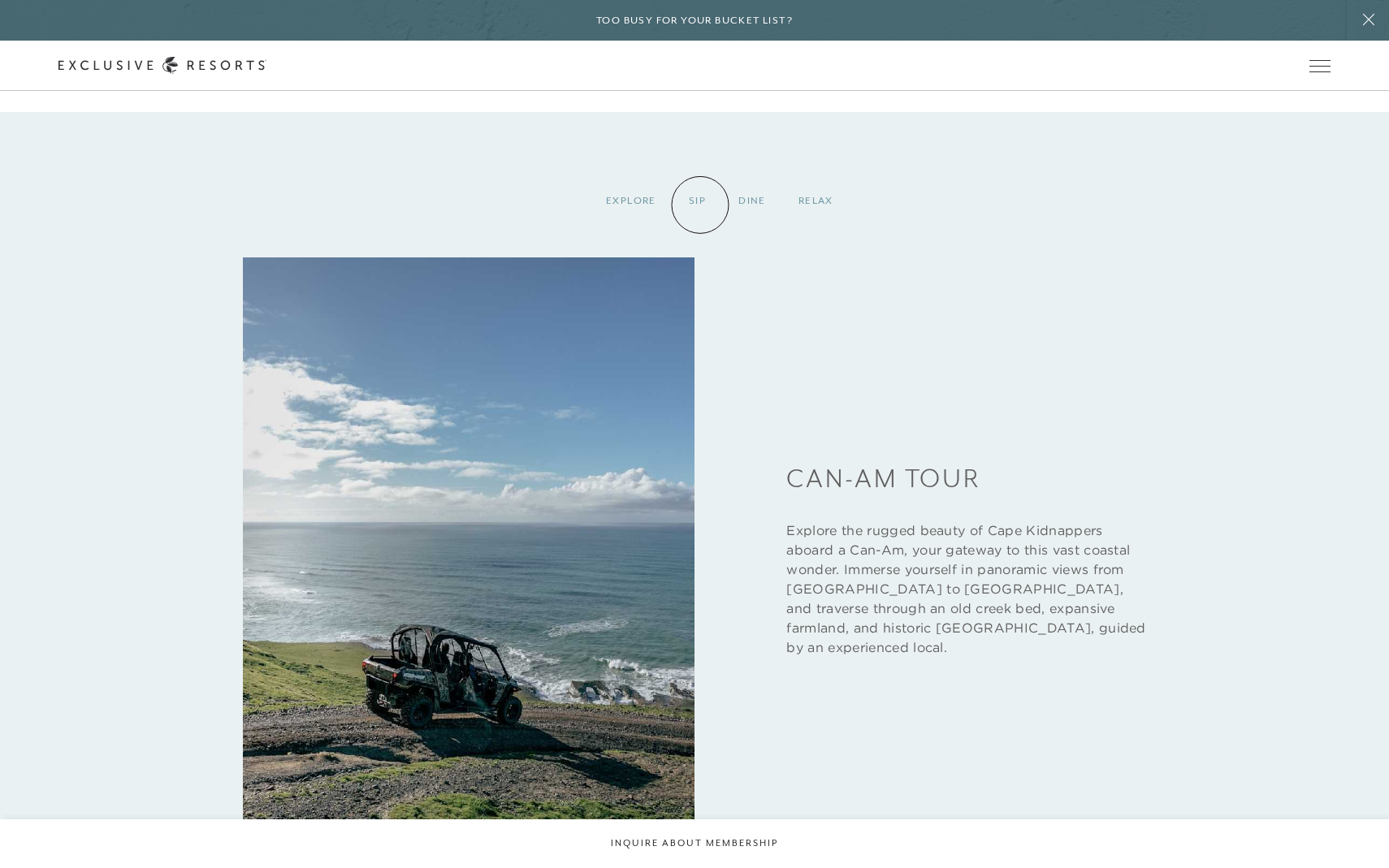
click at [701, 203] on div "Sip" at bounding box center [697, 201] width 50 height 48
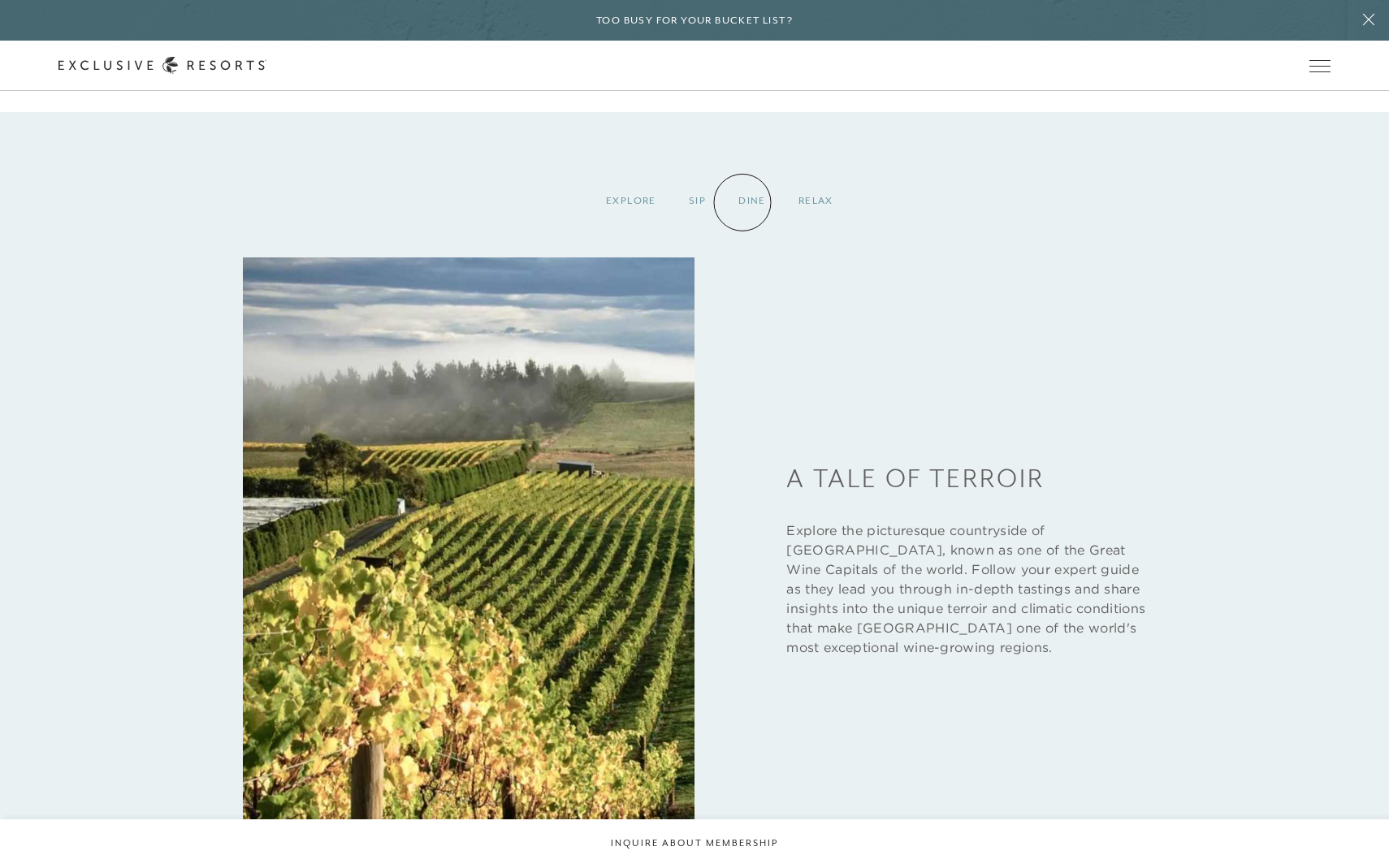
click at [742, 203] on div "Dine" at bounding box center [752, 201] width 60 height 48
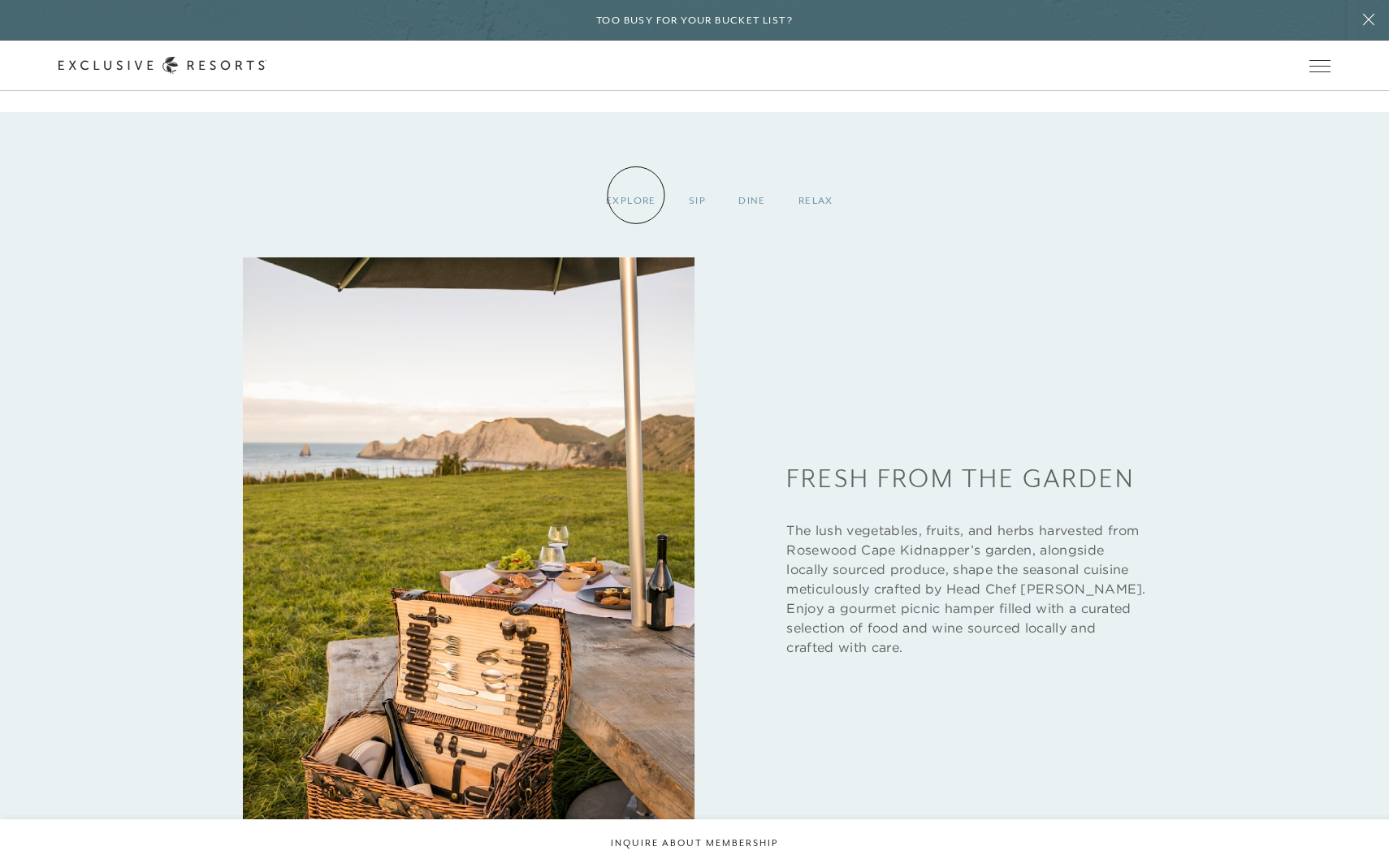
click at [633, 199] on div "Explore" at bounding box center [631, 201] width 83 height 48
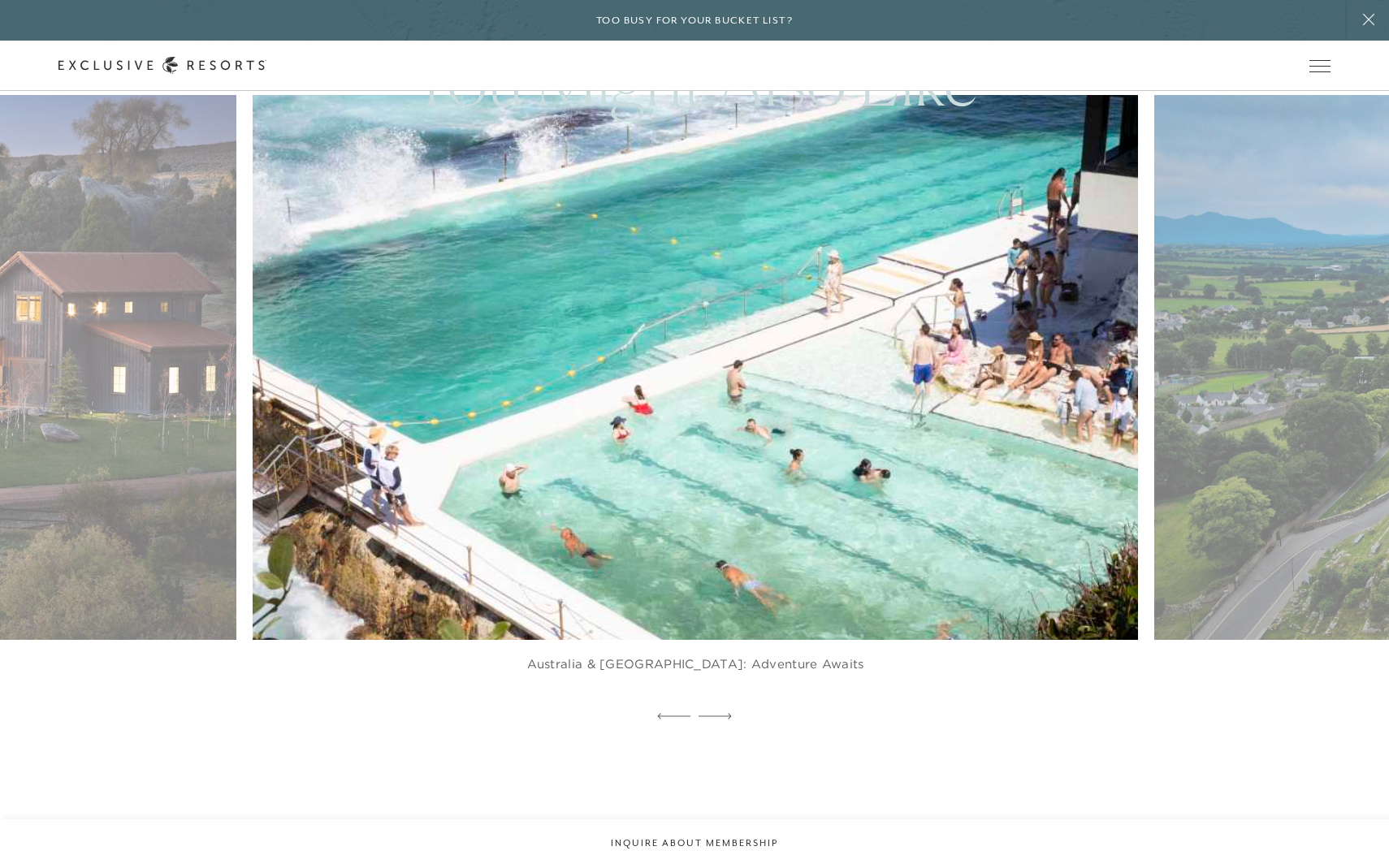
scroll to position [3737, 0]
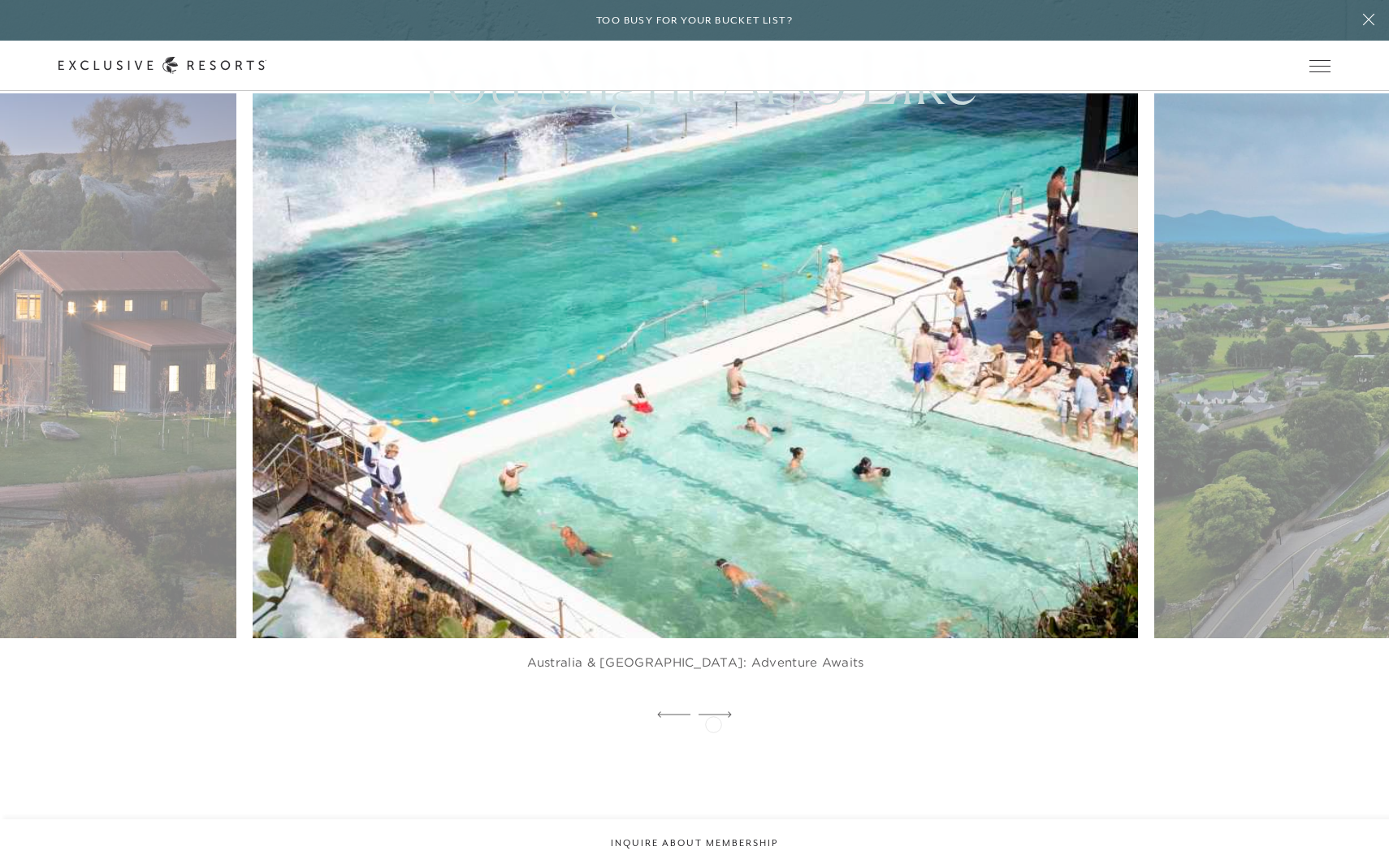
click at [716, 720] on div at bounding box center [715, 715] width 33 height 24
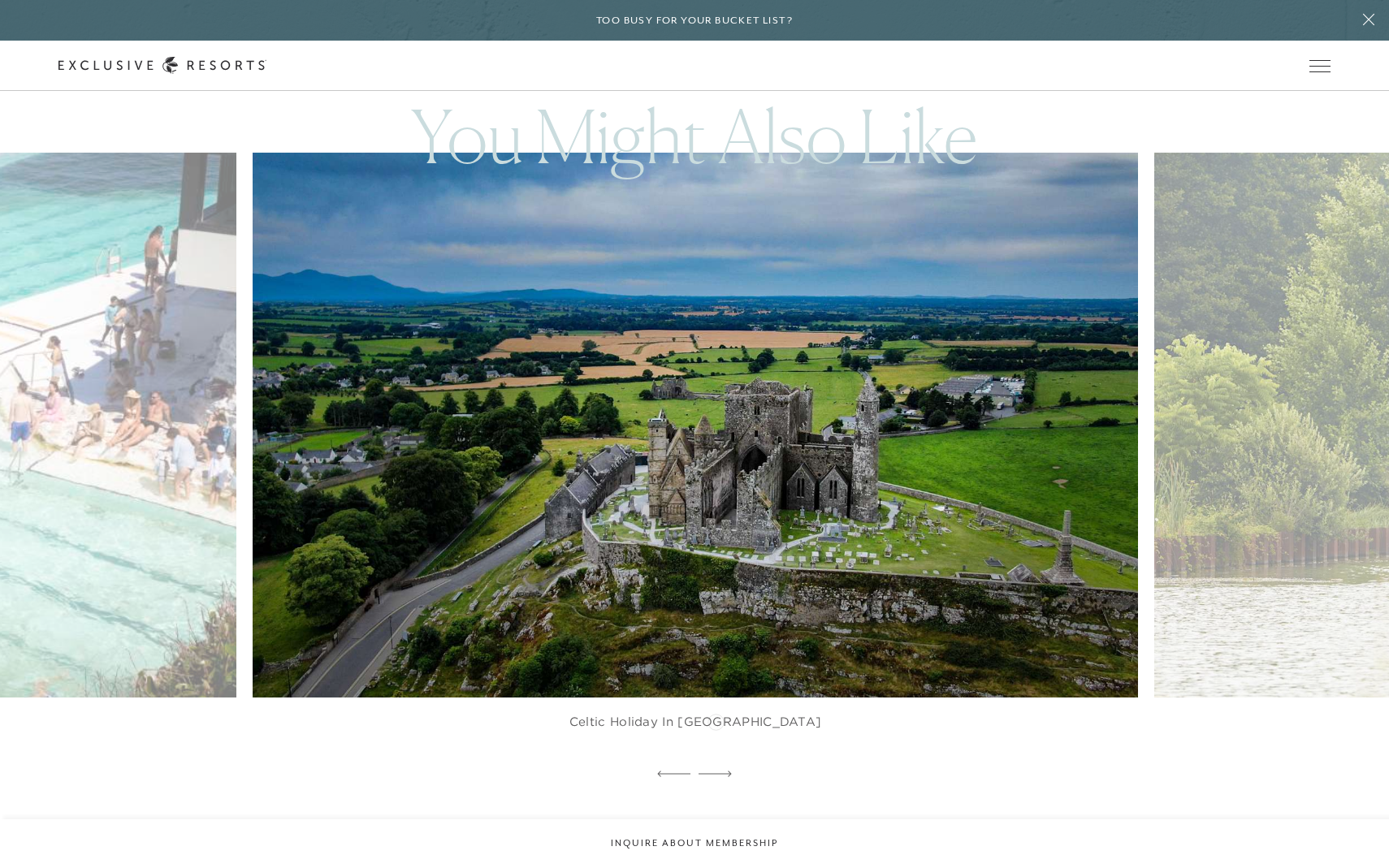
scroll to position [3675, 0]
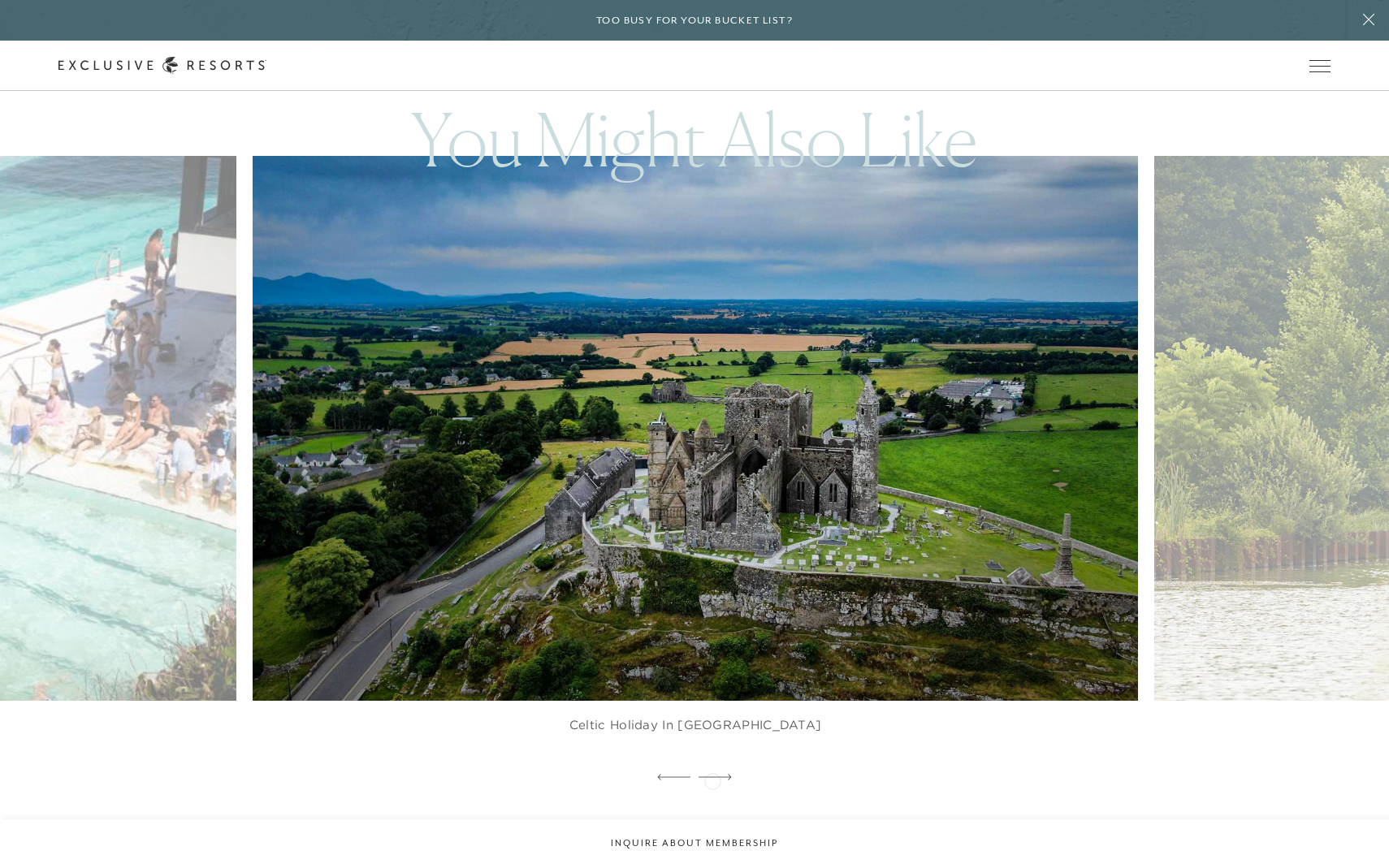
click at [713, 780] on icon at bounding box center [715, 777] width 33 height 6
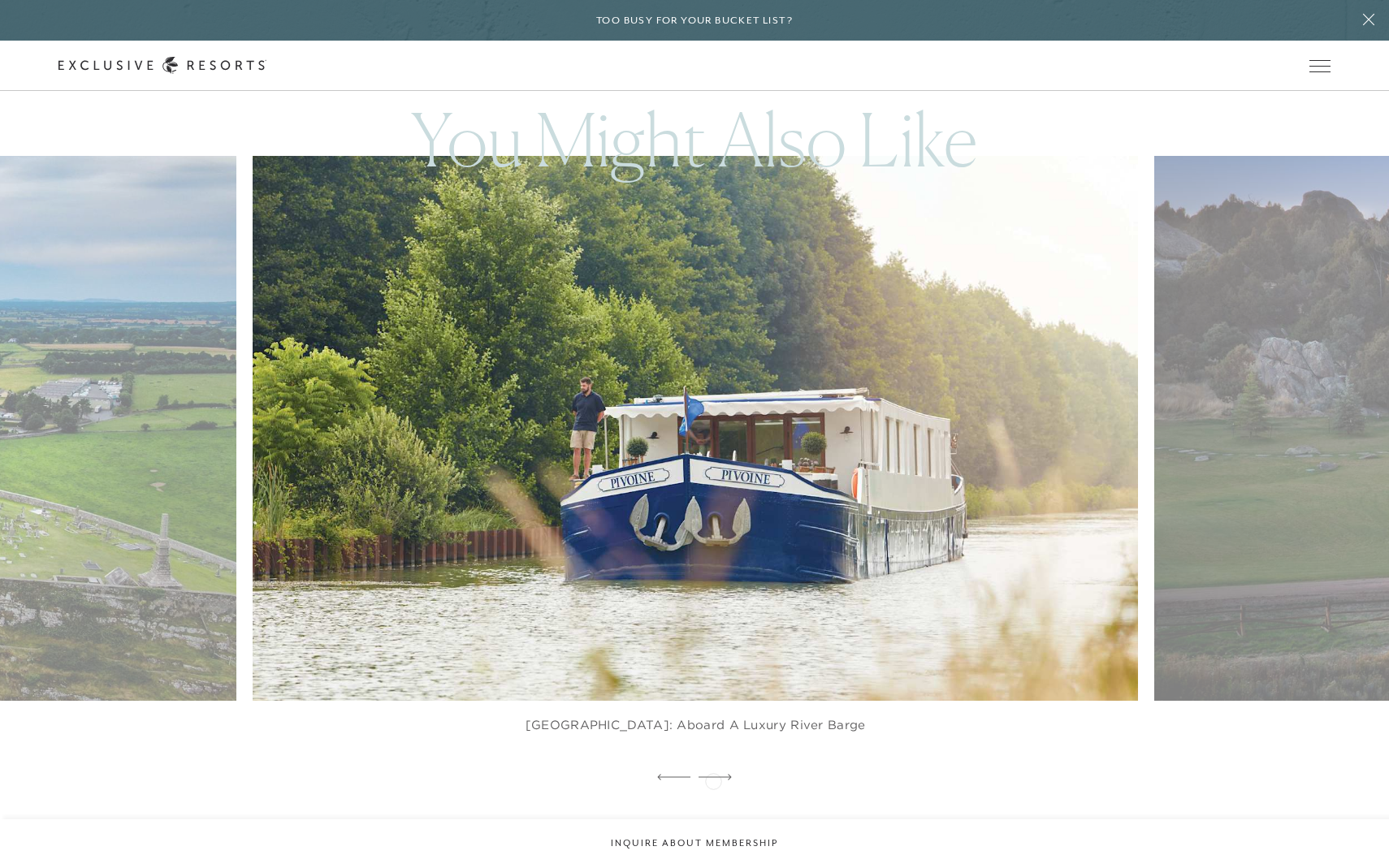
click at [713, 780] on icon at bounding box center [715, 777] width 33 height 6
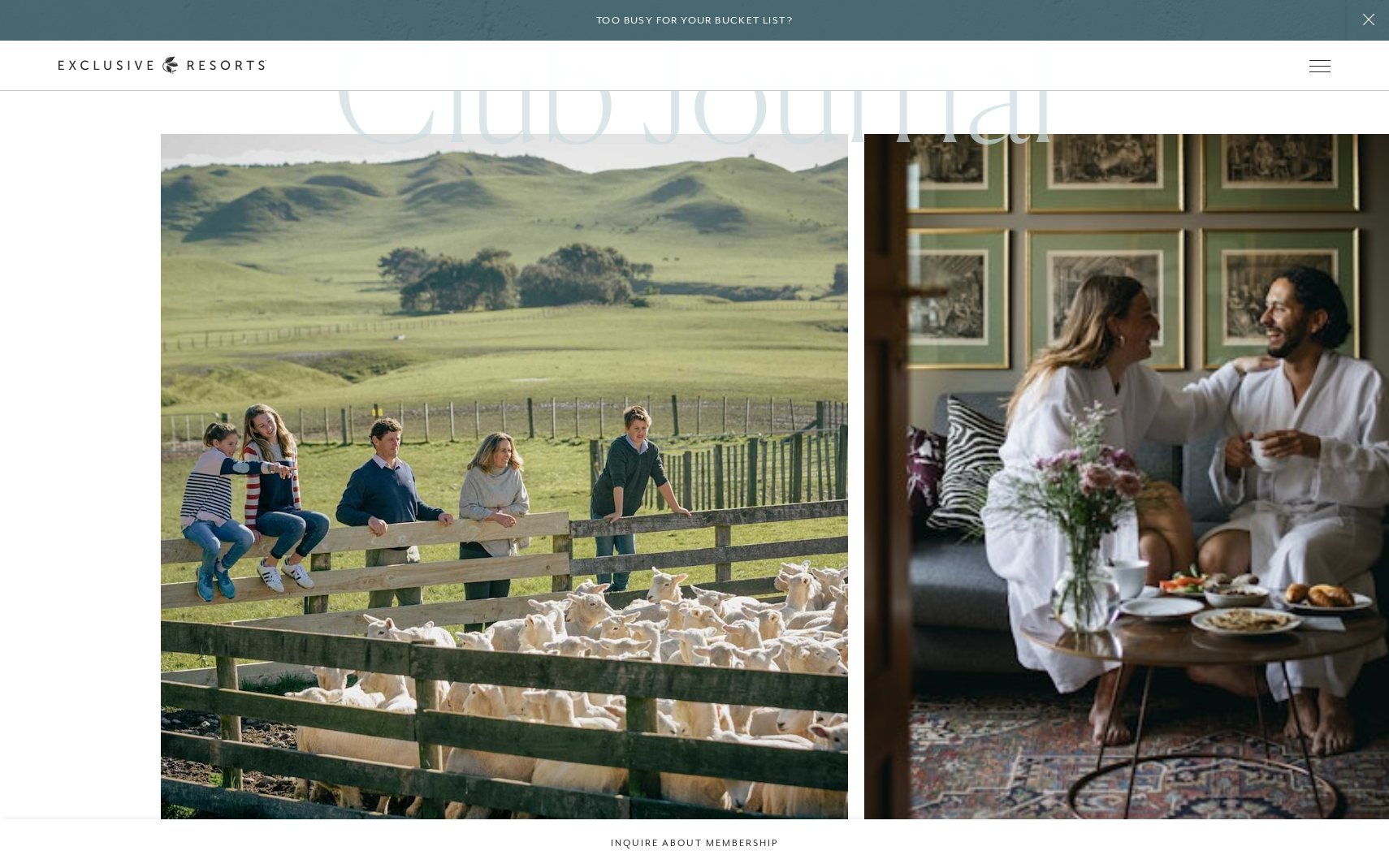
scroll to position [4595, 0]
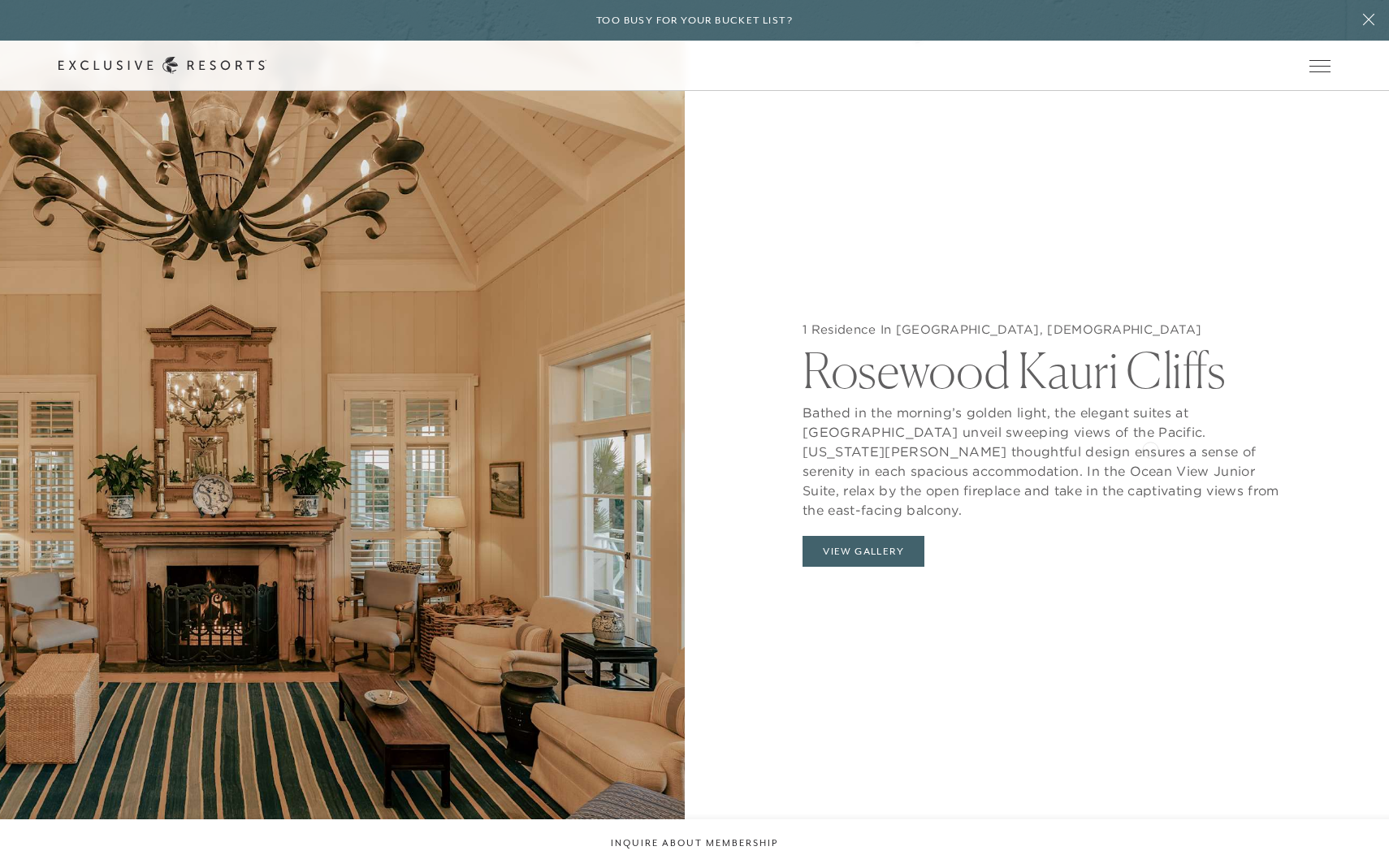
scroll to position [1920, 0]
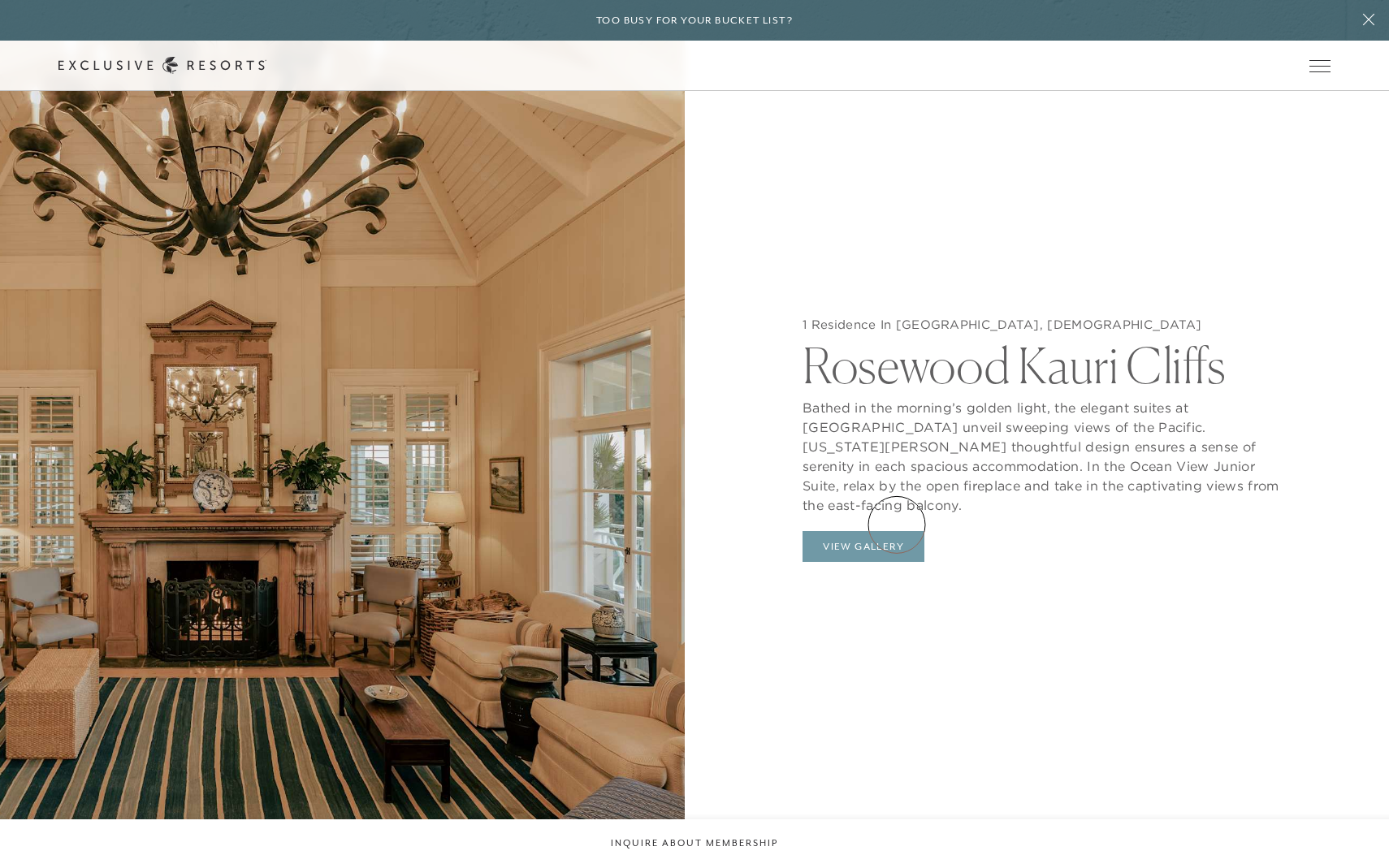
click at [897, 531] on button "View Gallery" at bounding box center [863, 547] width 122 height 31
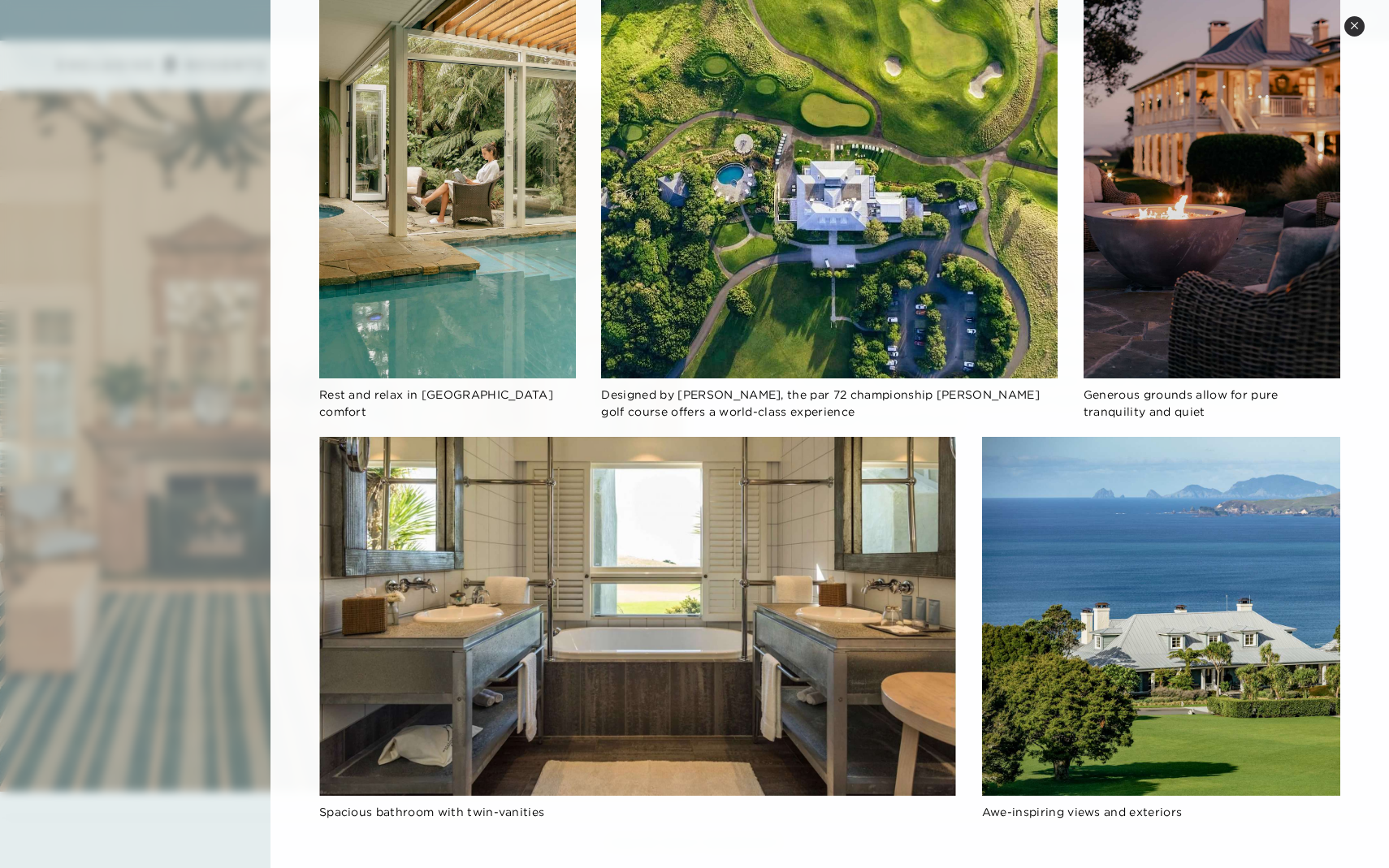
scroll to position [2009, 0]
click at [232, 348] on div at bounding box center [694, 434] width 1389 height 868
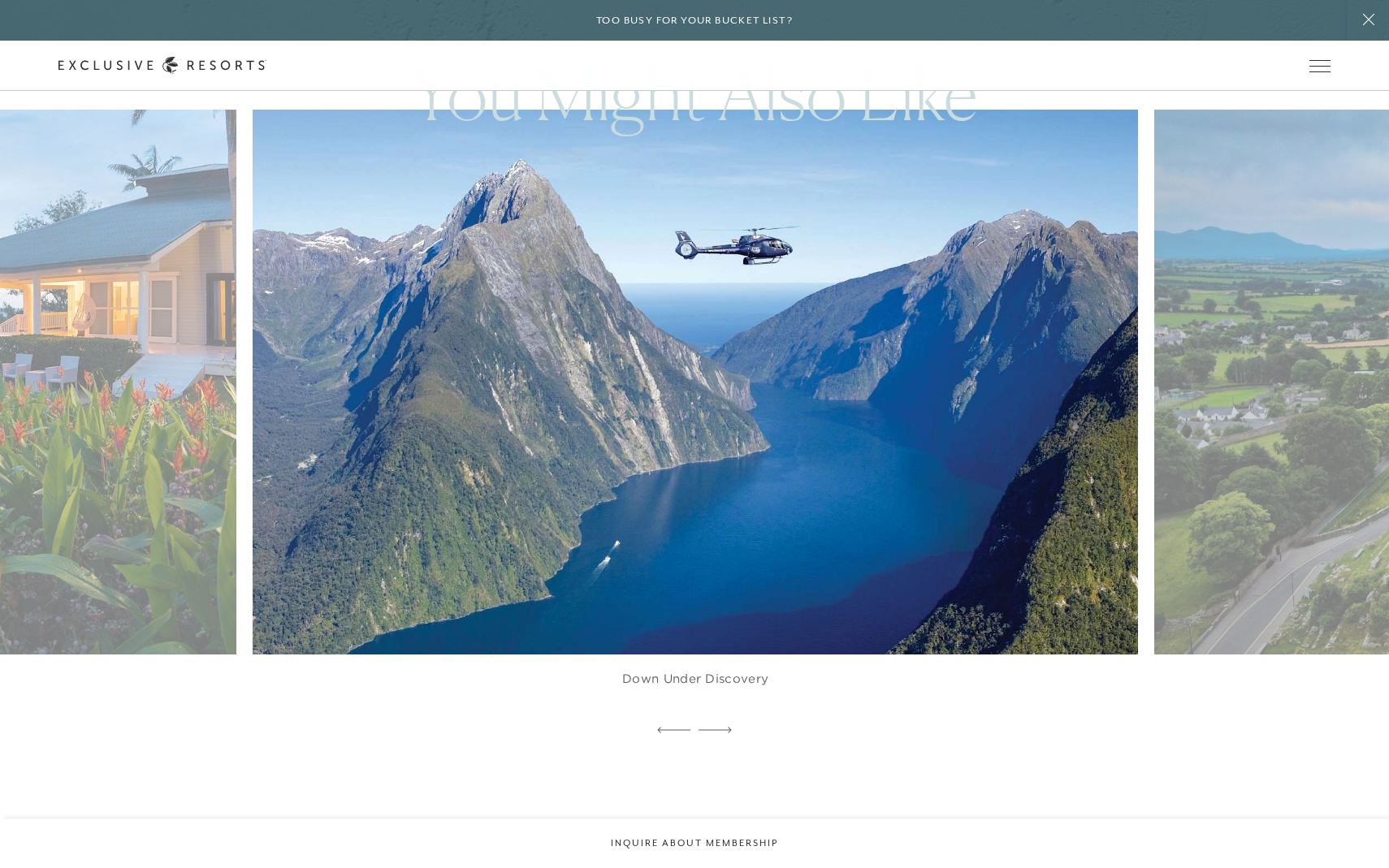
scroll to position [3844, 0]
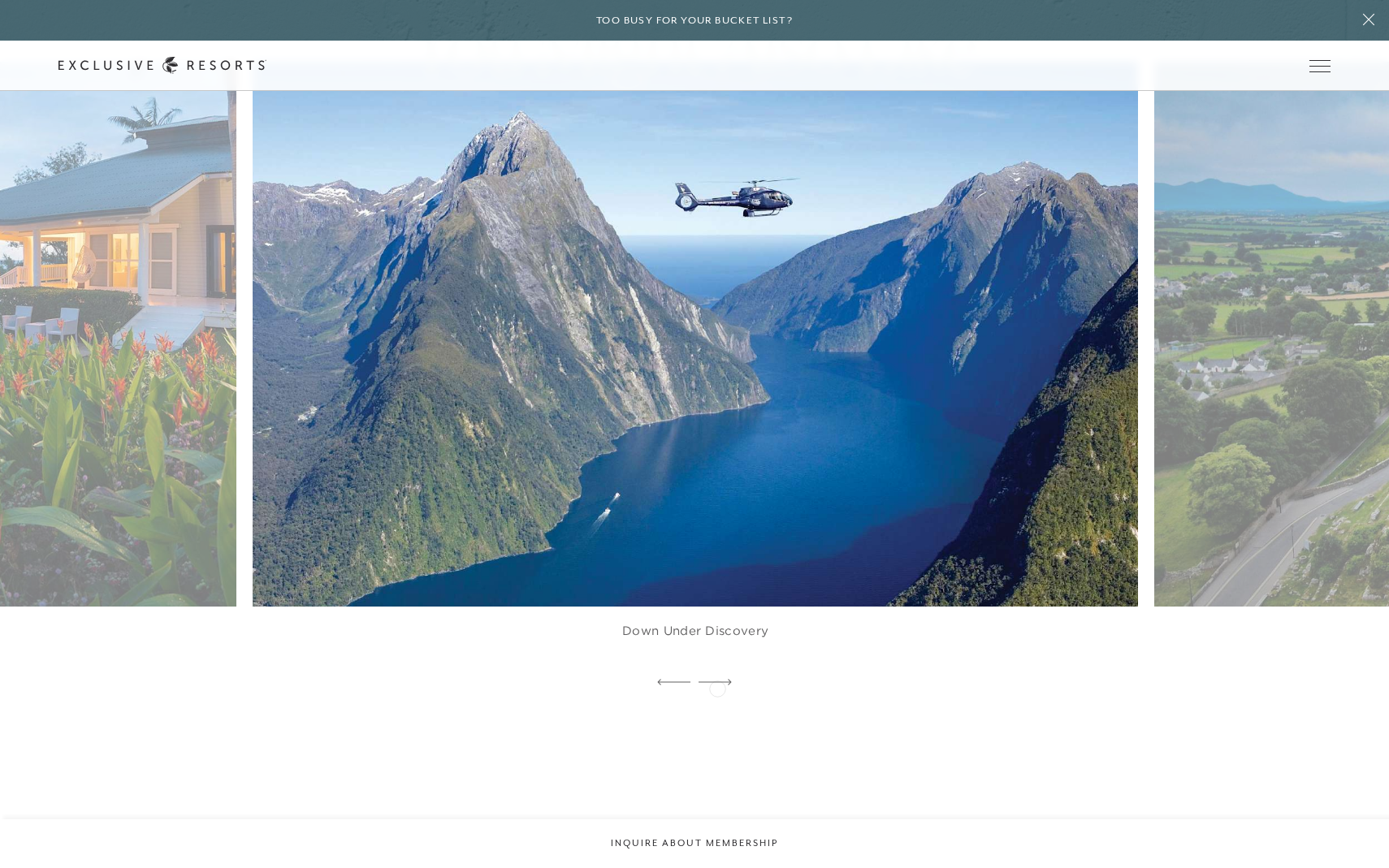
click at [717, 687] on div at bounding box center [715, 683] width 33 height 24
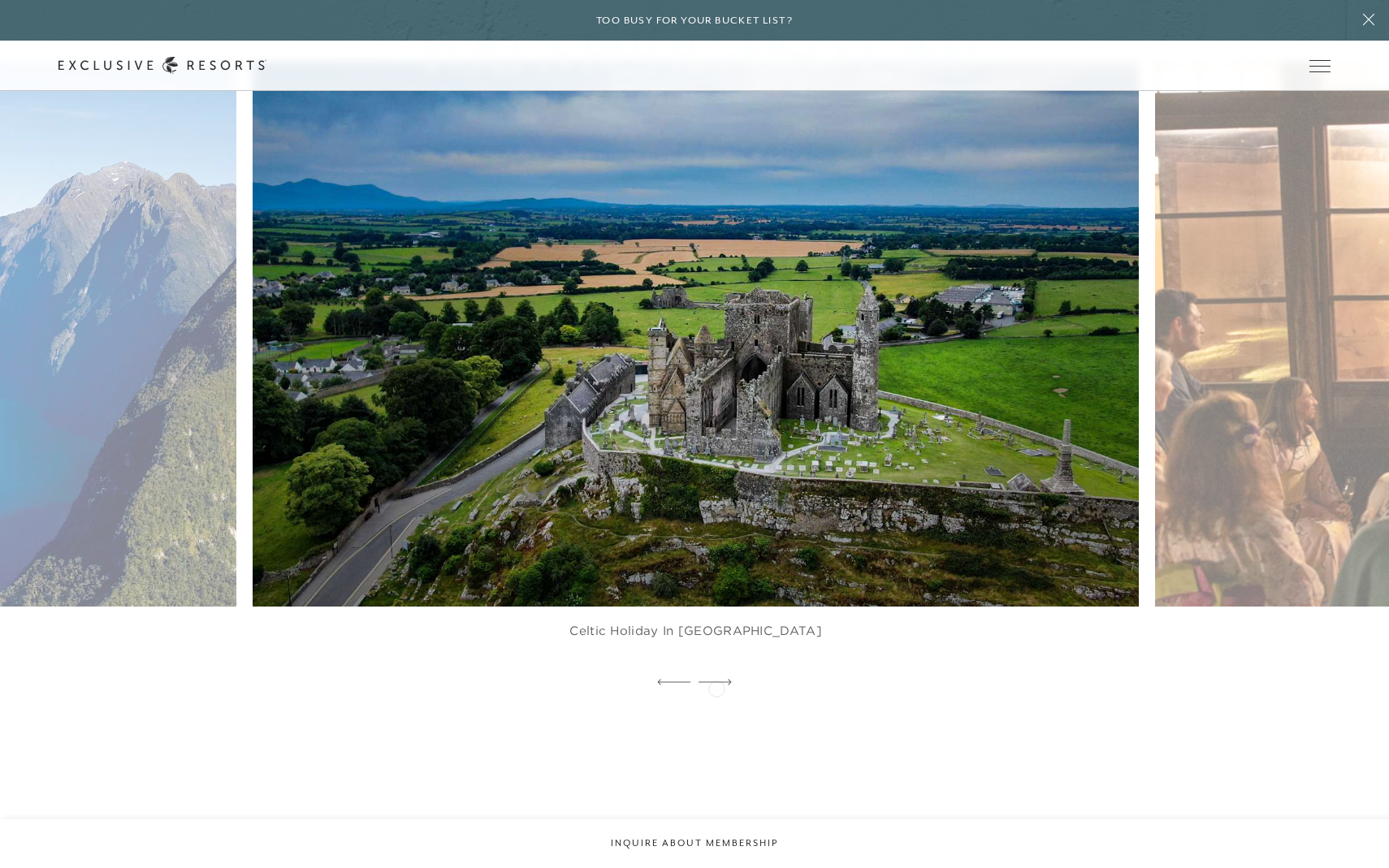
click at [717, 687] on div at bounding box center [715, 683] width 33 height 24
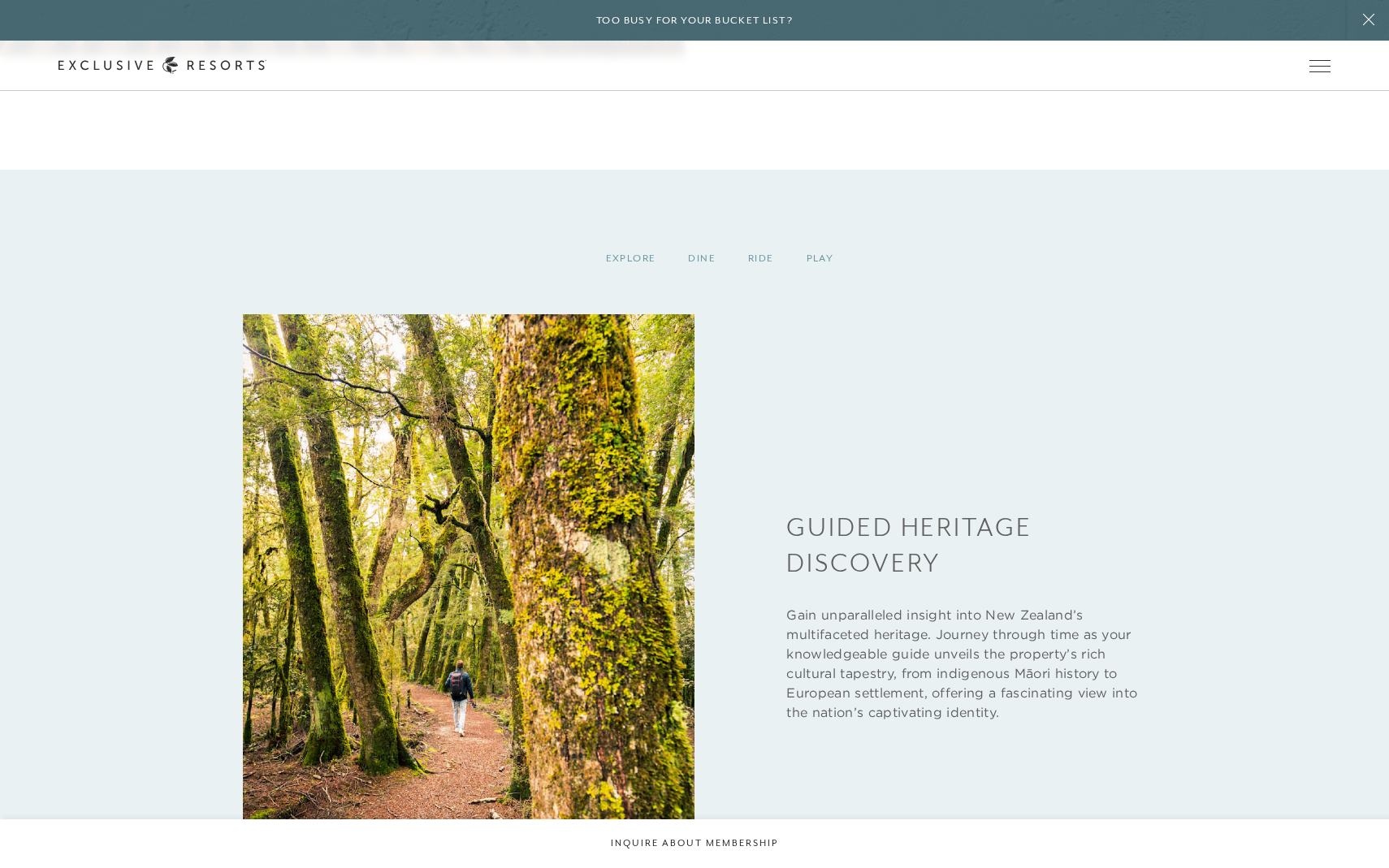
scroll to position [2704, 0]
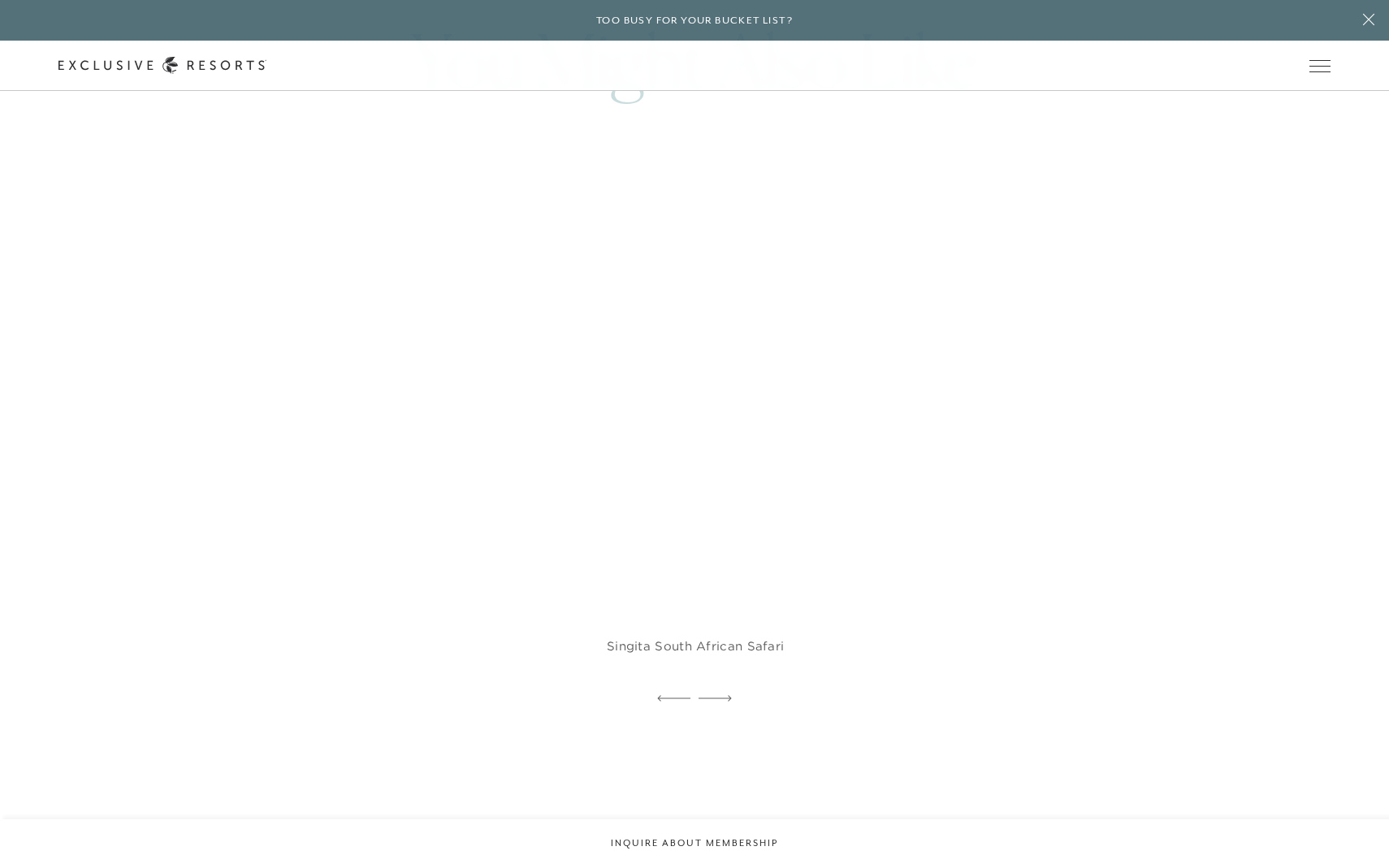
scroll to position [3754, 0]
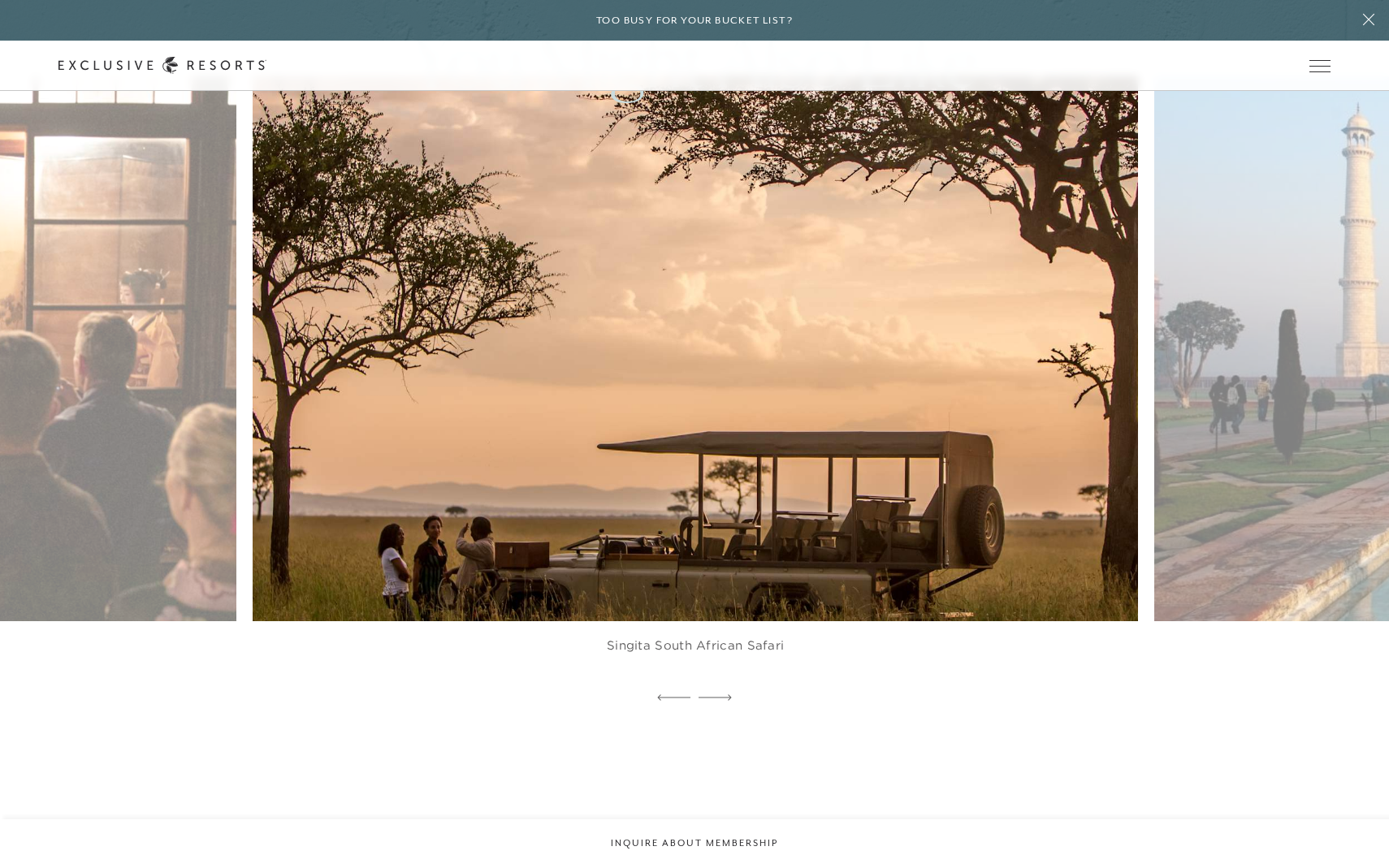
click at [877, 362] on img at bounding box center [724, 349] width 975 height 600
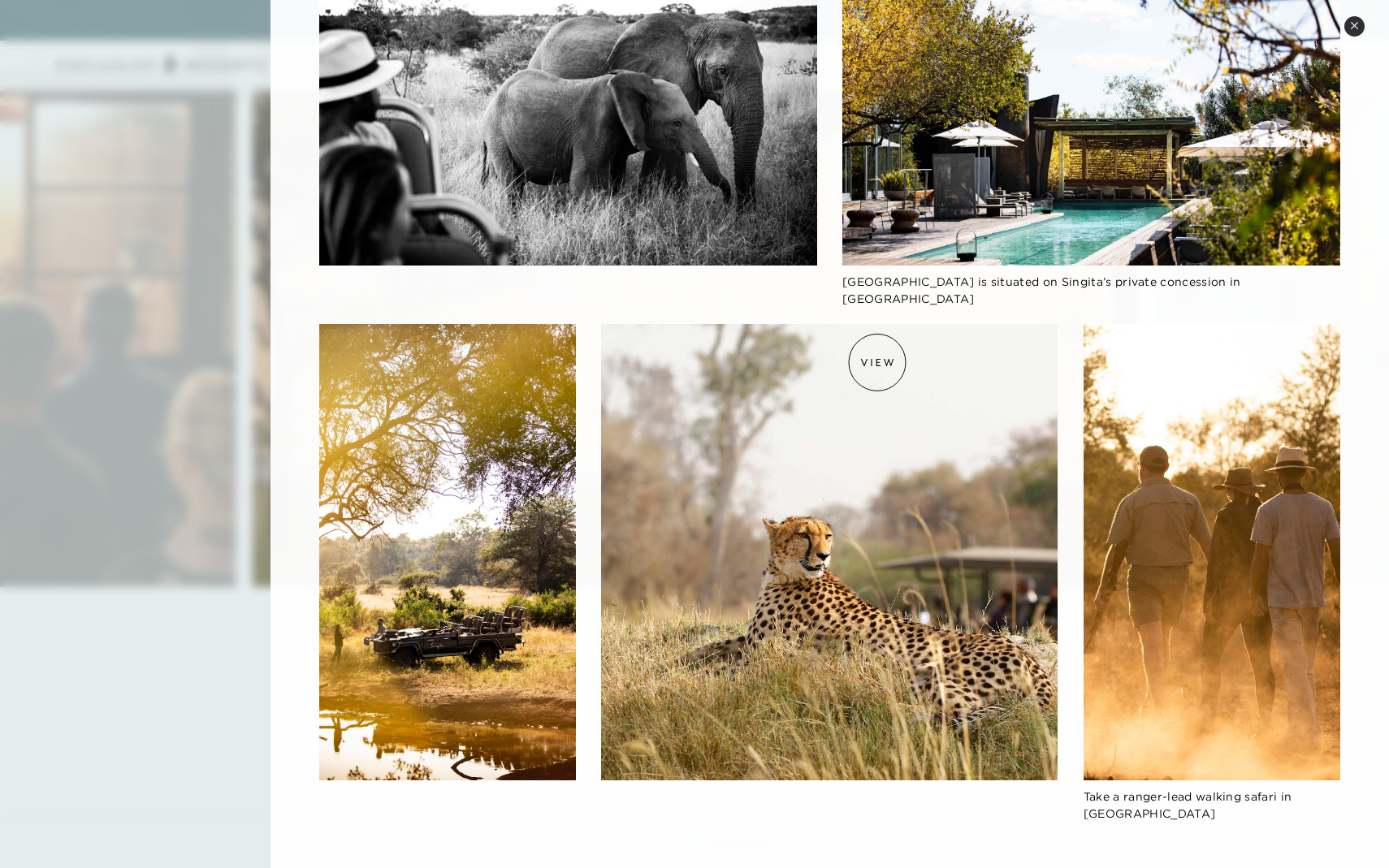
scroll to position [3830, 0]
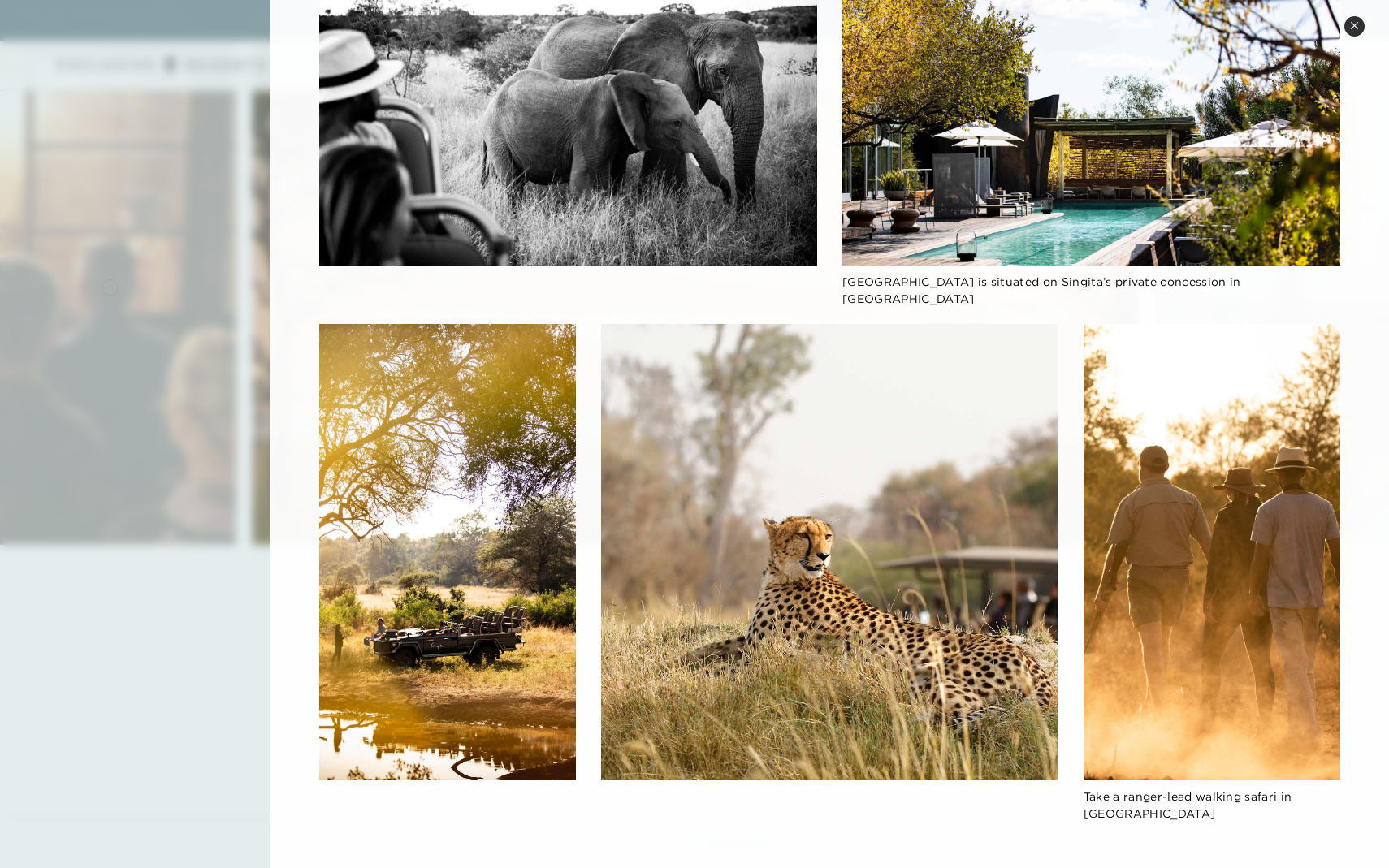
click at [110, 286] on div at bounding box center [694, 434] width 1389 height 868
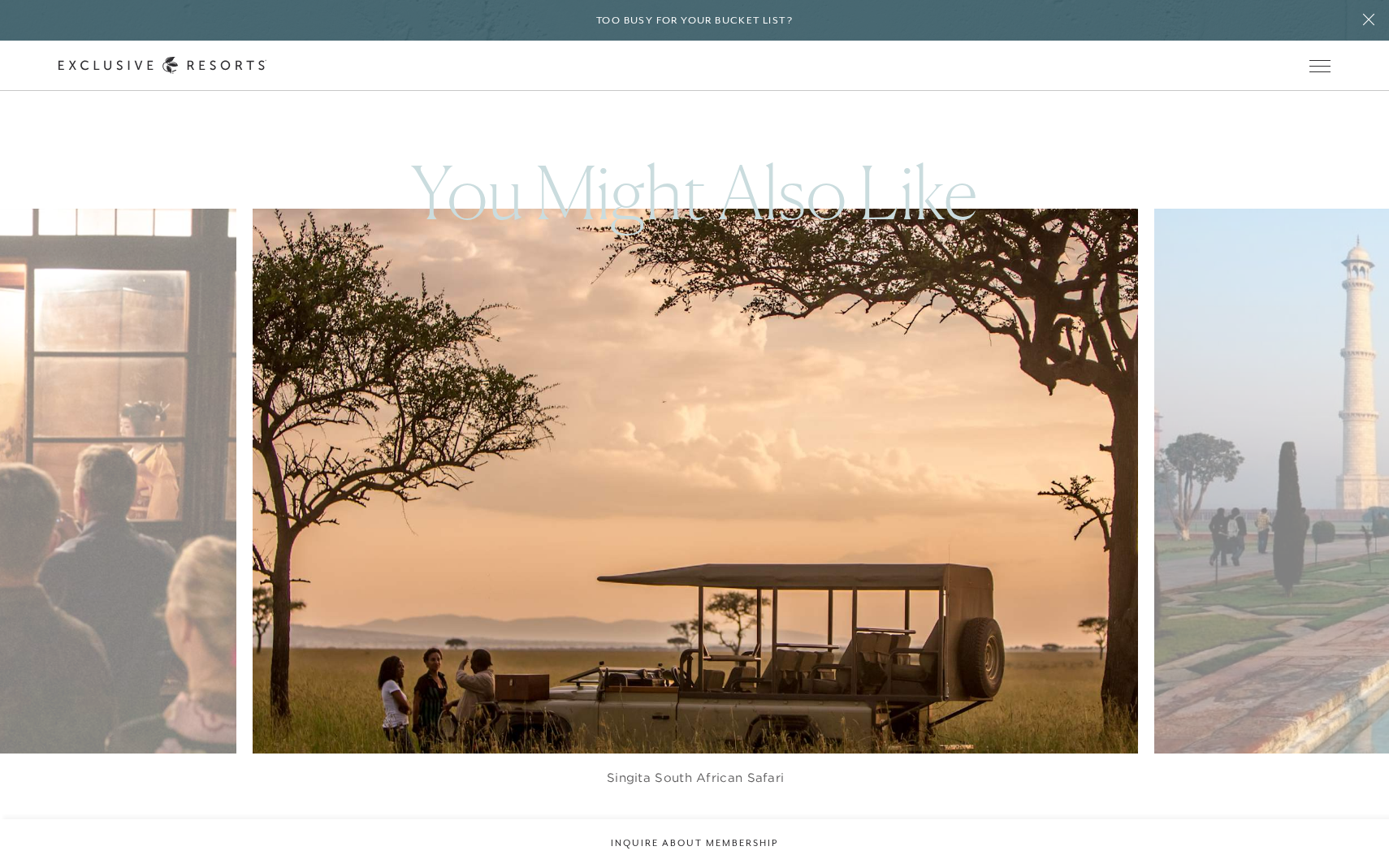
scroll to position [3498, 0]
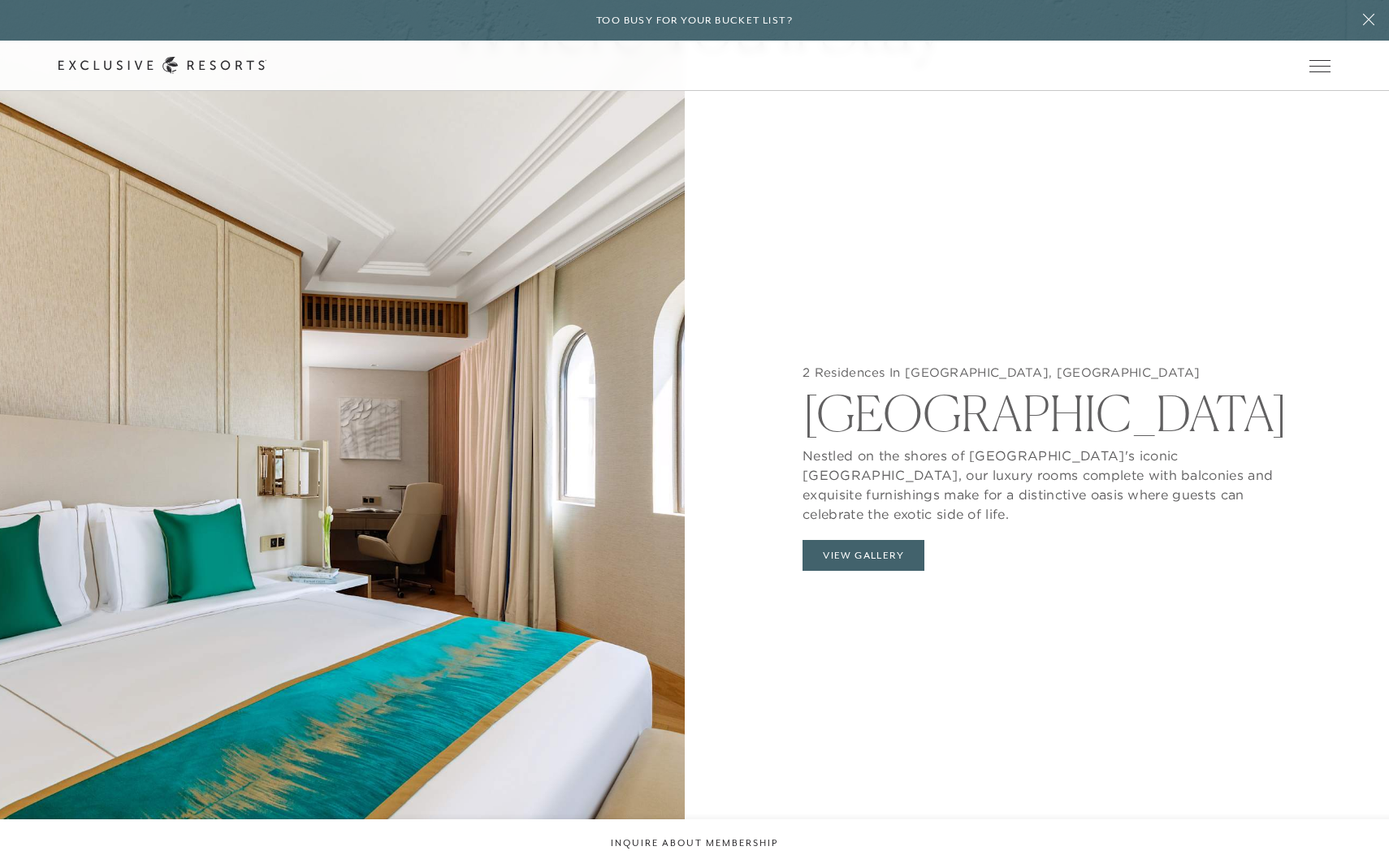
scroll to position [1856, 0]
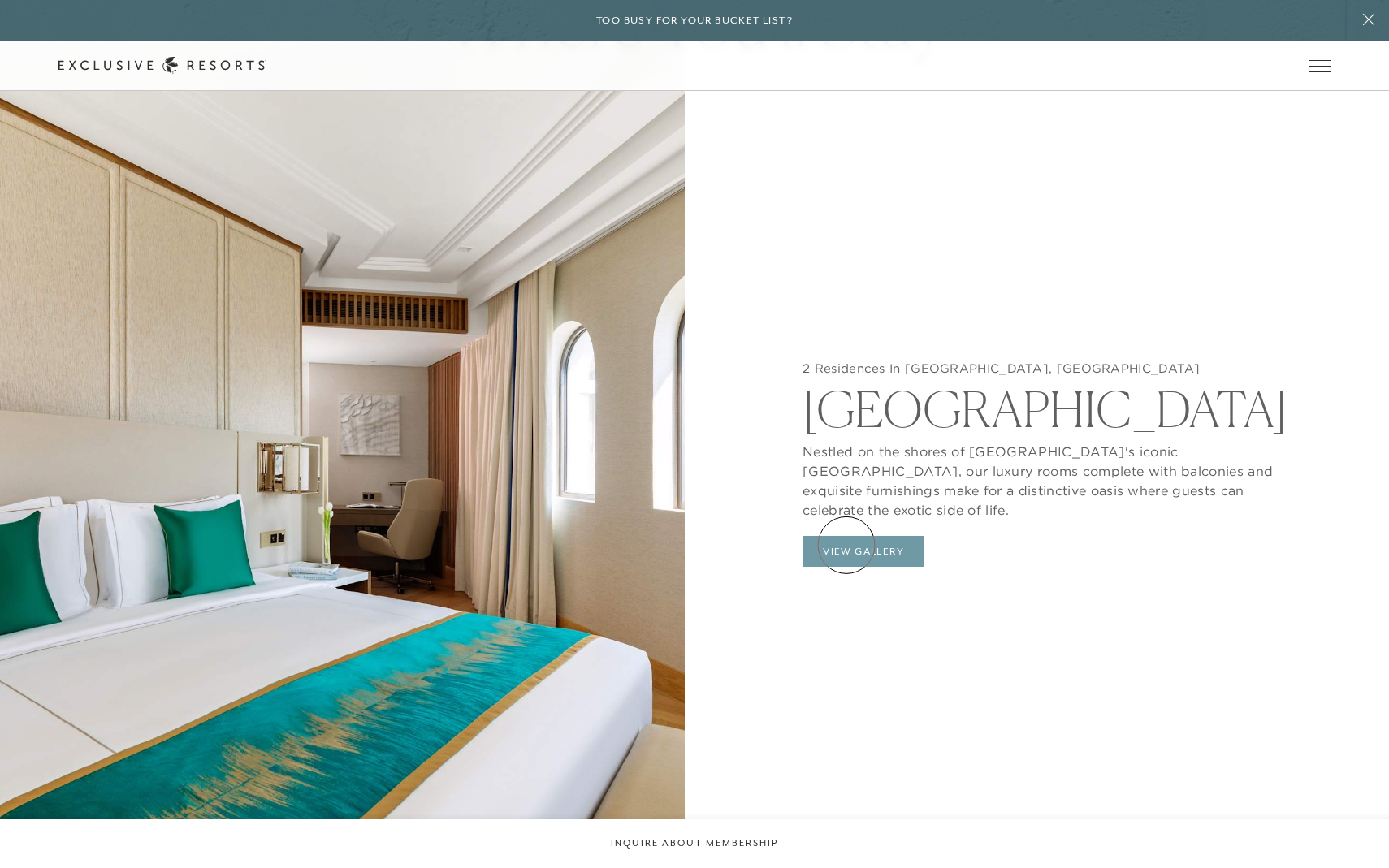
click at [847, 545] on button "View Gallery" at bounding box center [863, 551] width 122 height 31
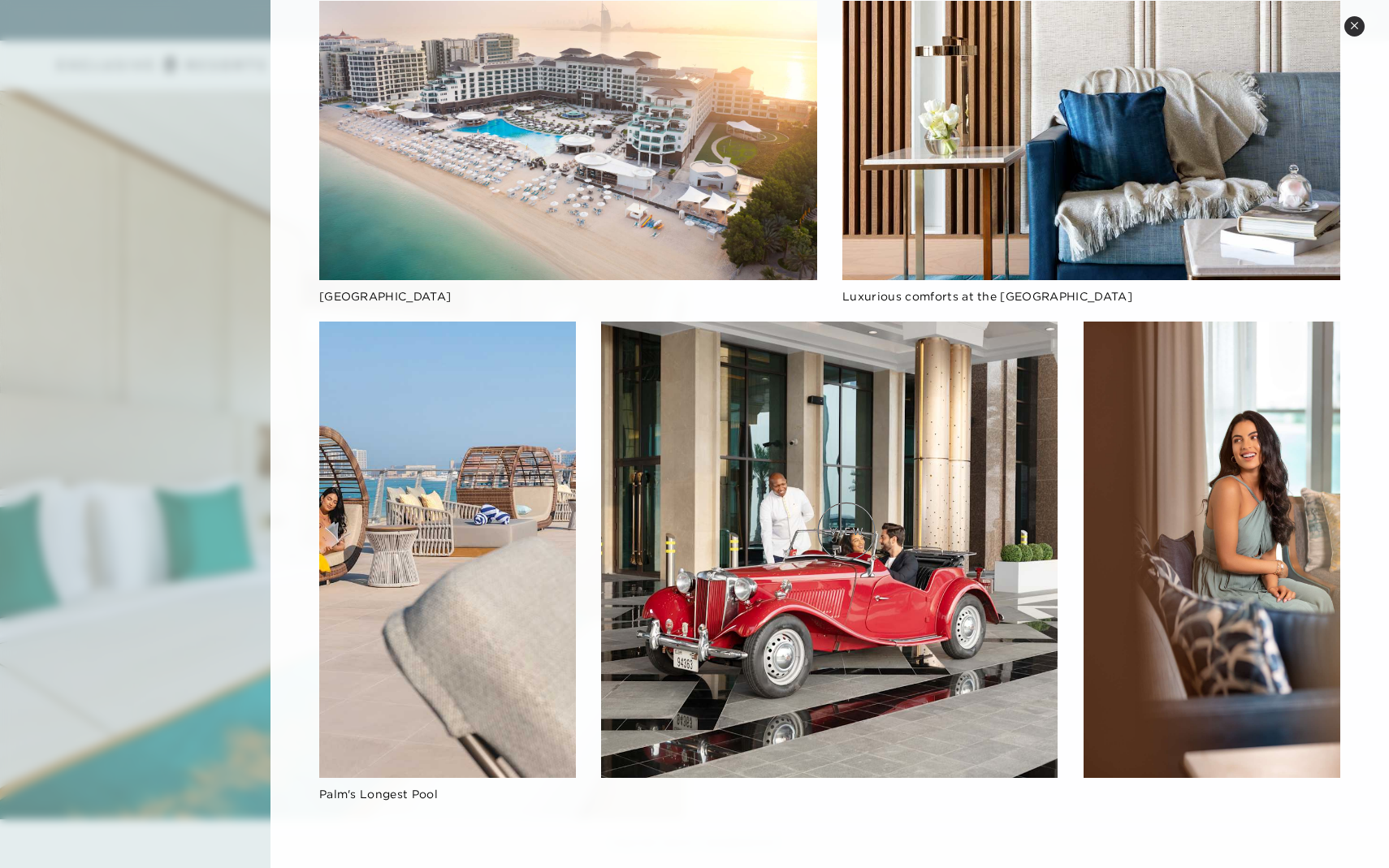
scroll to position [1916, 0]
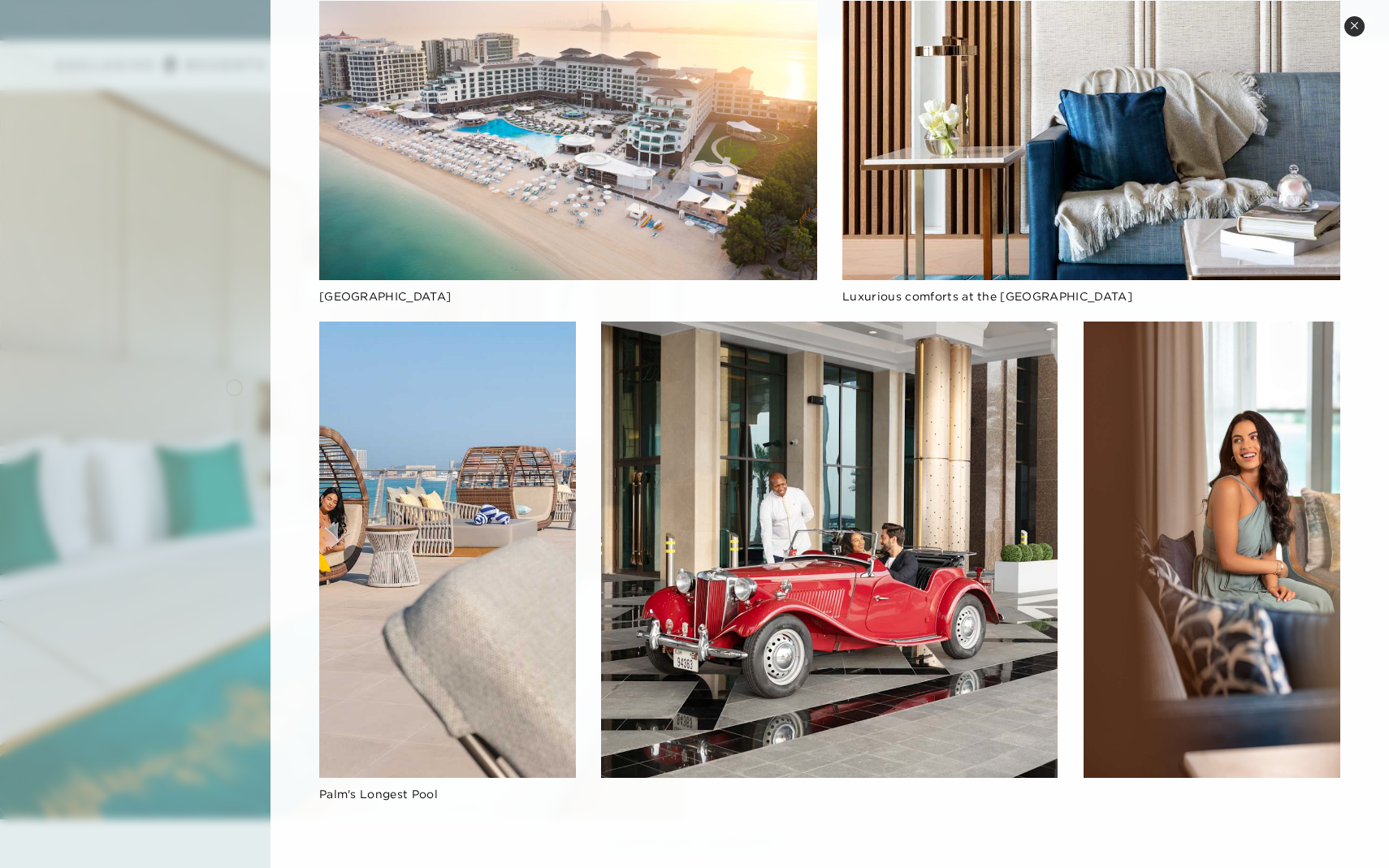
click at [234, 385] on div at bounding box center [694, 434] width 1389 height 868
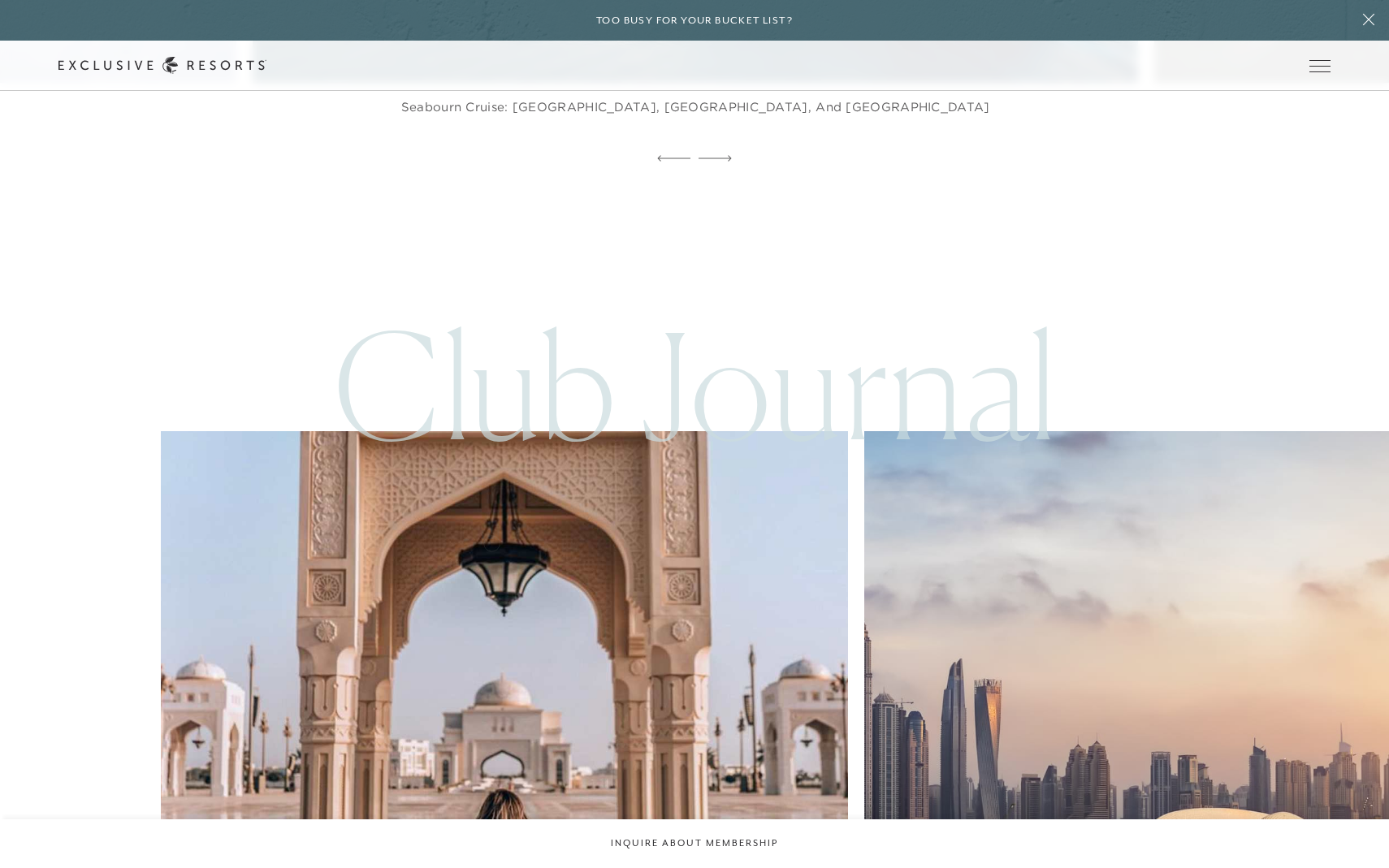
scroll to position [4358, 0]
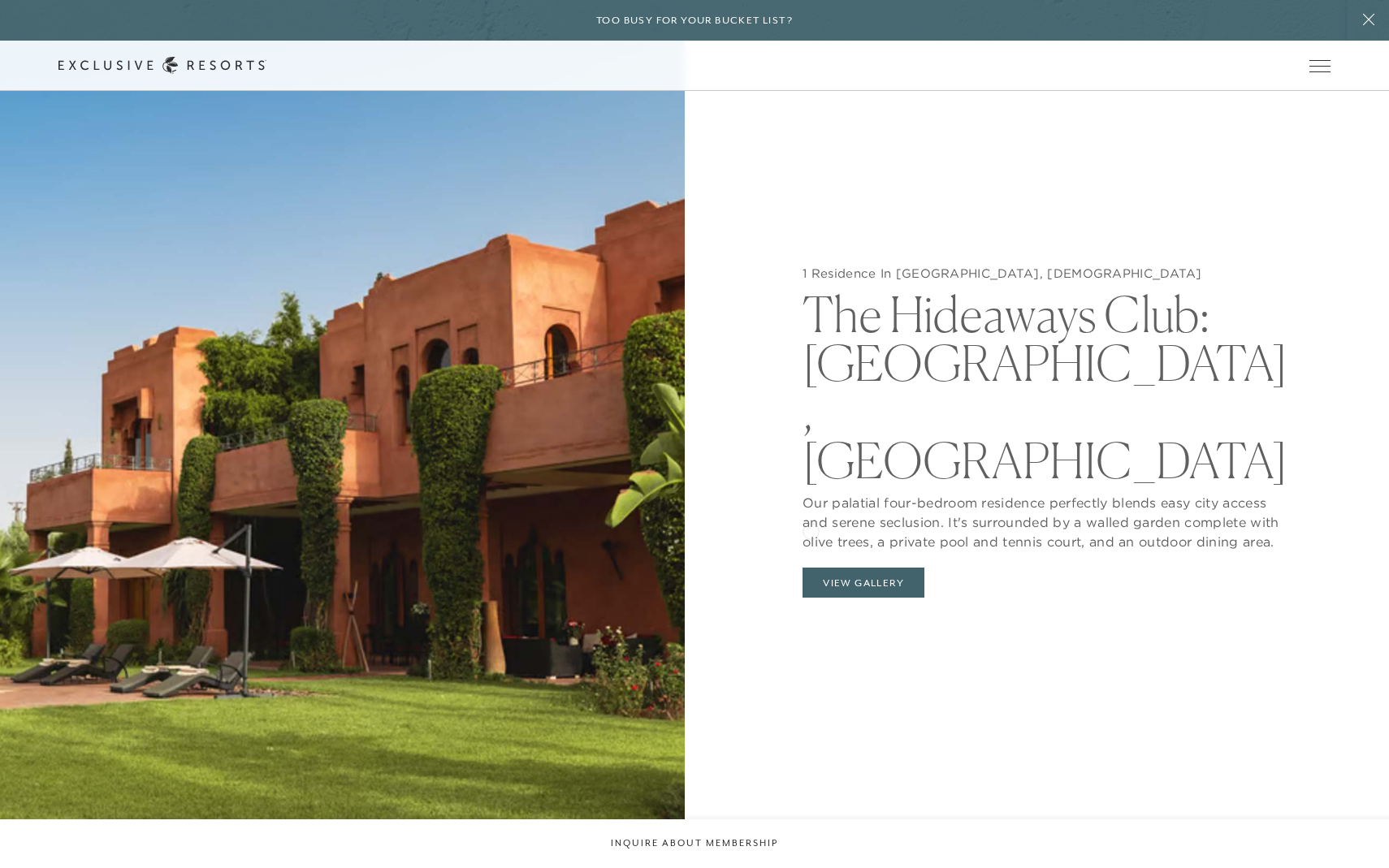
scroll to position [1853, 0]
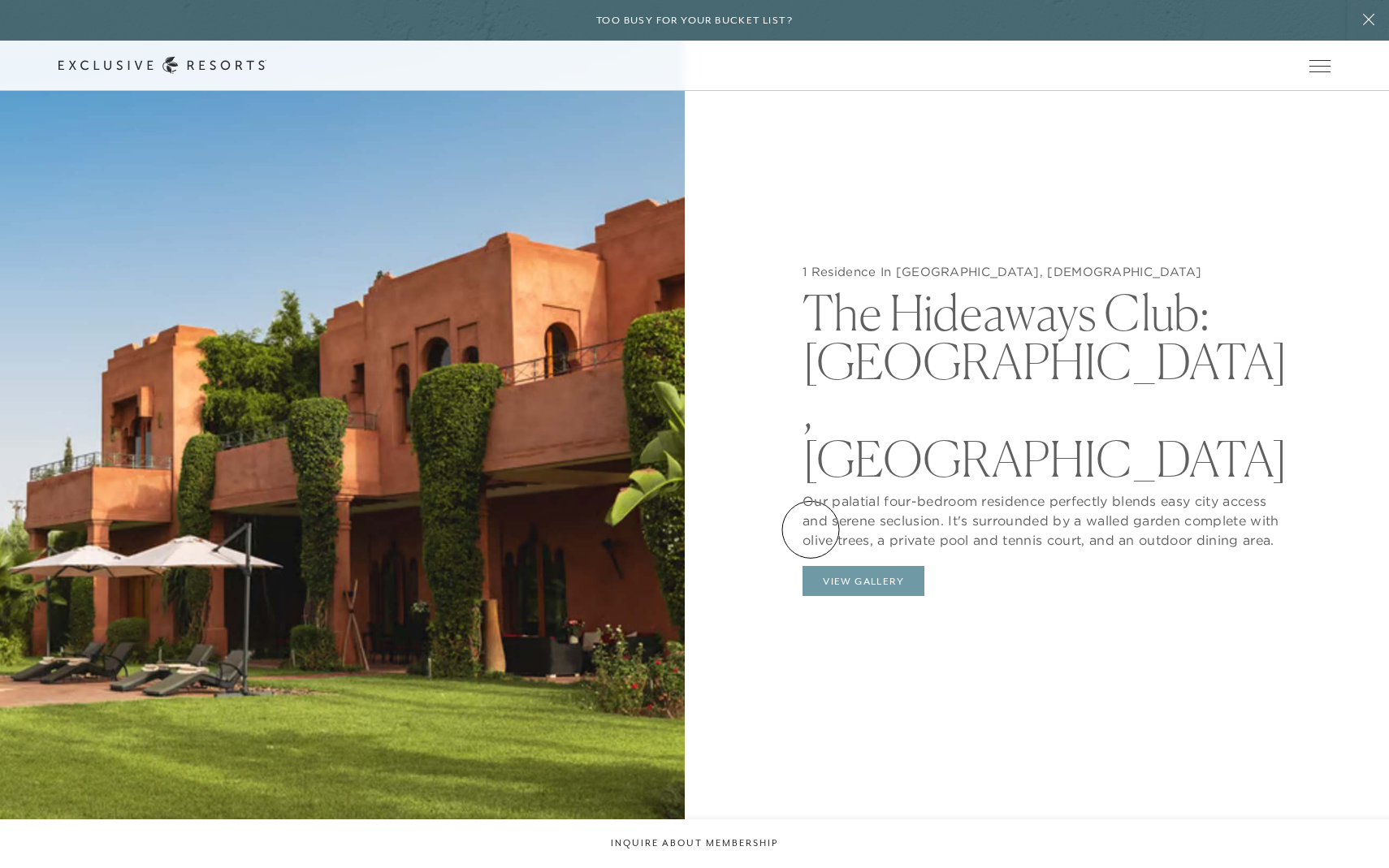
click at [811, 566] on button "View Gallery" at bounding box center [863, 582] width 122 height 31
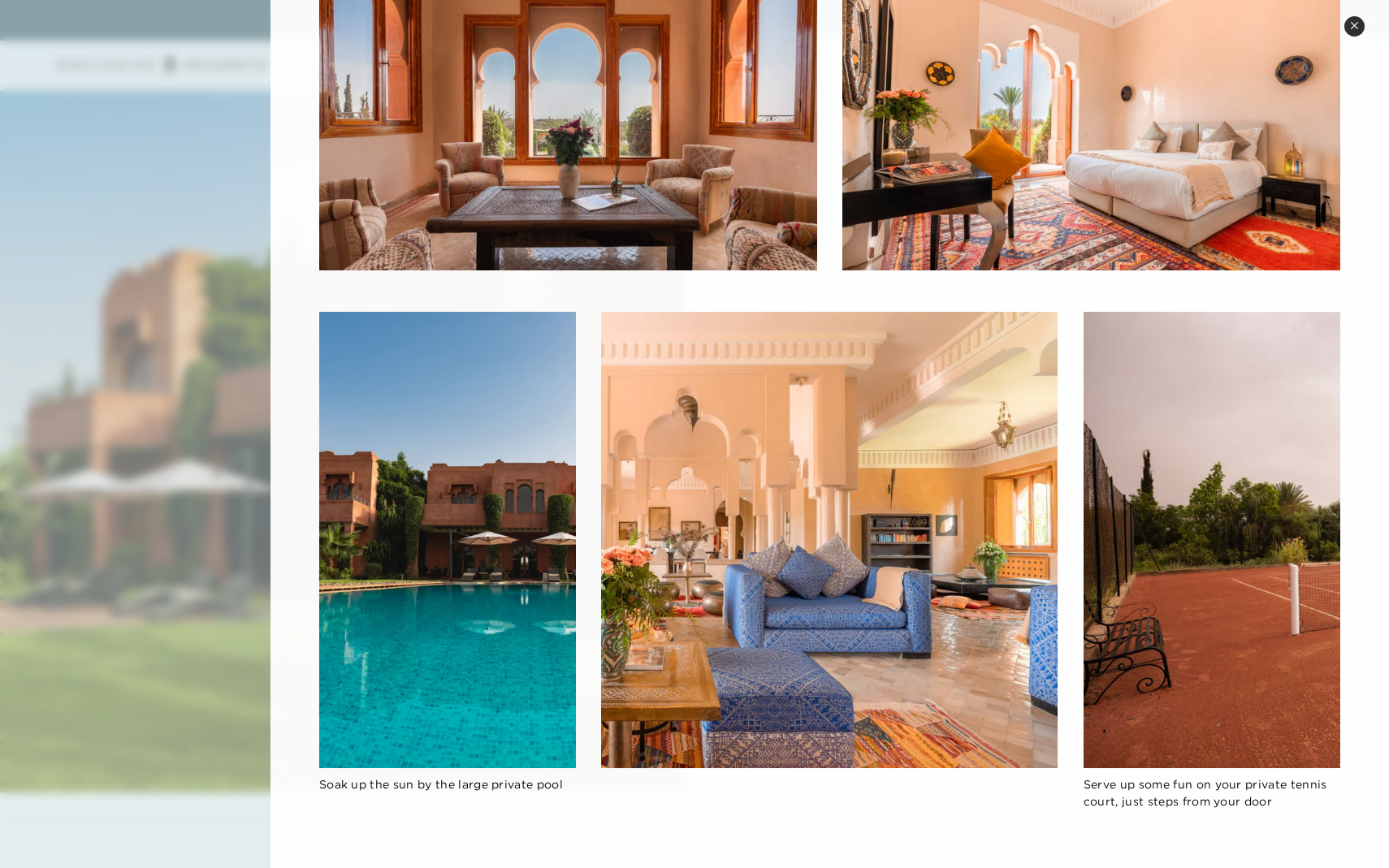
scroll to position [1936, 0]
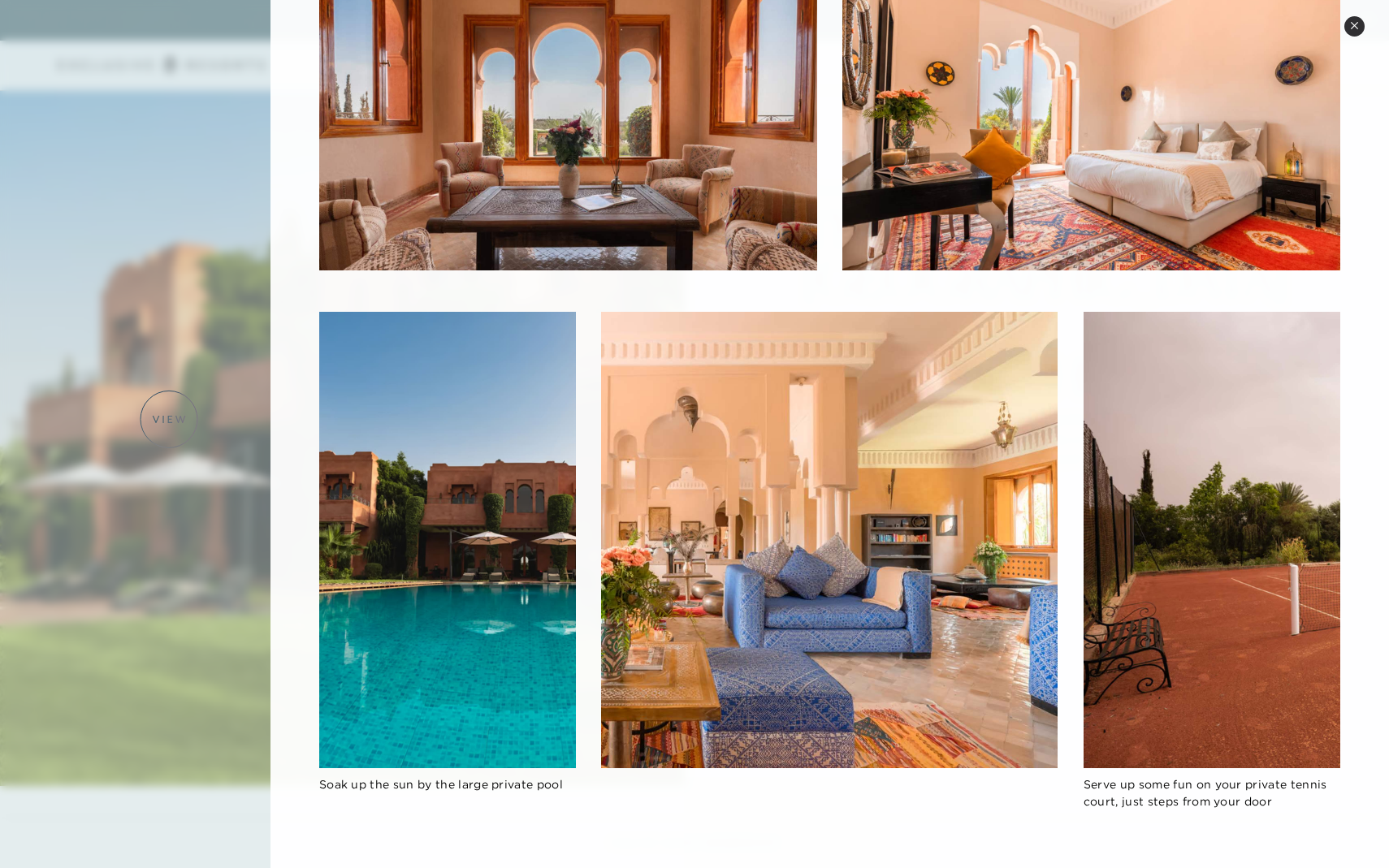
click at [169, 419] on div at bounding box center [694, 434] width 1389 height 868
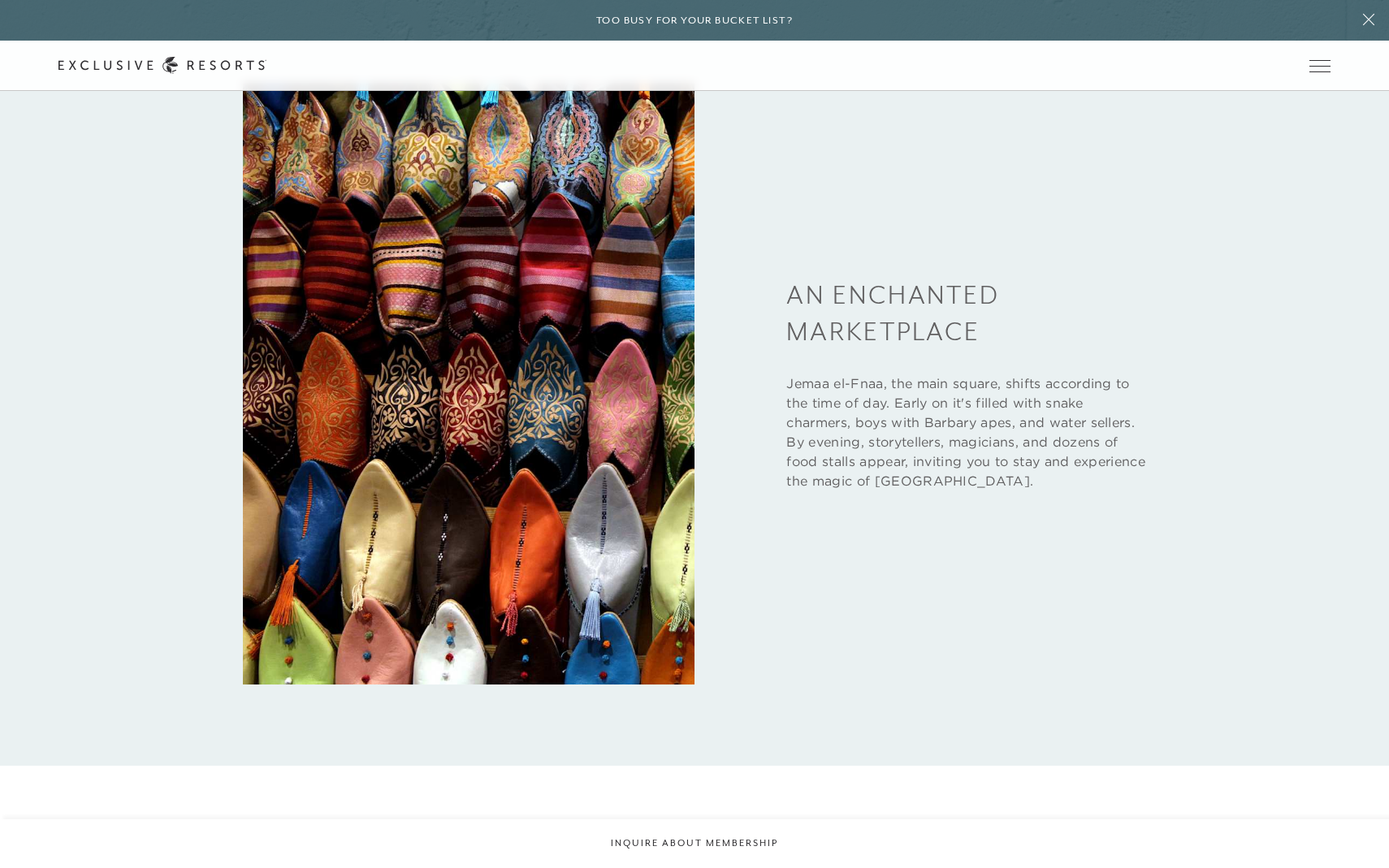
scroll to position [2726, 0]
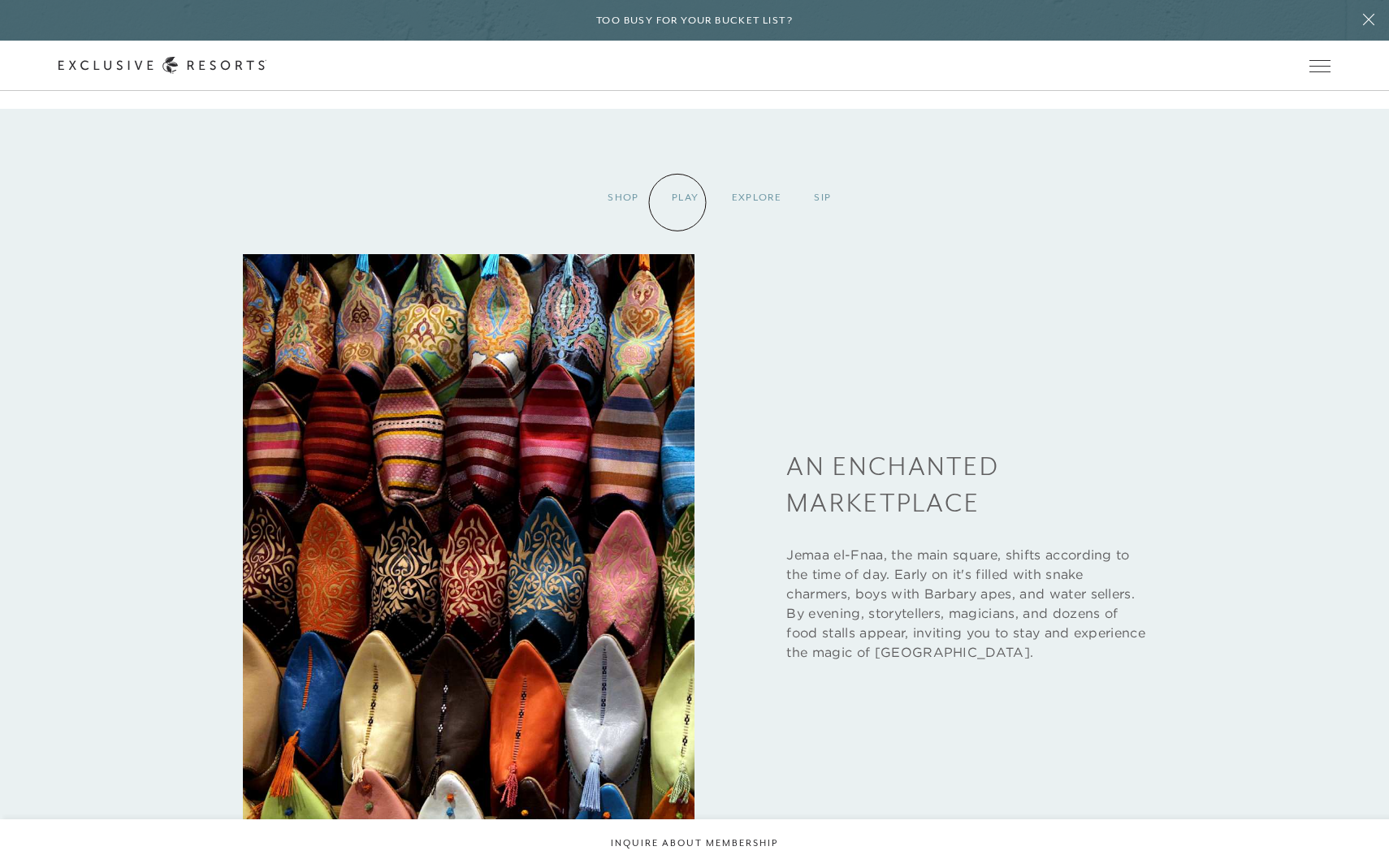
click at [679, 194] on div "Play" at bounding box center [685, 197] width 60 height 48
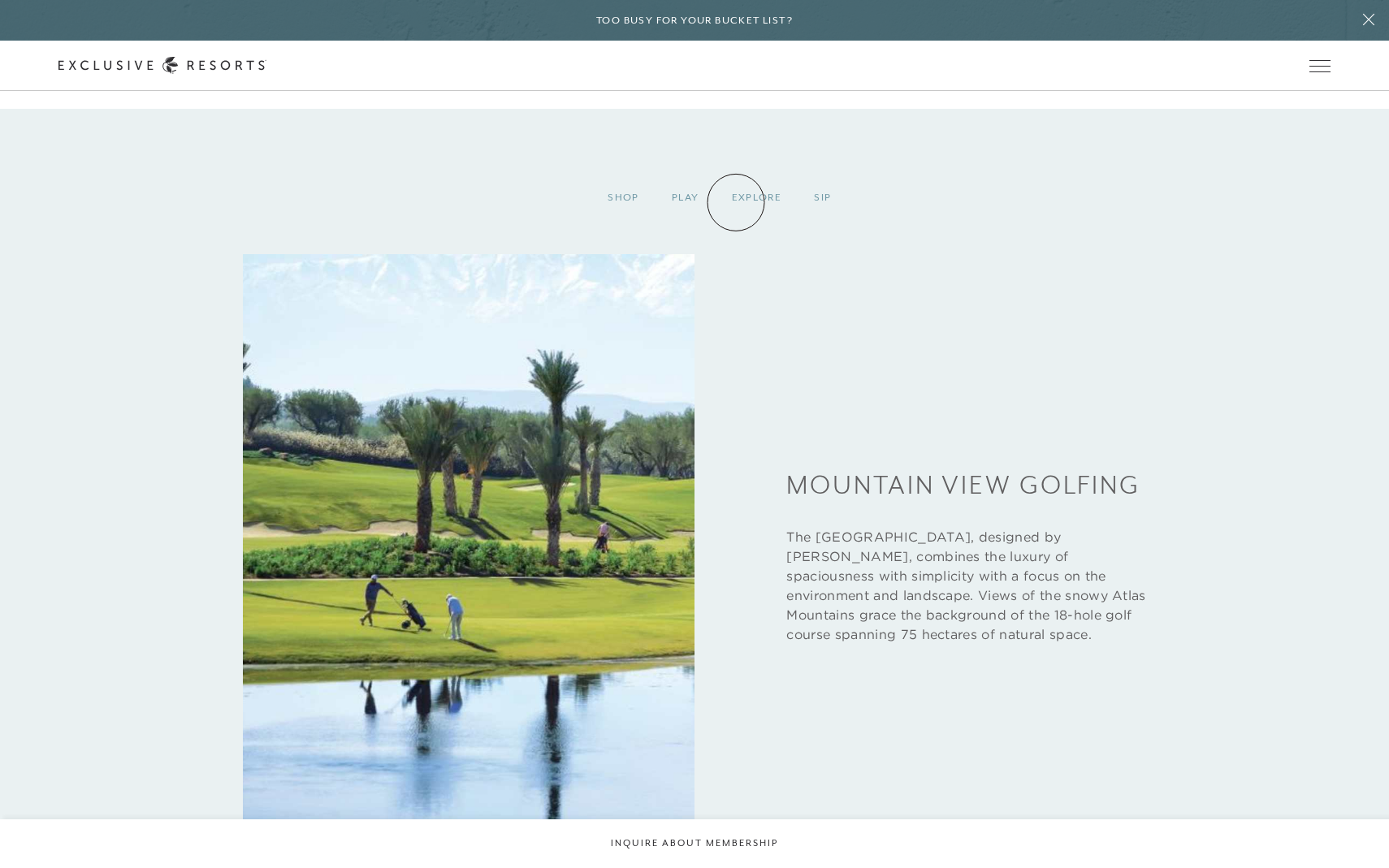
click at [736, 203] on div "Explore" at bounding box center [758, 197] width 83 height 48
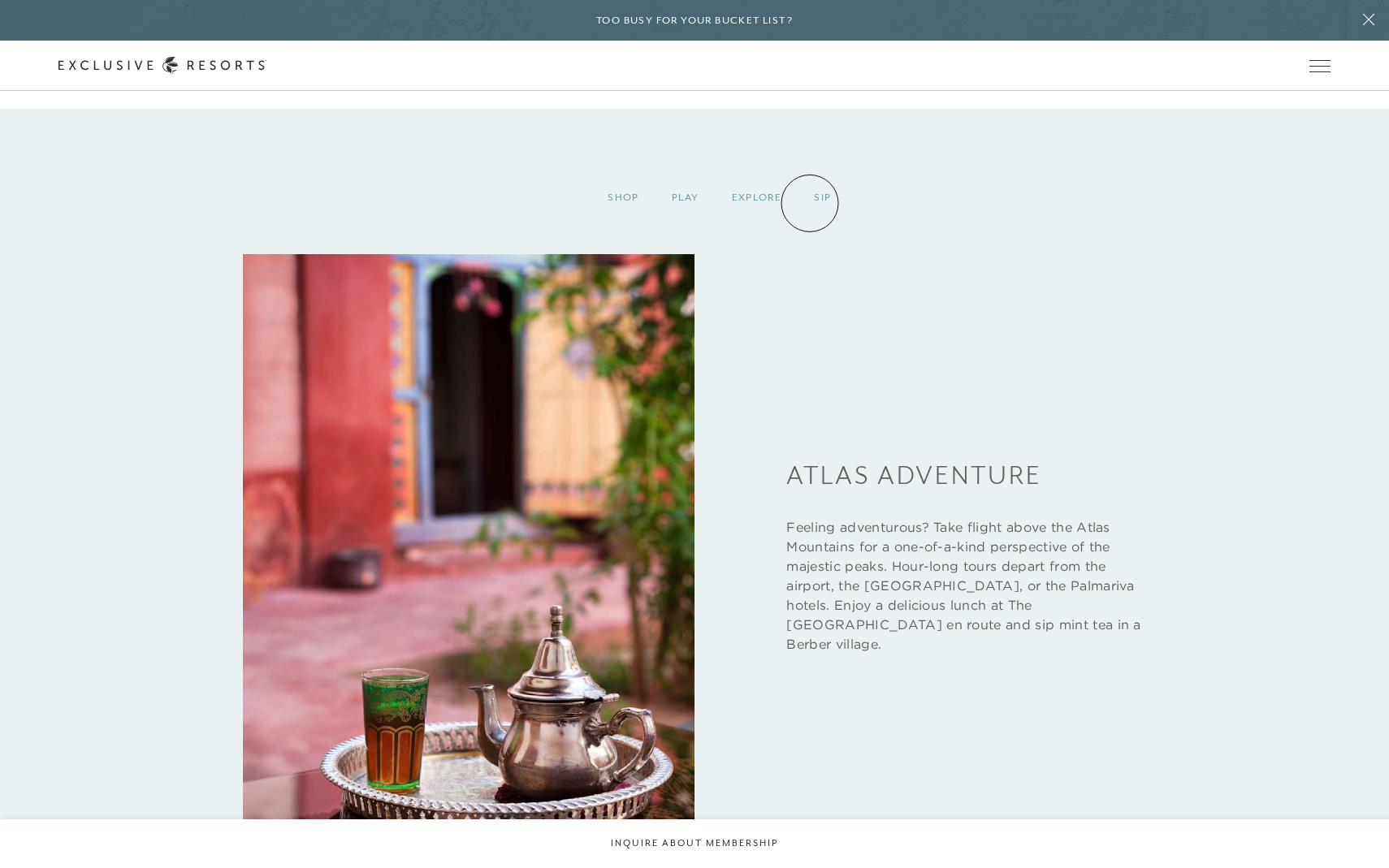
click at [822, 212] on div "Sip" at bounding box center [822, 197] width 50 height 48
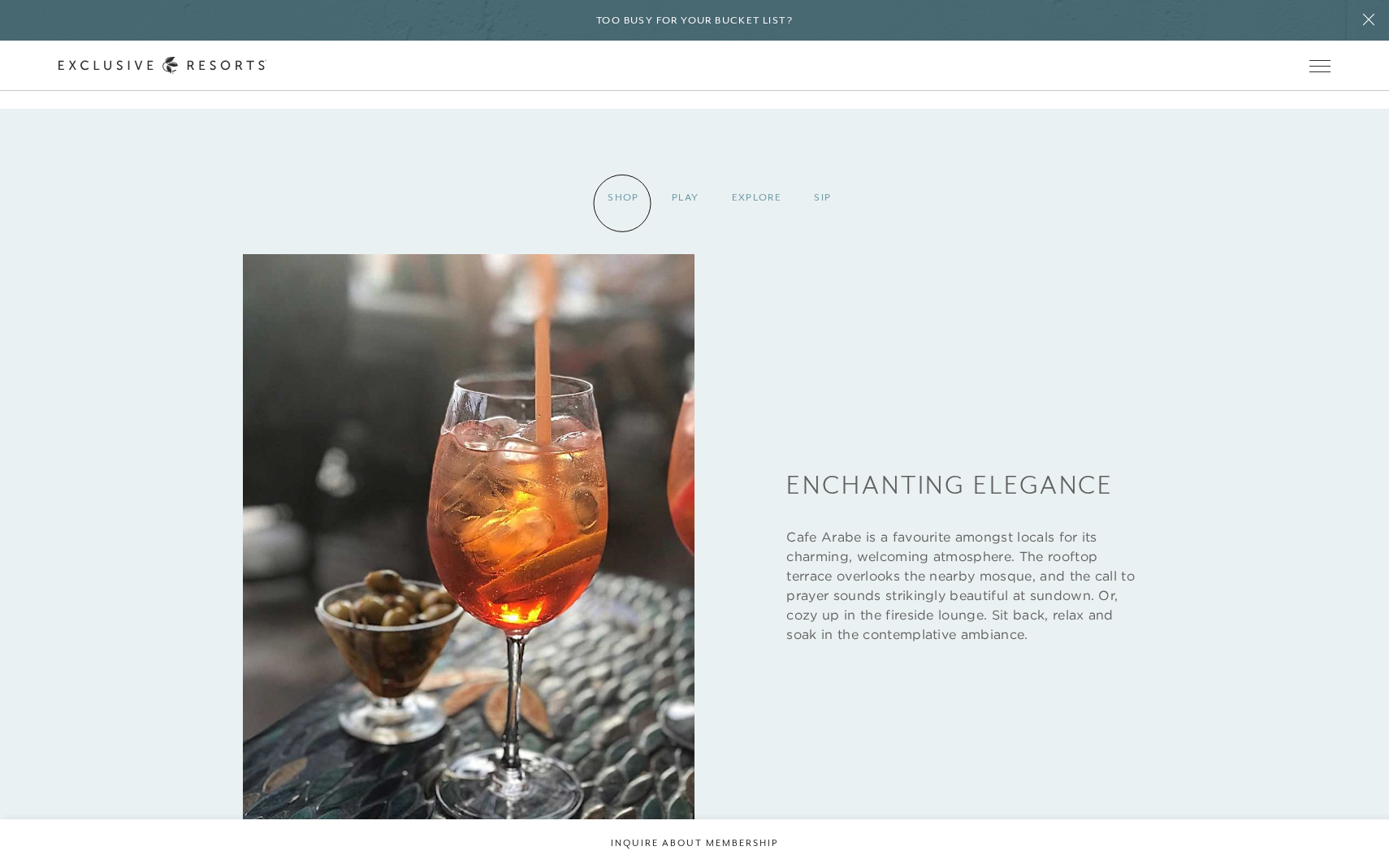
click at [622, 203] on div "Shop" at bounding box center [623, 197] width 64 height 48
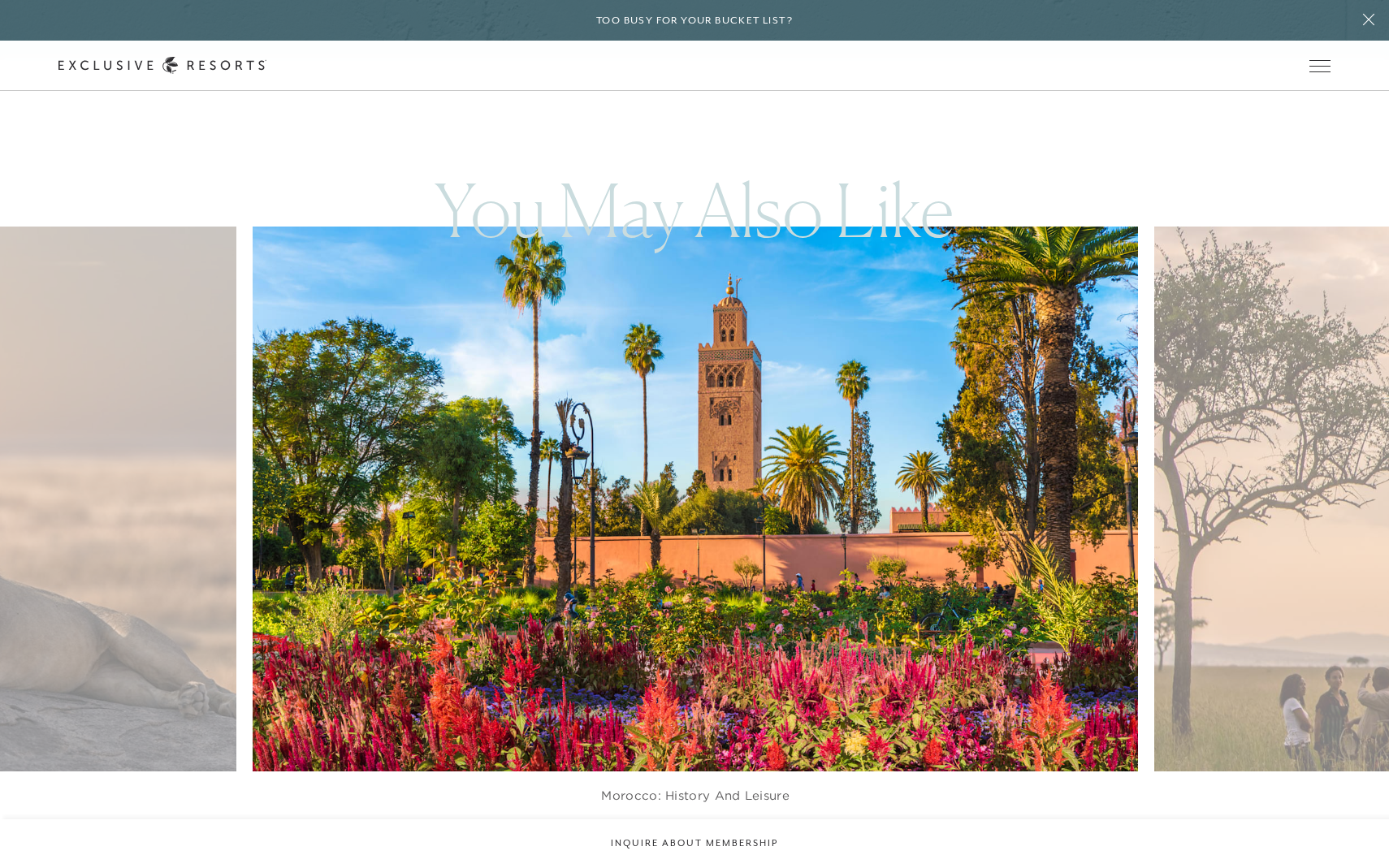
scroll to position [3610, 0]
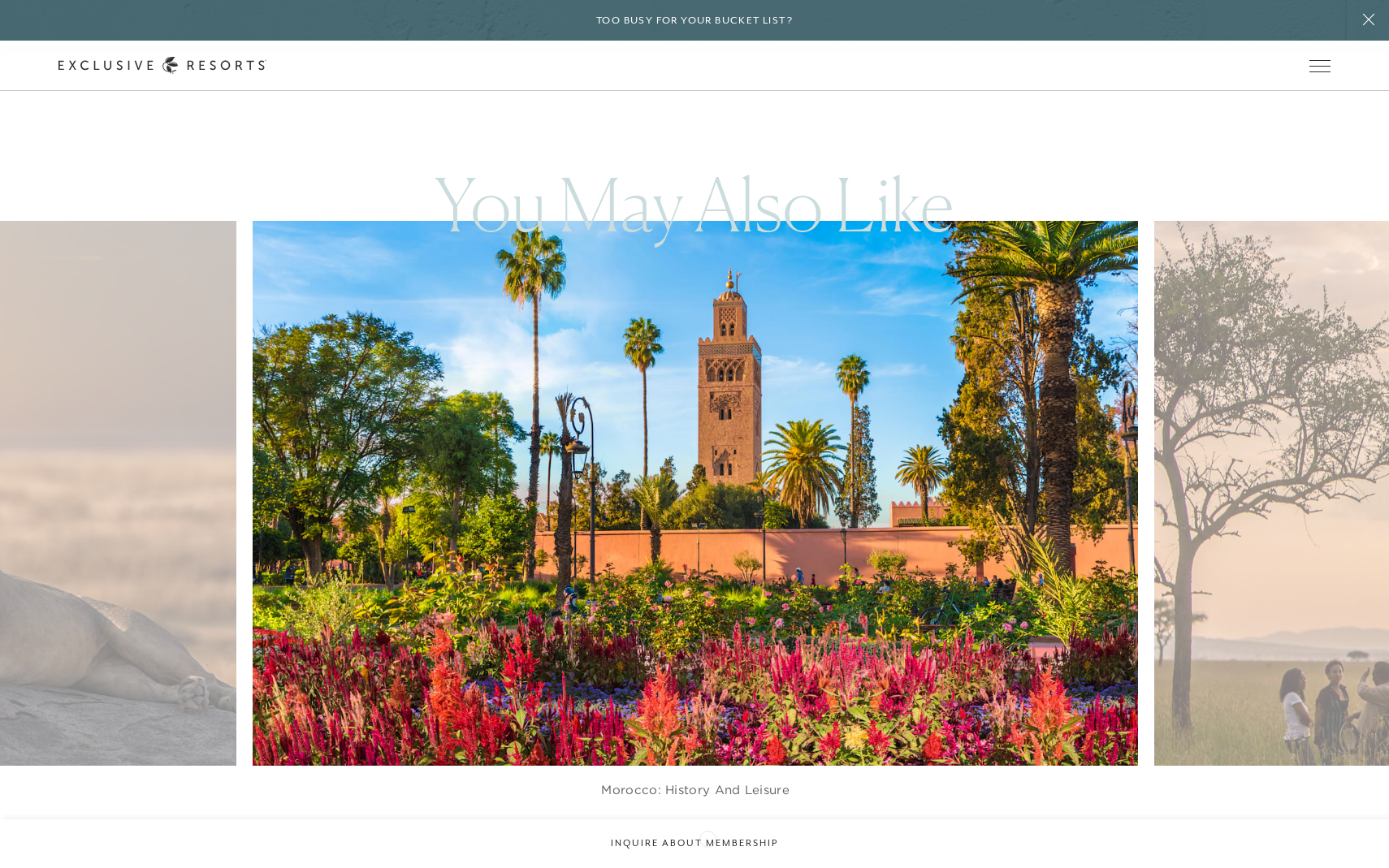
click at [708, 837] on div at bounding box center [715, 843] width 33 height 24
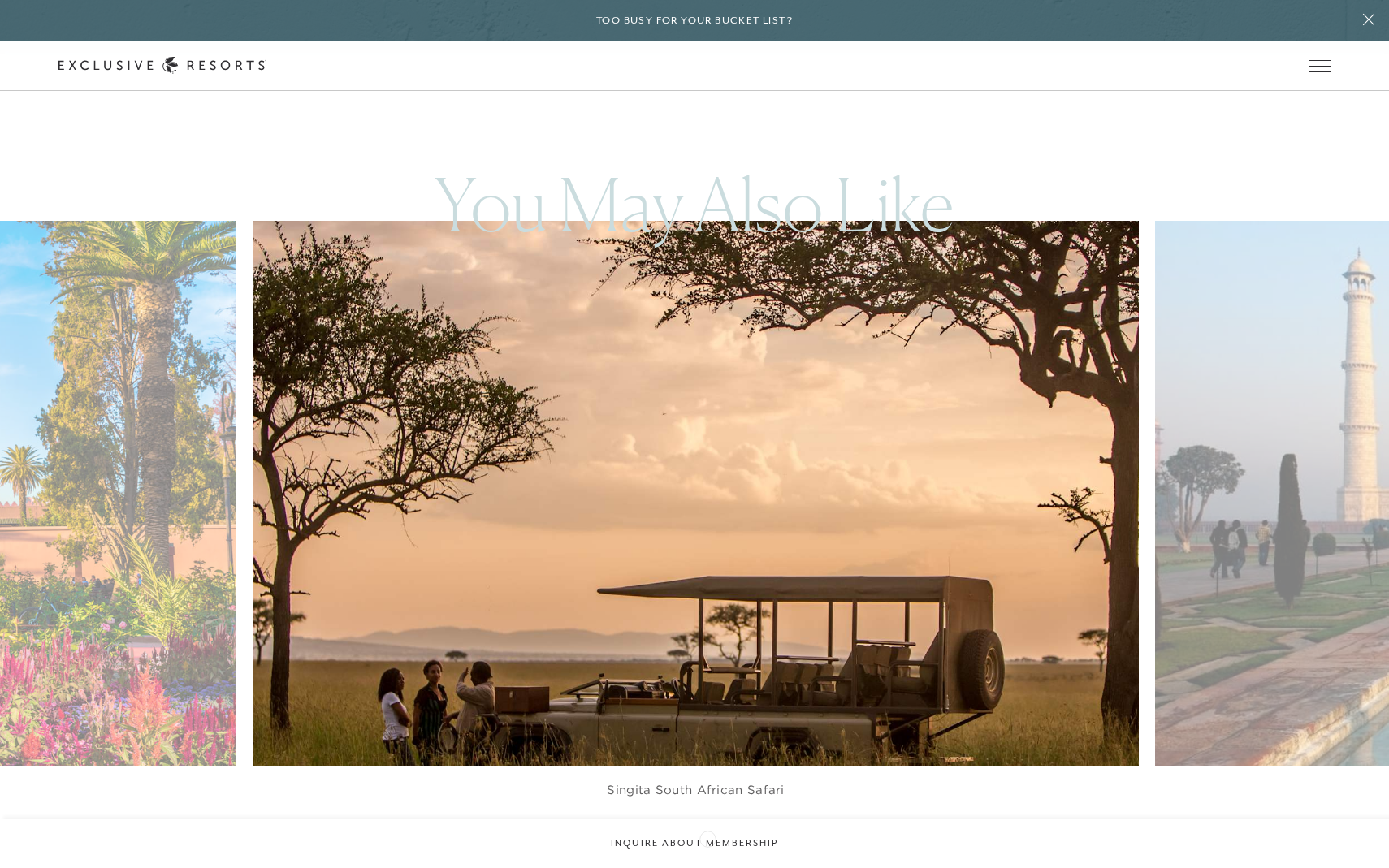
click at [708, 837] on div at bounding box center [715, 843] width 33 height 24
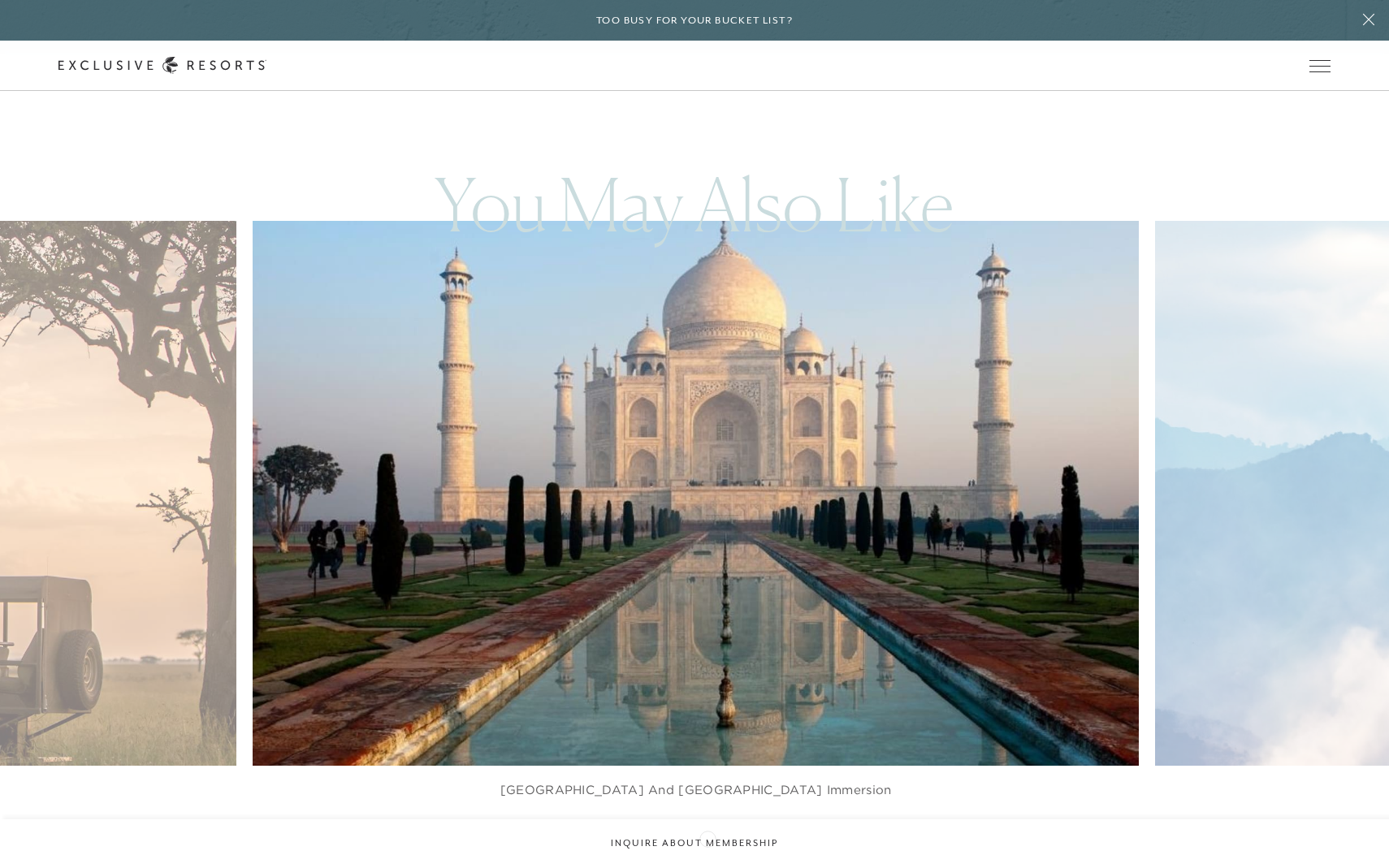
click at [708, 837] on div at bounding box center [715, 843] width 33 height 24
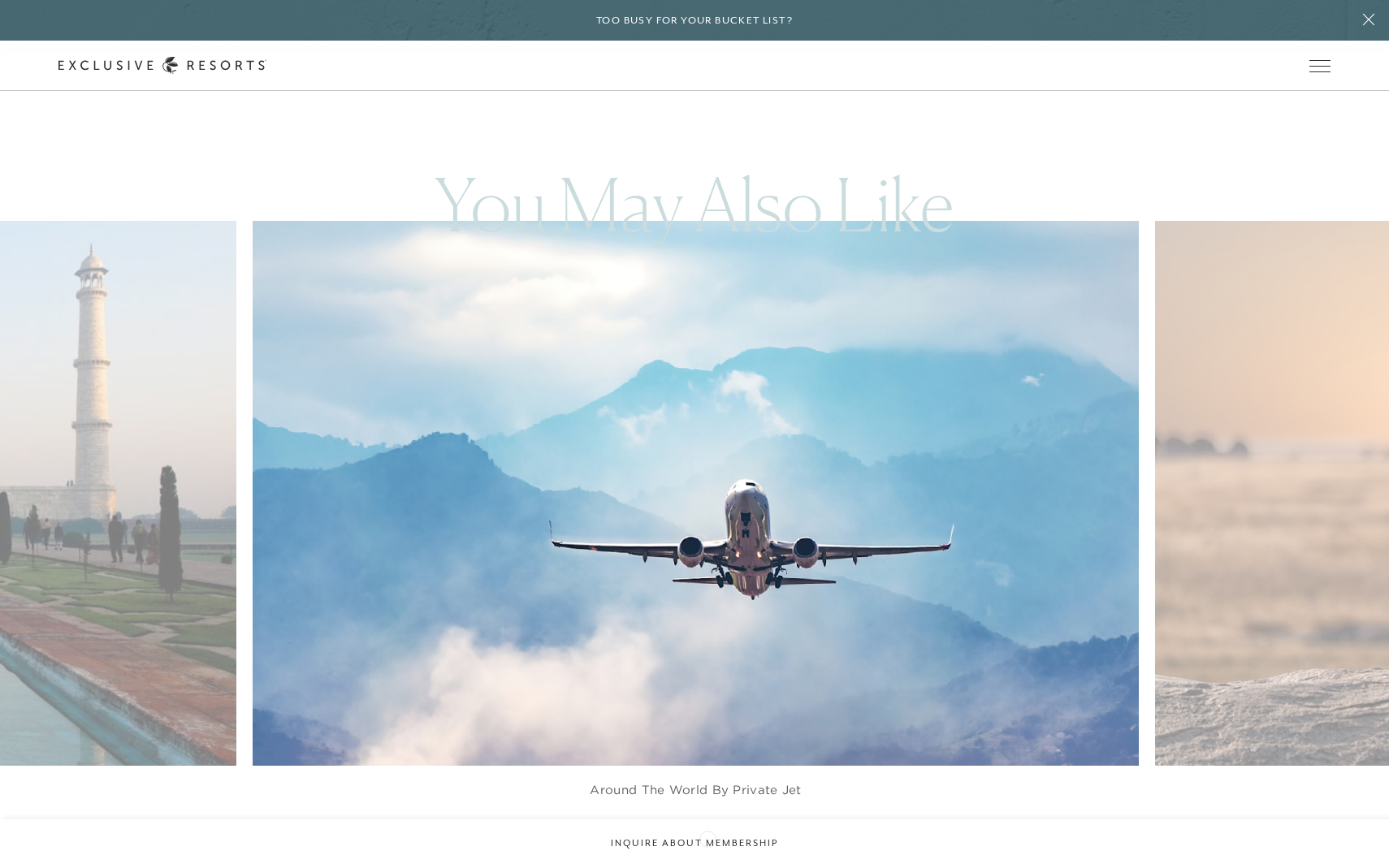
click at [708, 837] on div at bounding box center [715, 843] width 33 height 24
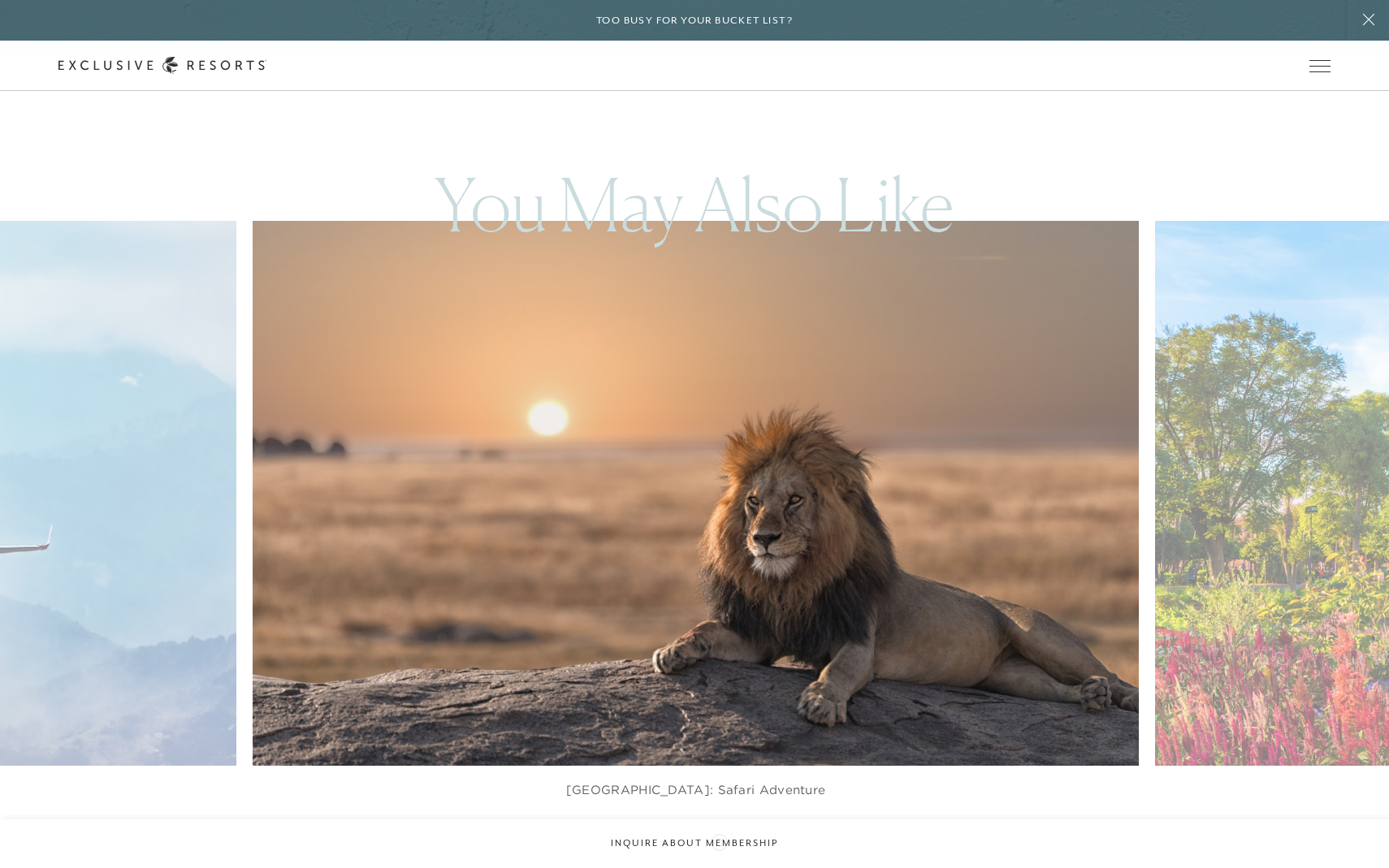
click at [719, 841] on icon at bounding box center [715, 842] width 33 height 6
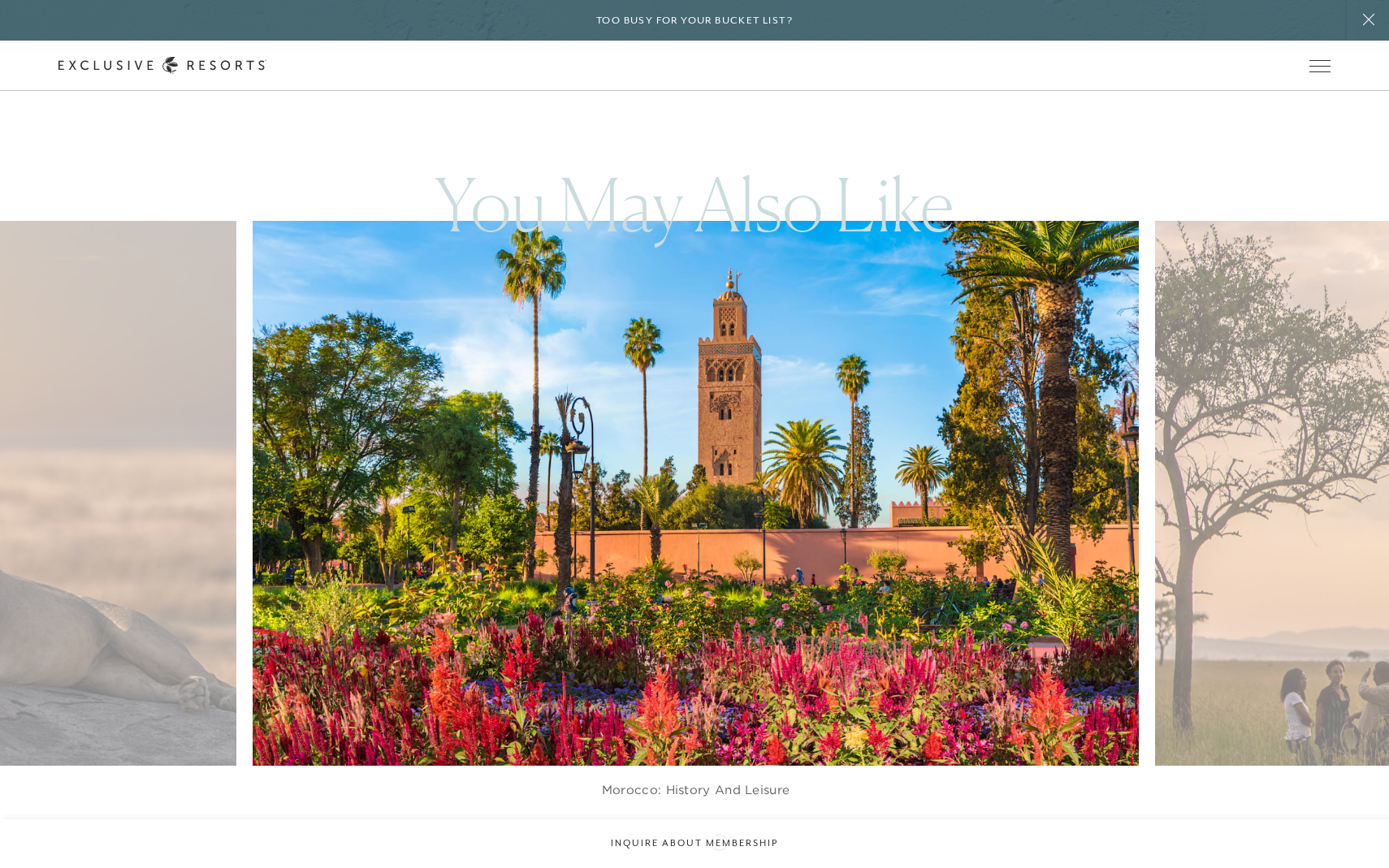
click at [719, 841] on icon at bounding box center [715, 842] width 33 height 6
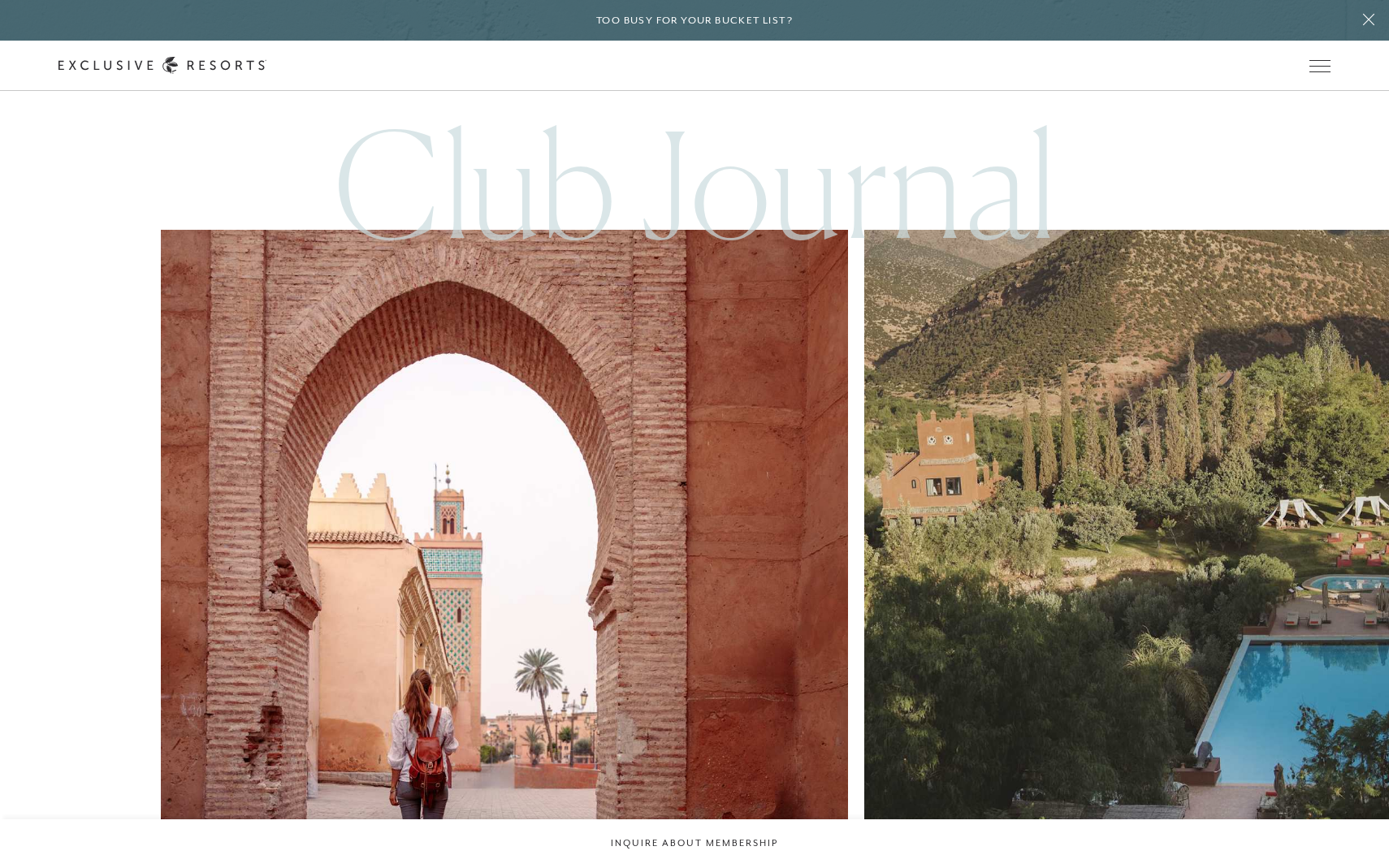
scroll to position [4565, 0]
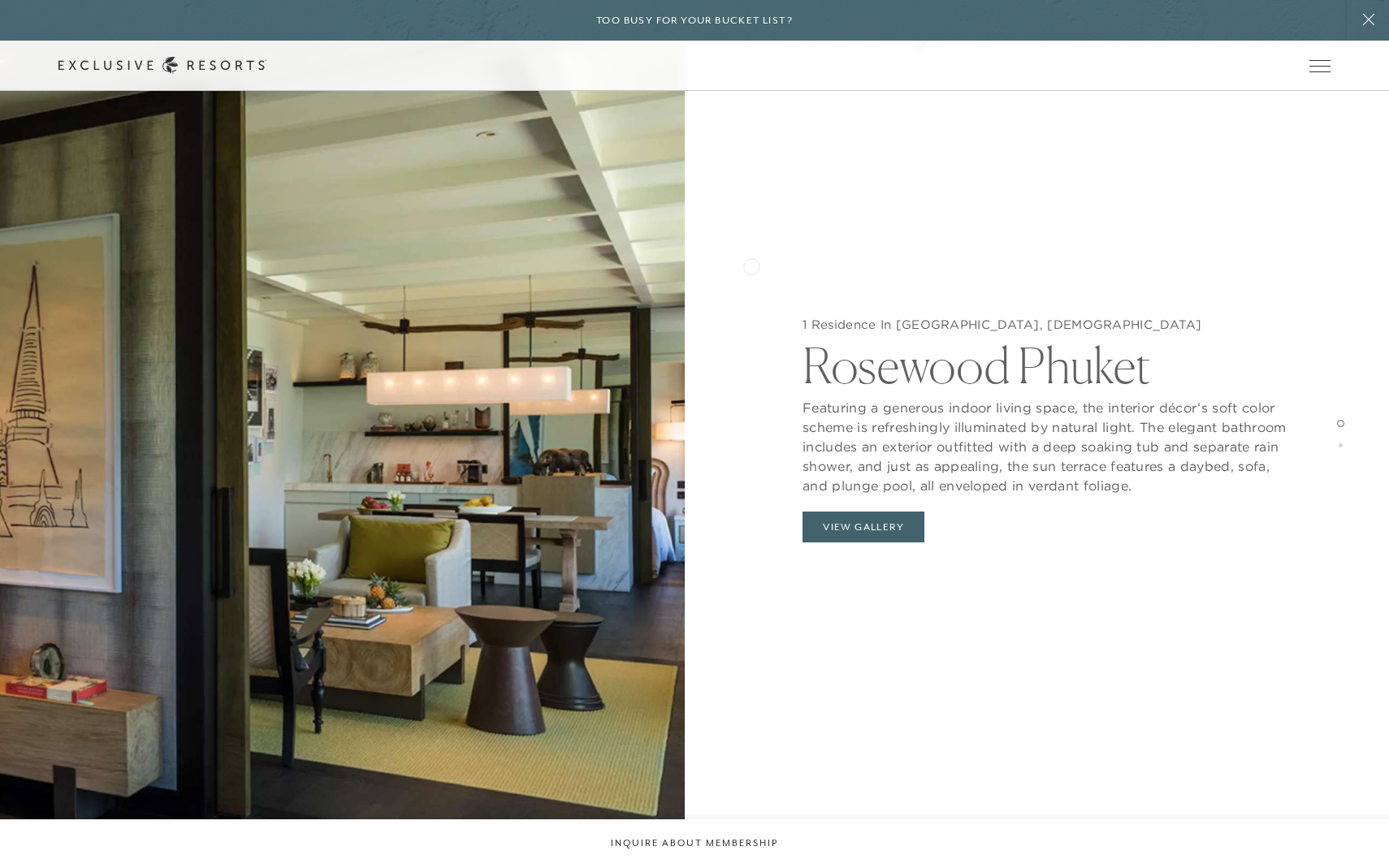
scroll to position [1911, 0]
click at [857, 539] on button "View Gallery" at bounding box center [863, 527] width 122 height 31
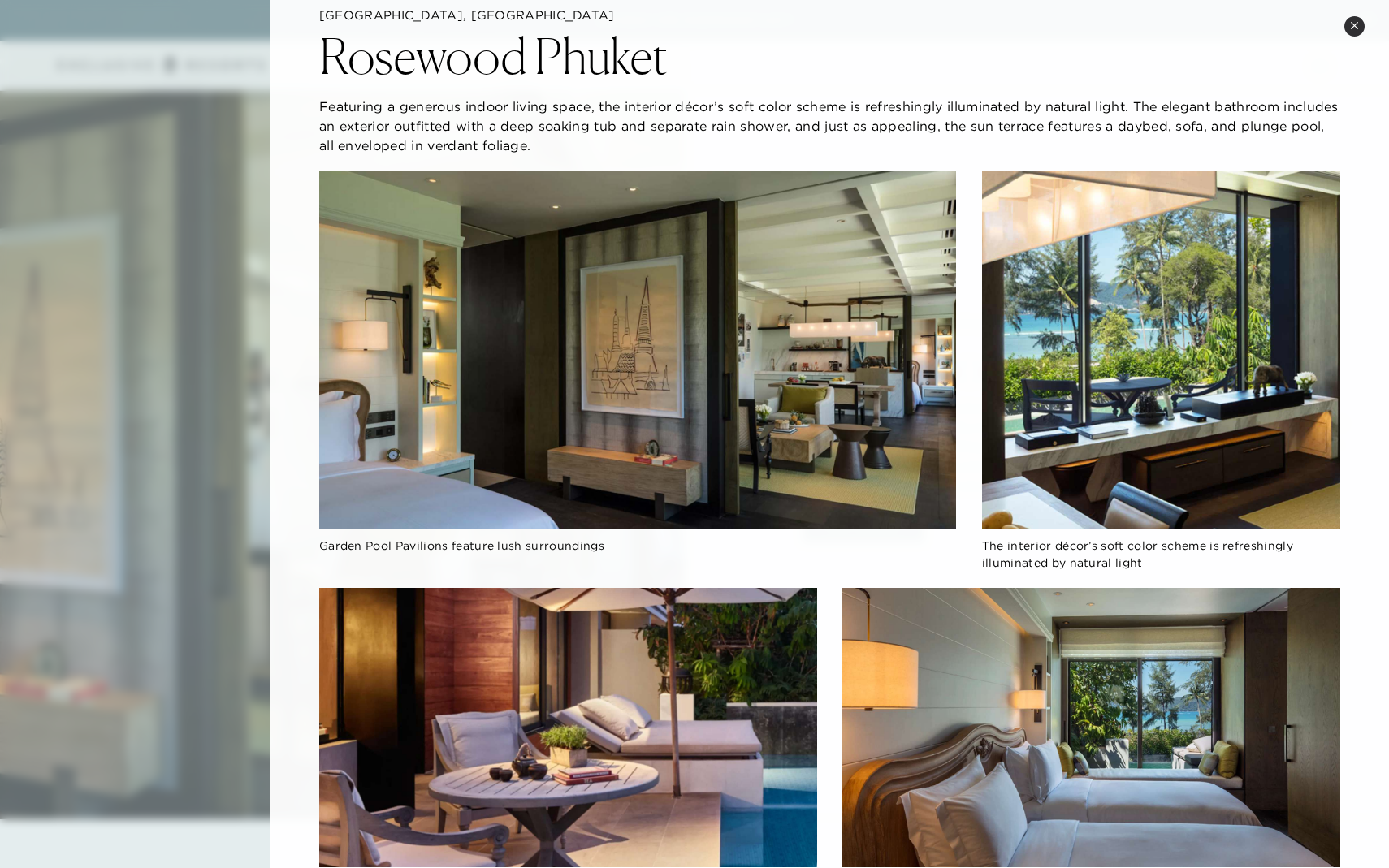
scroll to position [12, 0]
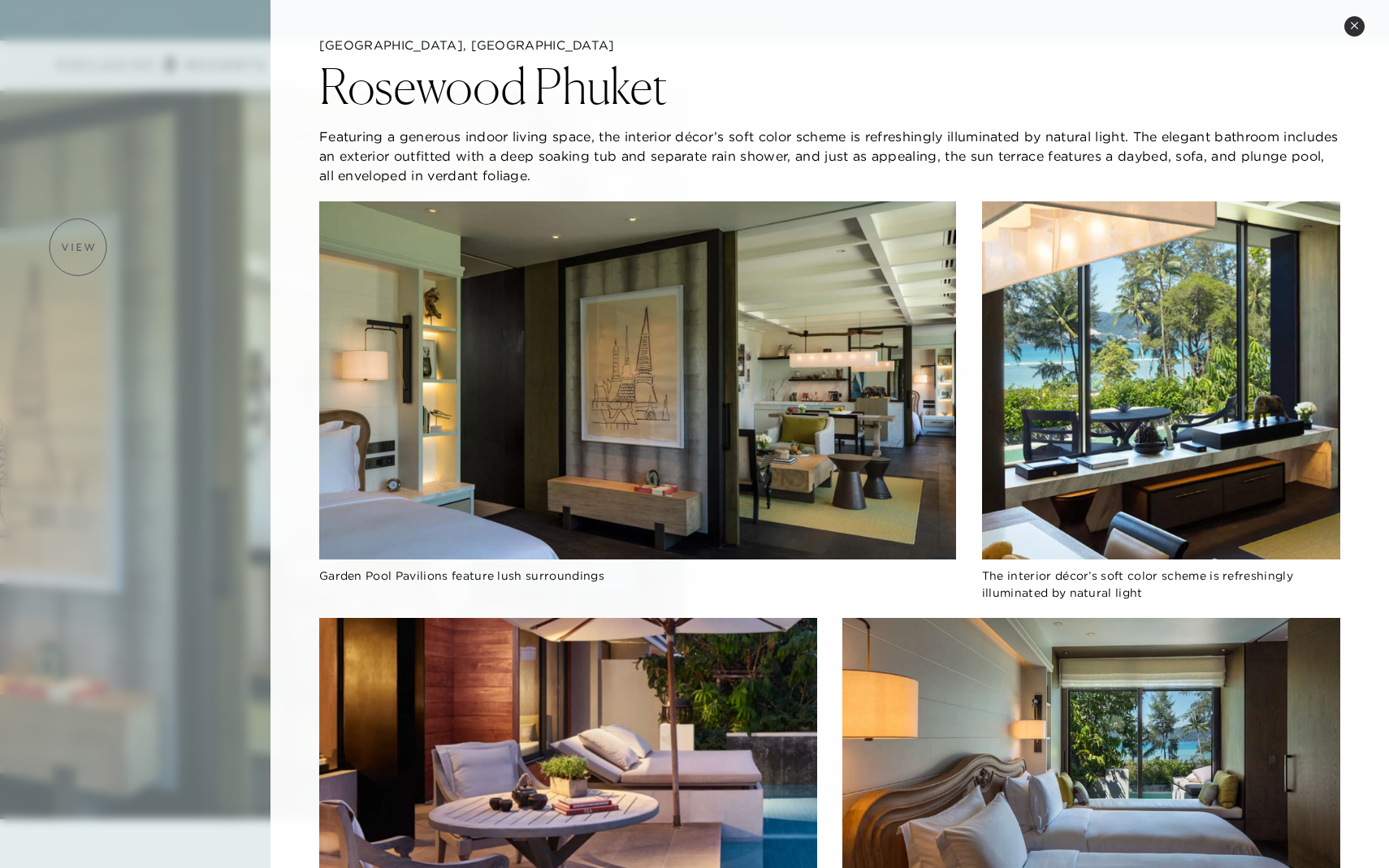
click at [78, 247] on div at bounding box center [694, 434] width 1389 height 868
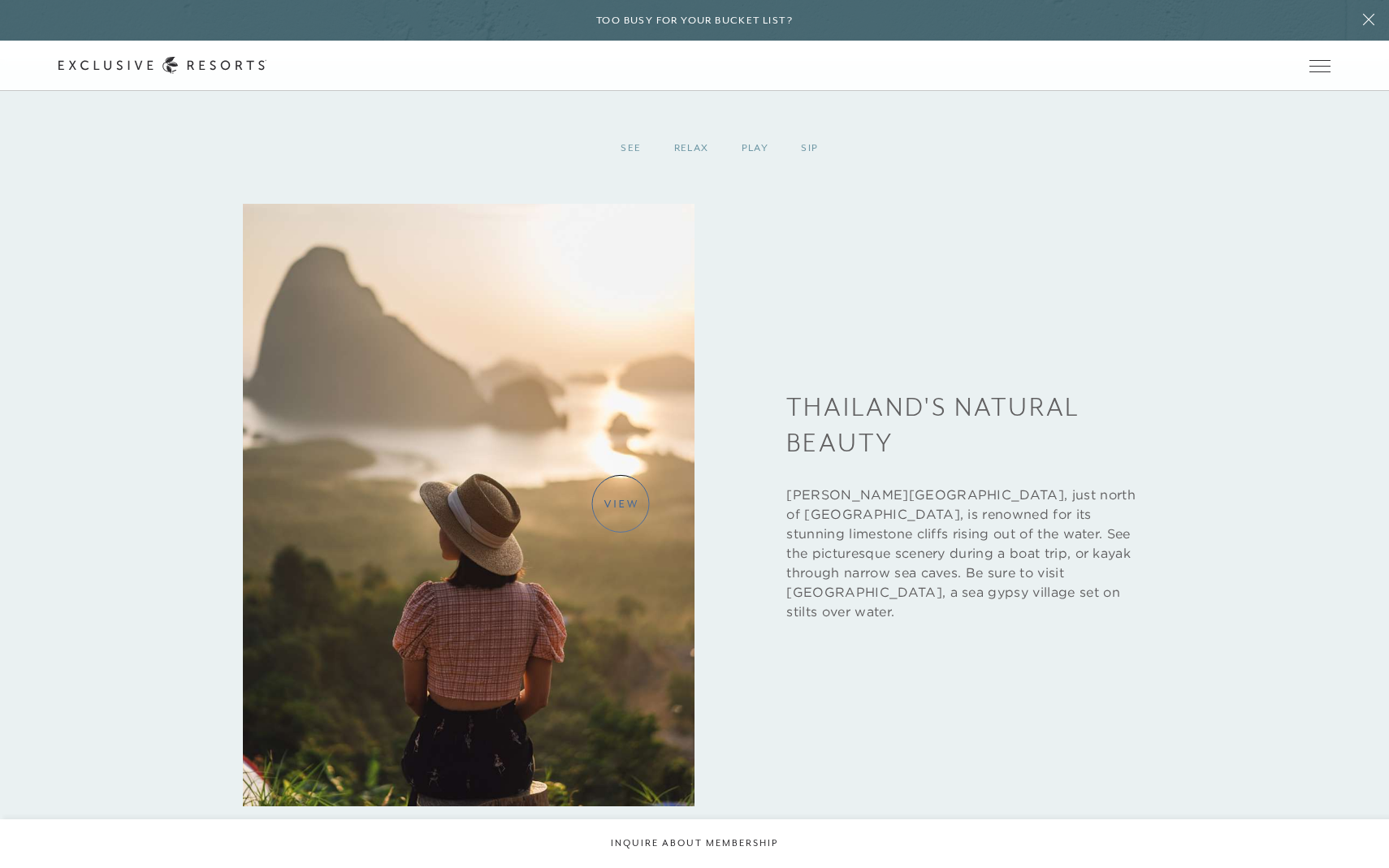
scroll to position [4589, 0]
click at [0, 0] on link "Residence Collection" at bounding box center [0, 0] width 0 height 0
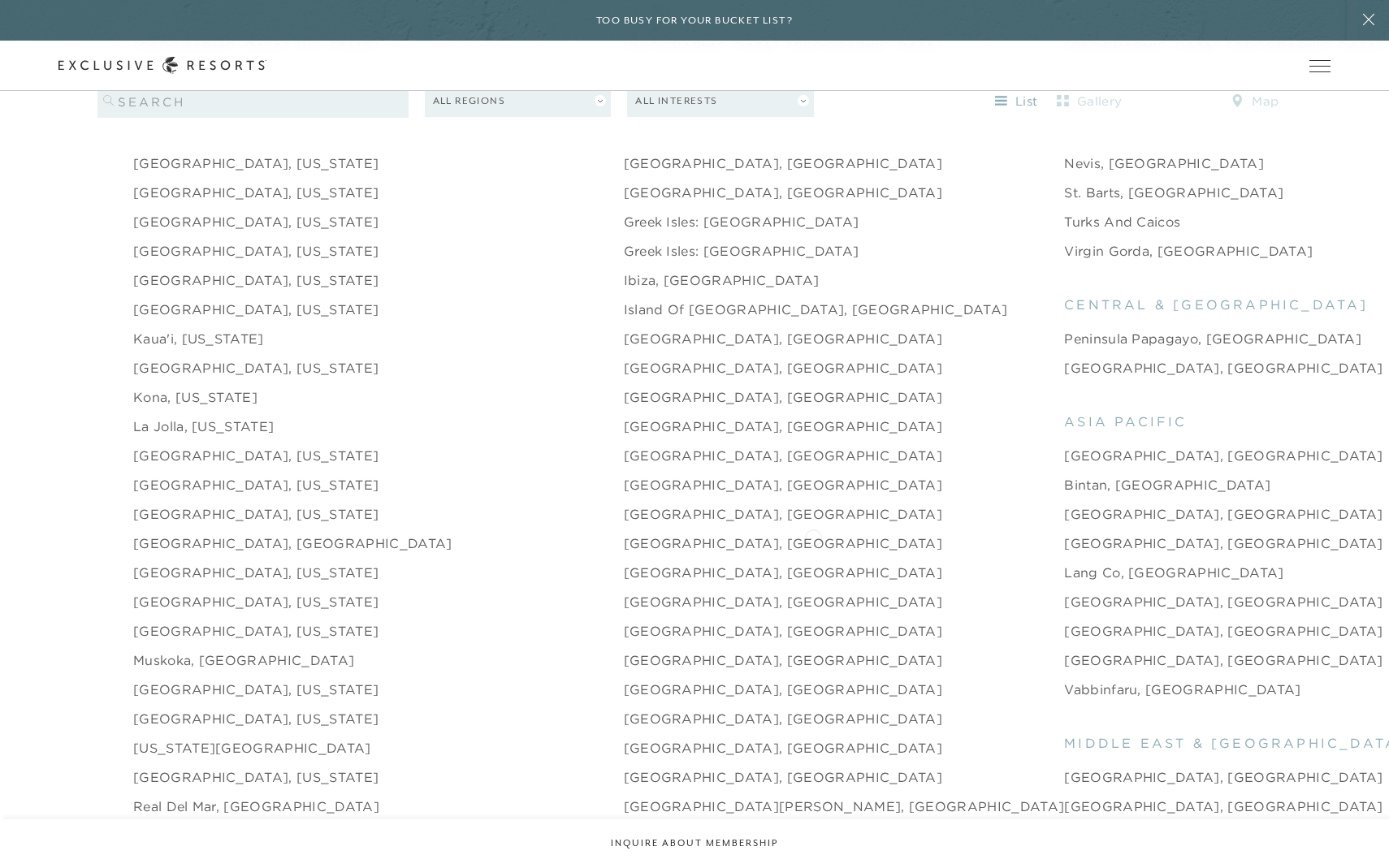
scroll to position [2099, 0]
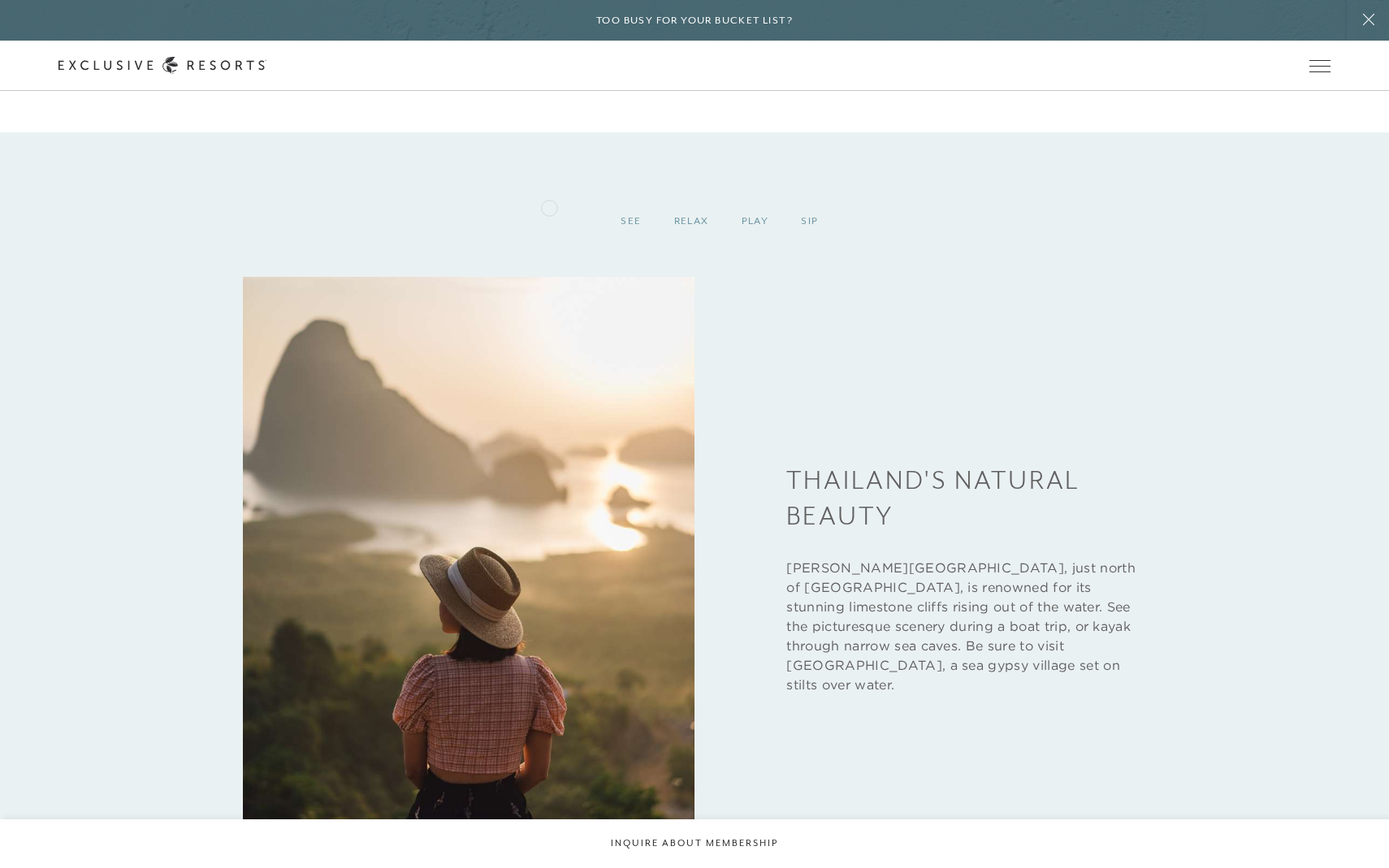
scroll to position [4417, 0]
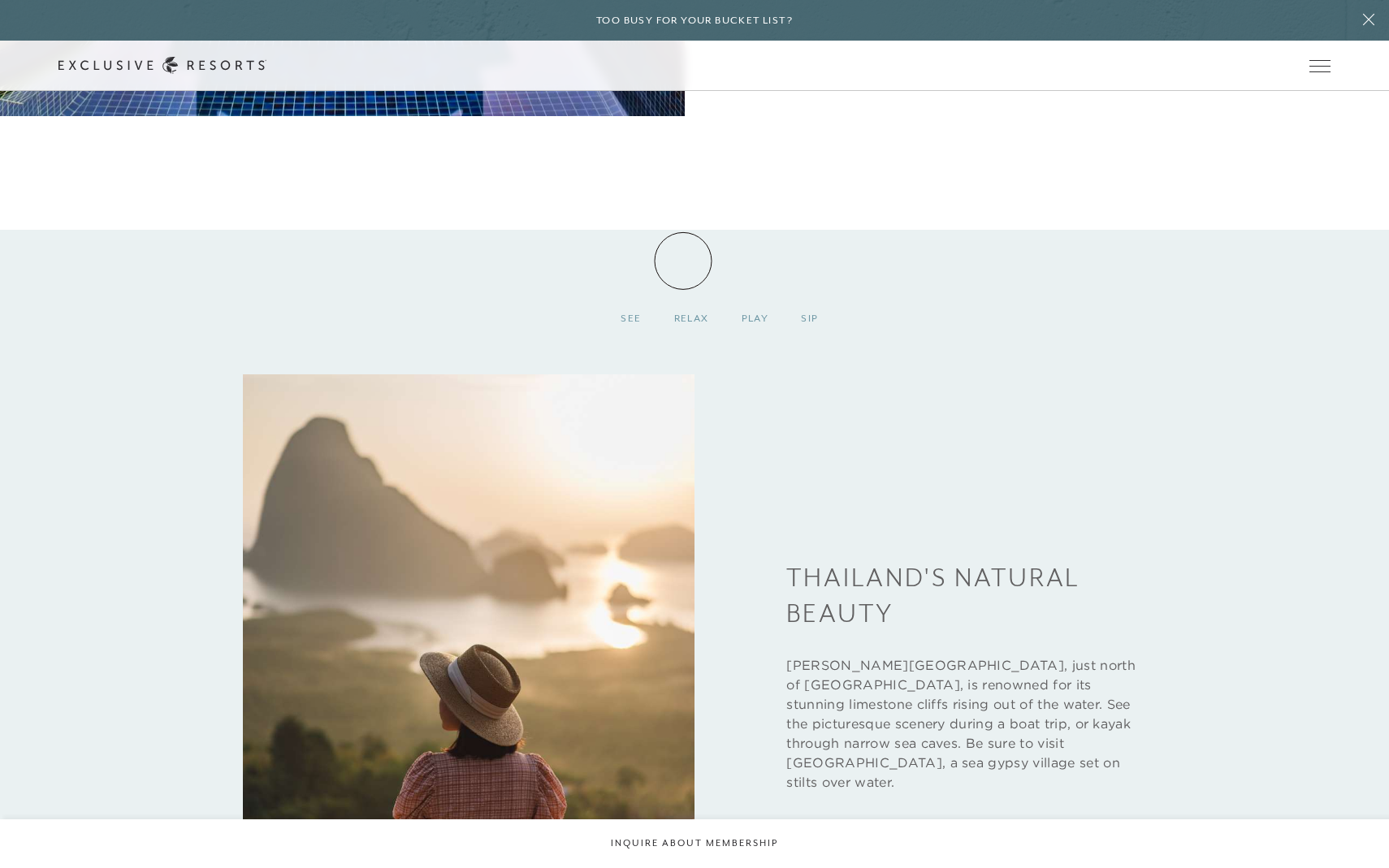
click at [684, 294] on div "Relax" at bounding box center [692, 318] width 68 height 48
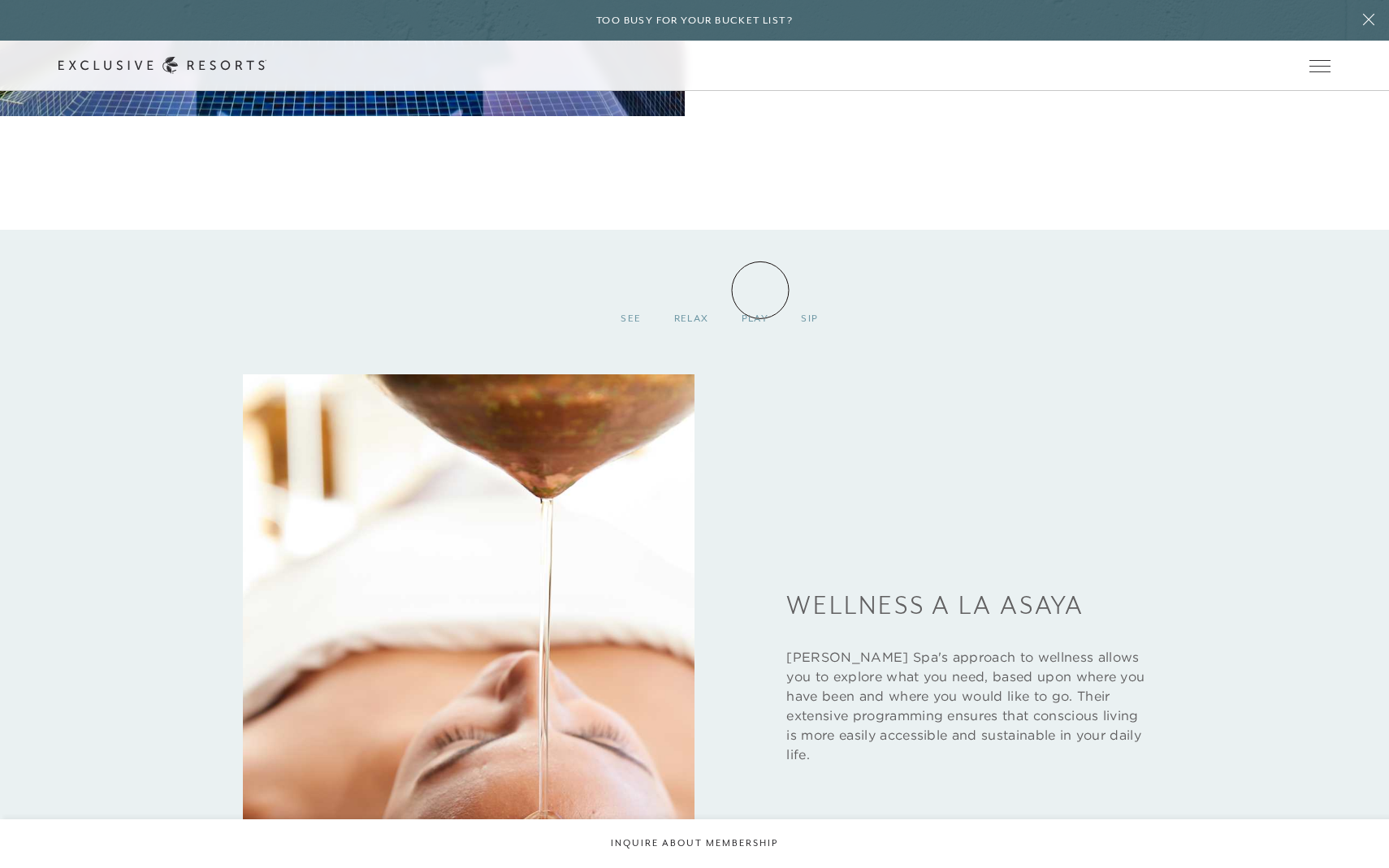
click at [759, 294] on div "Play" at bounding box center [756, 318] width 60 height 48
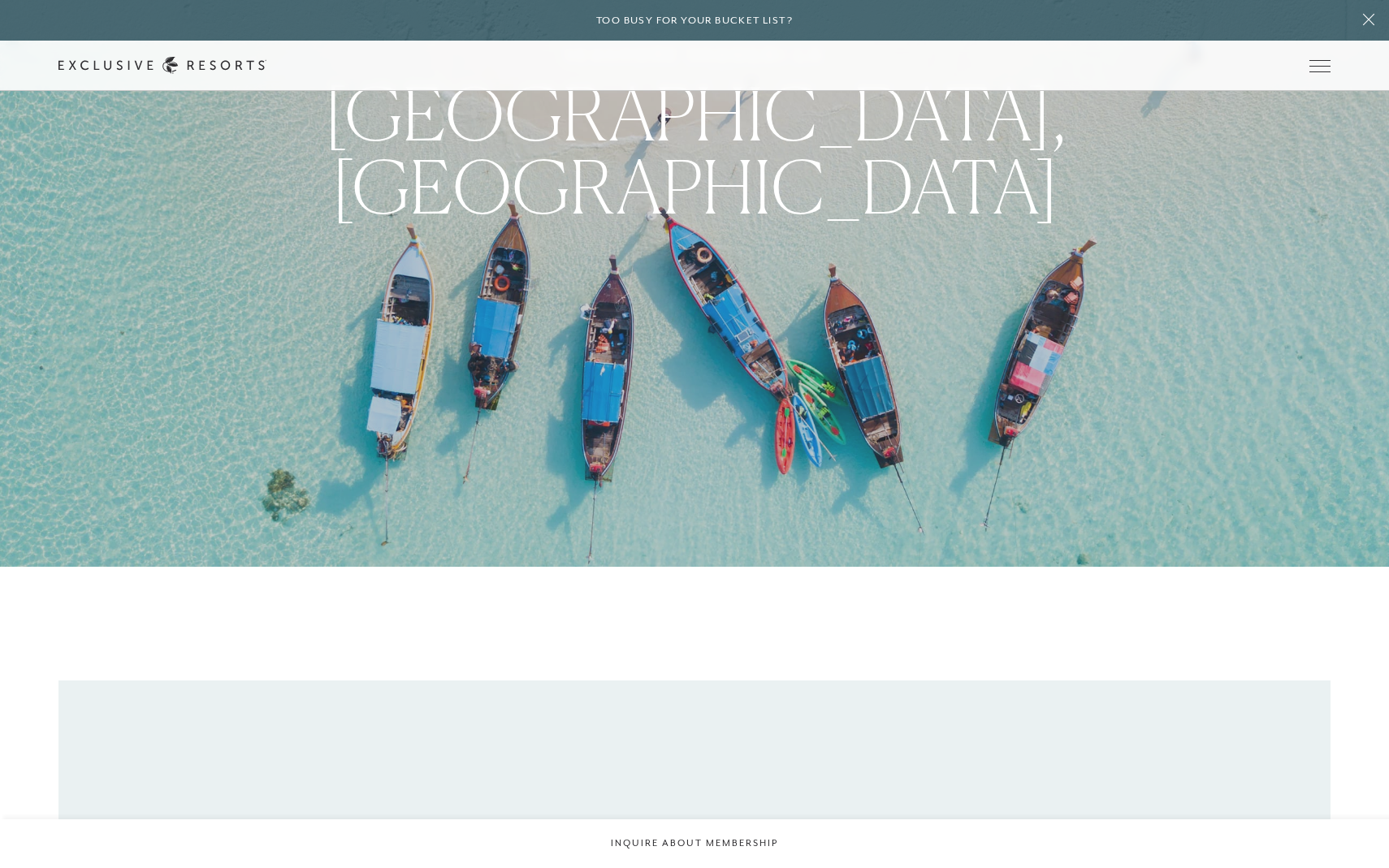
scroll to position [0, 0]
